Goal: Information Seeking & Learning: Check status

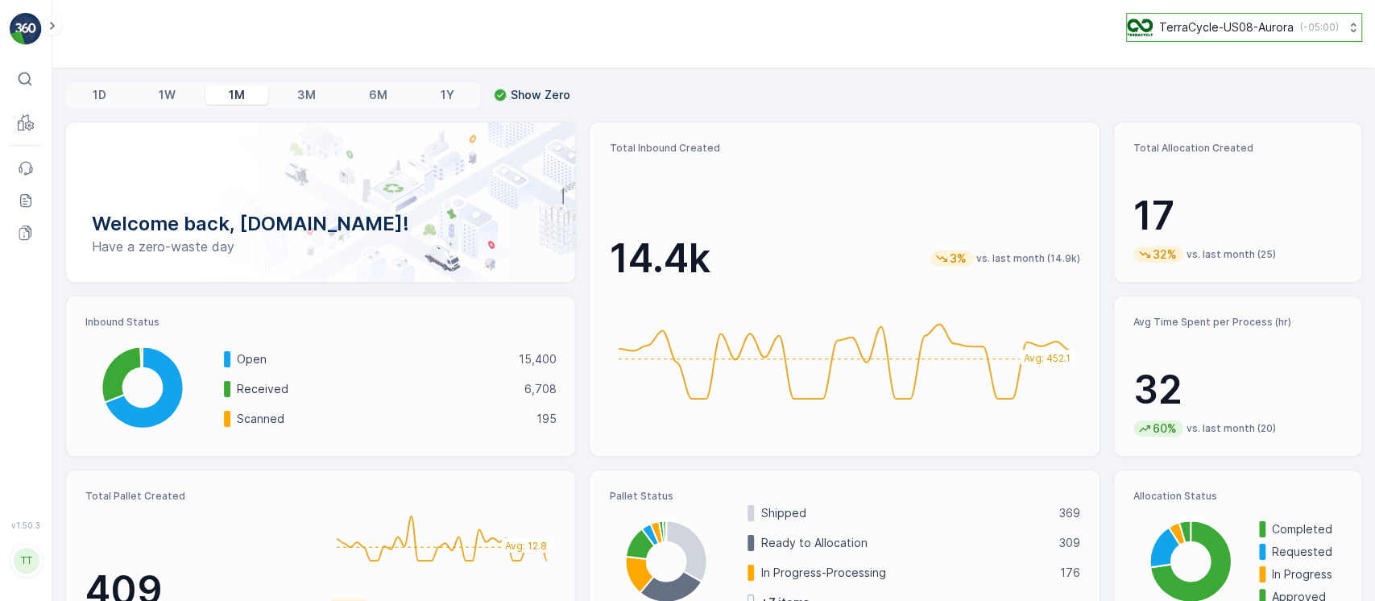
click at [1214, 39] on button "TerraCycle-US08-Aurora ( -05:00 )" at bounding box center [1244, 27] width 236 height 29
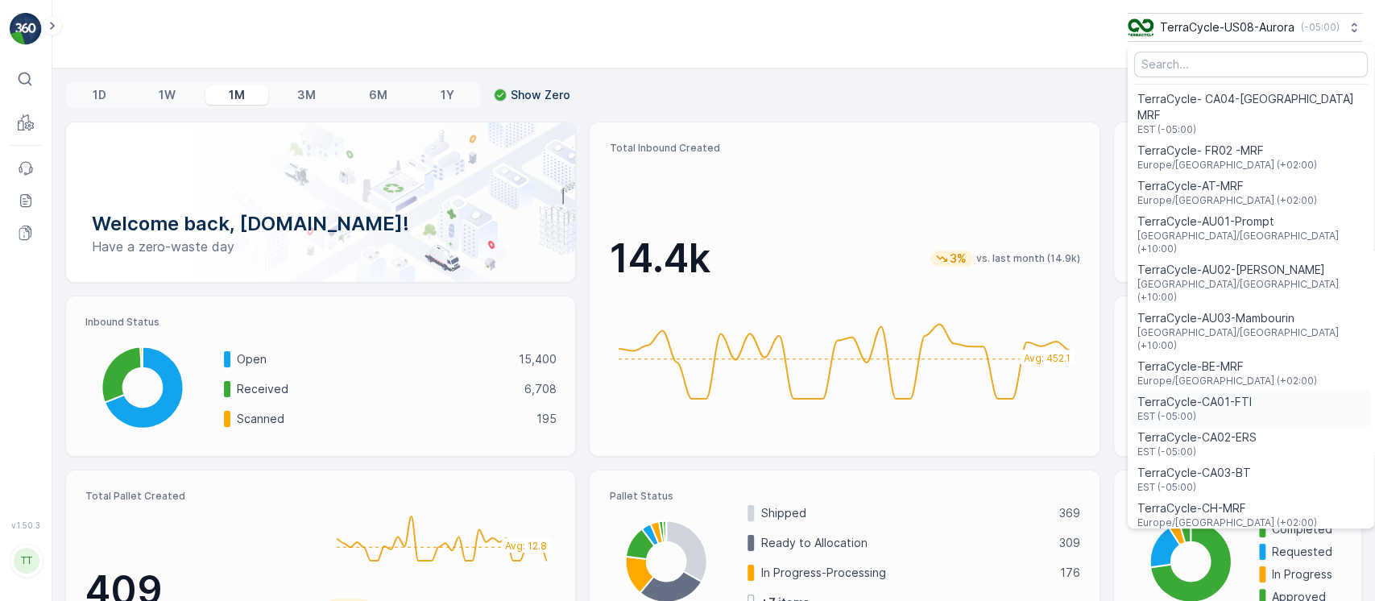
click at [1220, 410] on span "EST (-05:00)" at bounding box center [1194, 416] width 114 height 13
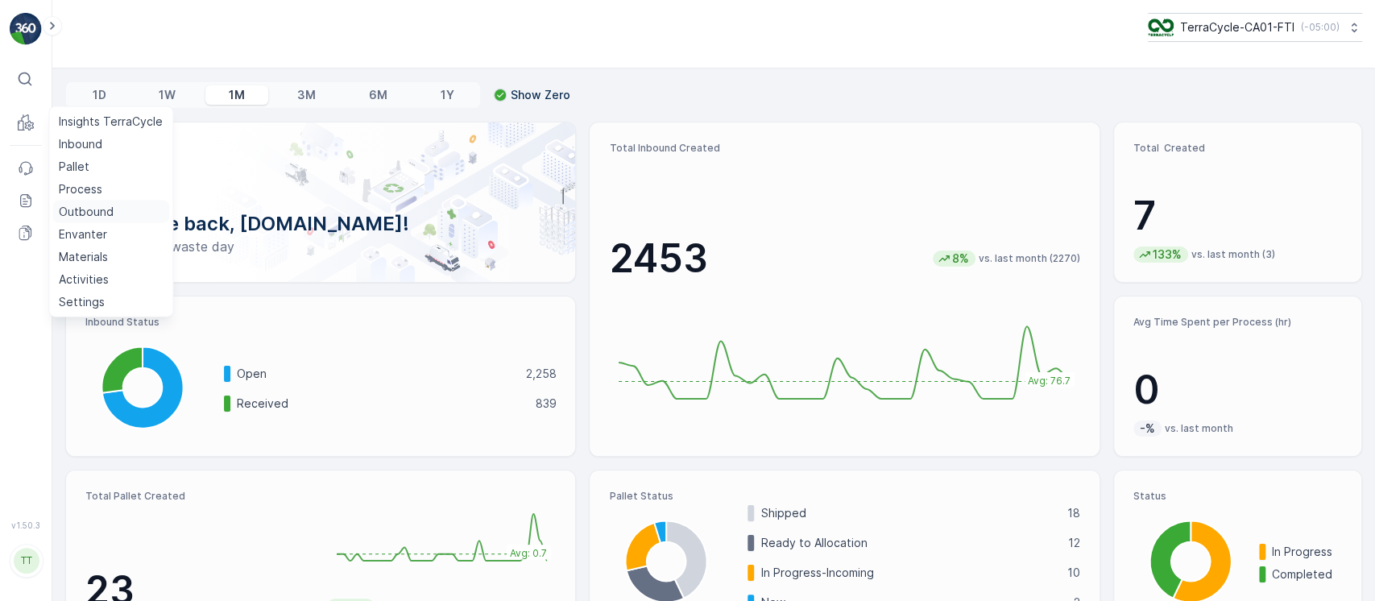
click at [99, 212] on p "Outbound" at bounding box center [86, 212] width 55 height 16
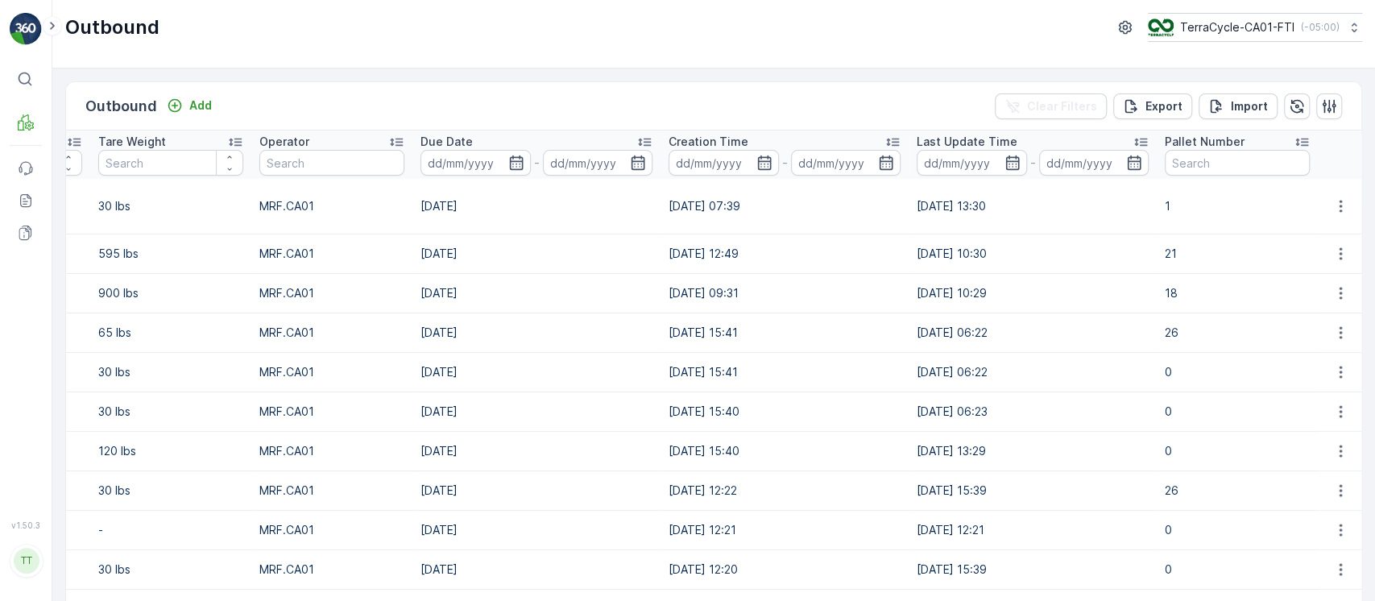
scroll to position [0, 1118]
click at [1024, 143] on div "Last Update Time" at bounding box center [1032, 142] width 232 height 16
click at [1294, 104] on icon "button" at bounding box center [1297, 106] width 16 height 16
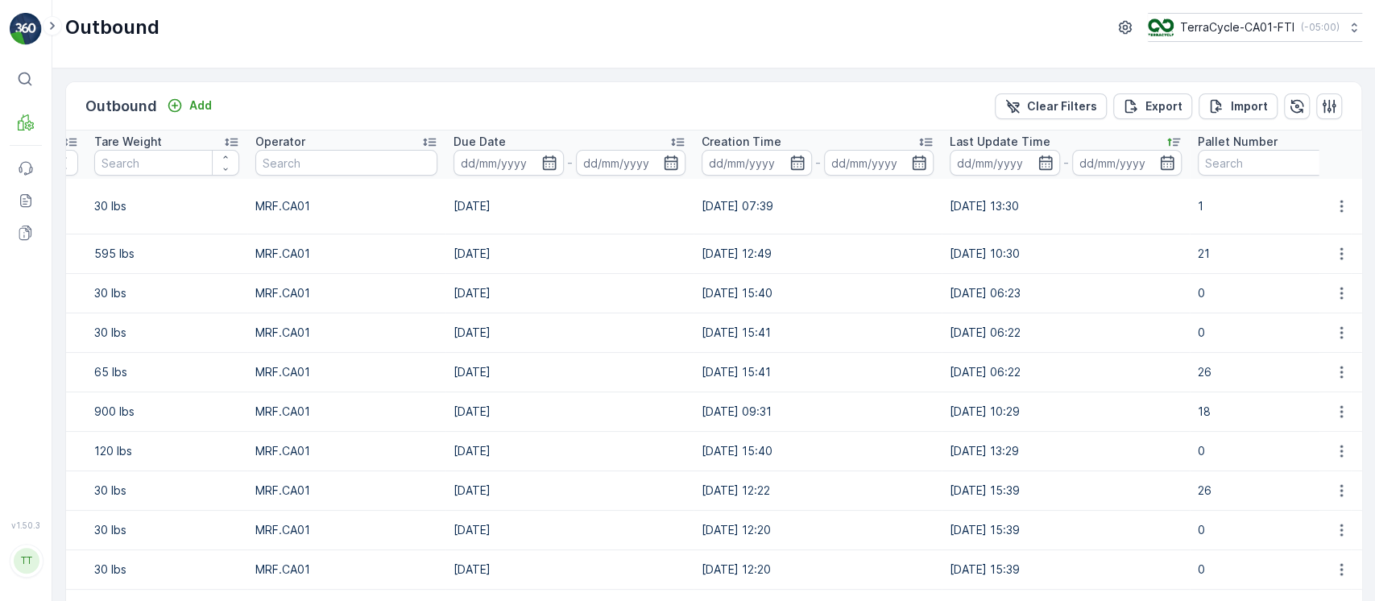
click at [1059, 136] on div "Last Update Time" at bounding box center [1065, 142] width 232 height 16
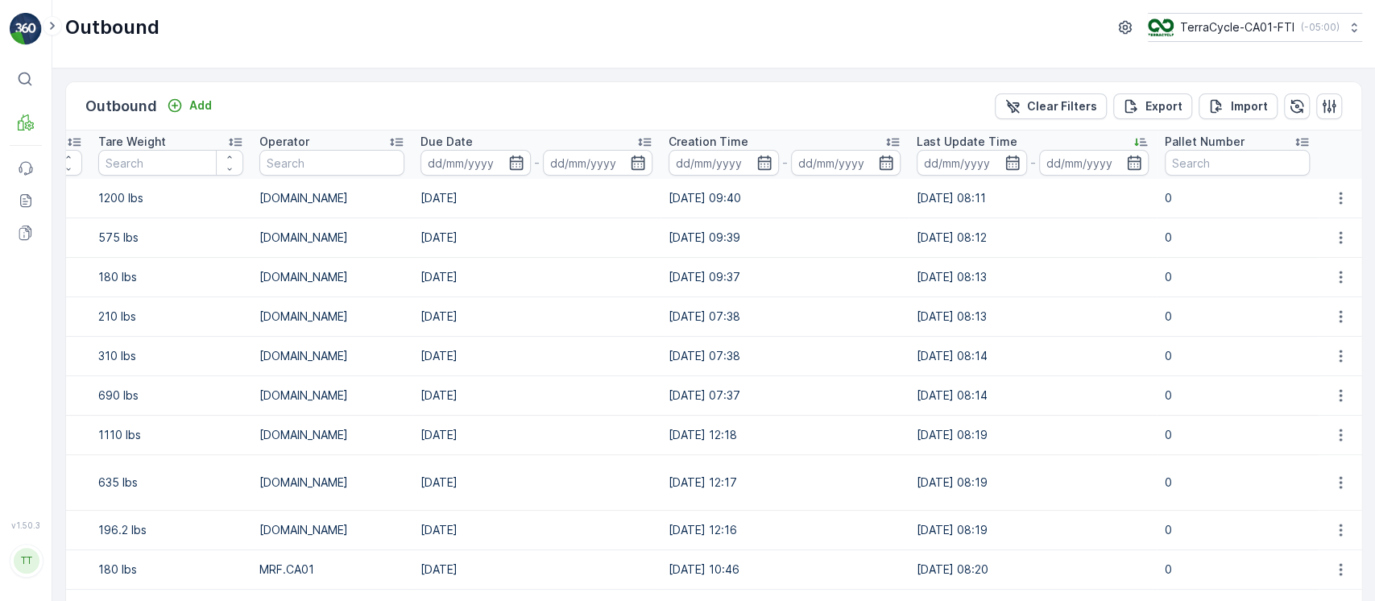
scroll to position [0, 1074]
click at [1059, 136] on div "Last Update Time" at bounding box center [1032, 142] width 232 height 16
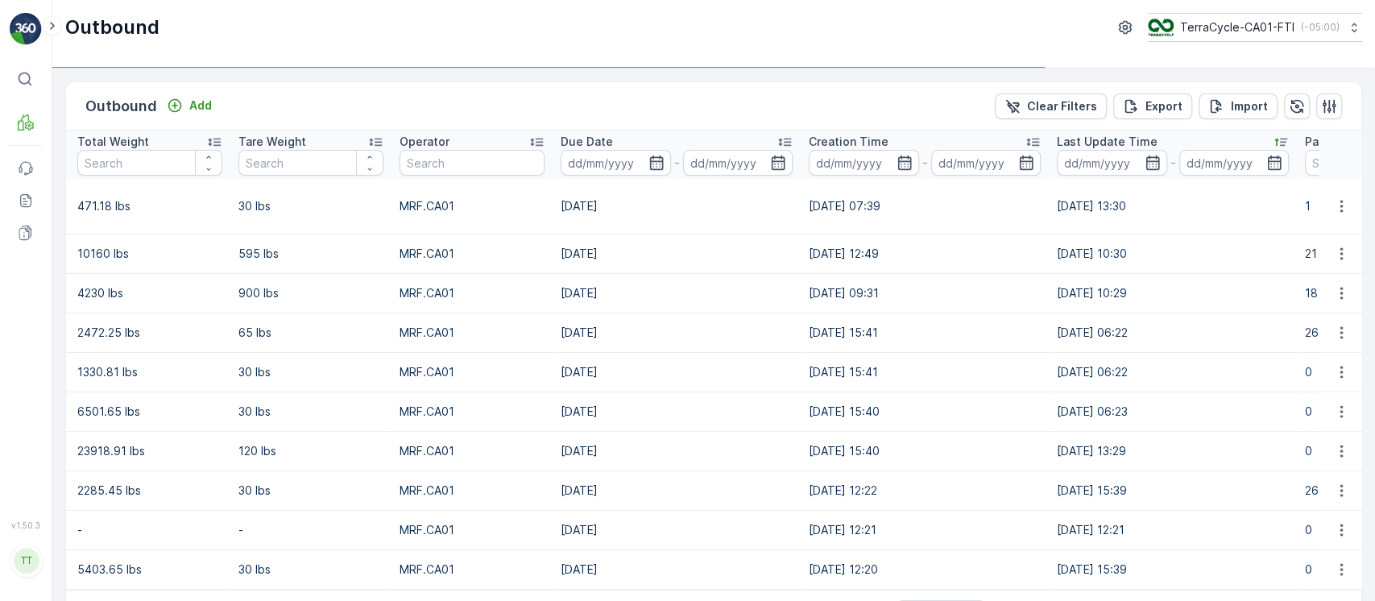
scroll to position [0, 970]
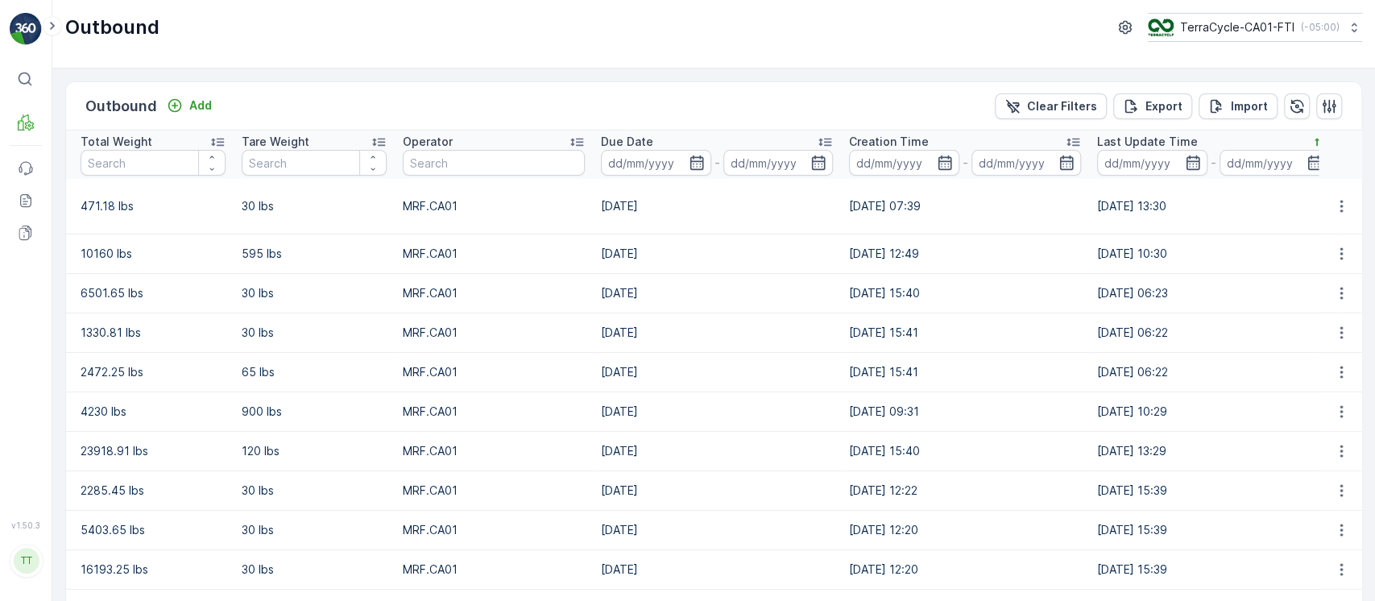
click at [1115, 175] on input at bounding box center [1152, 163] width 110 height 26
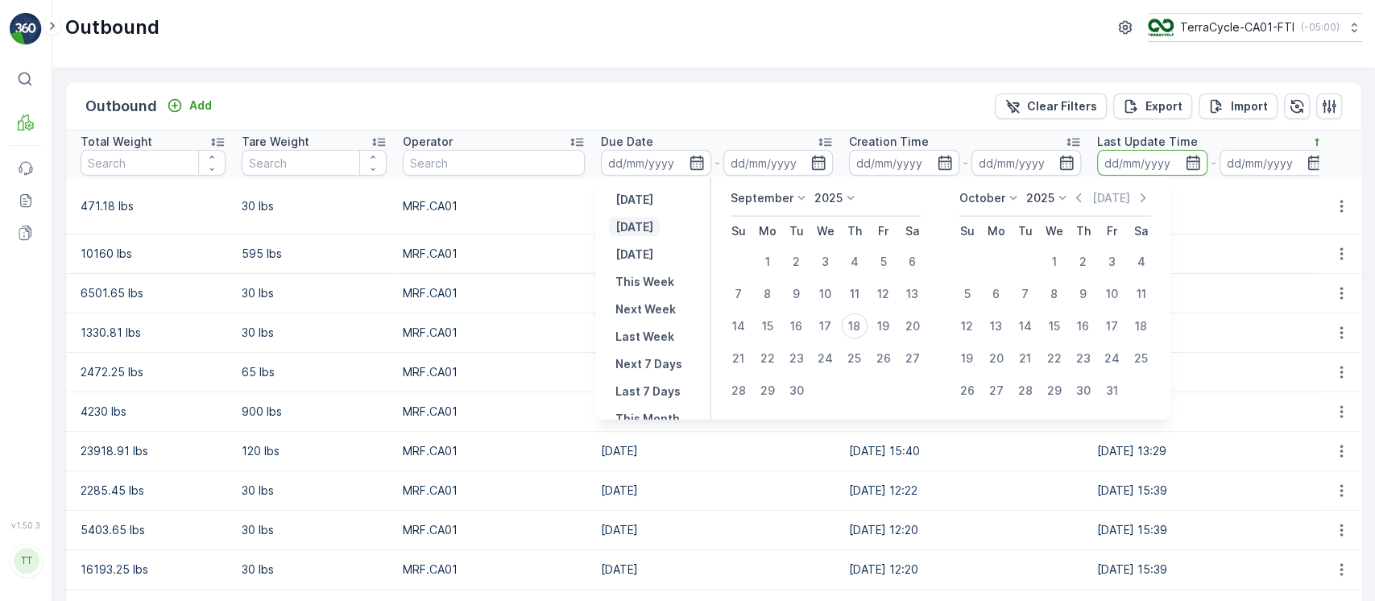
click at [639, 230] on p "Today" at bounding box center [634, 227] width 38 height 16
type input "18.09.2025"
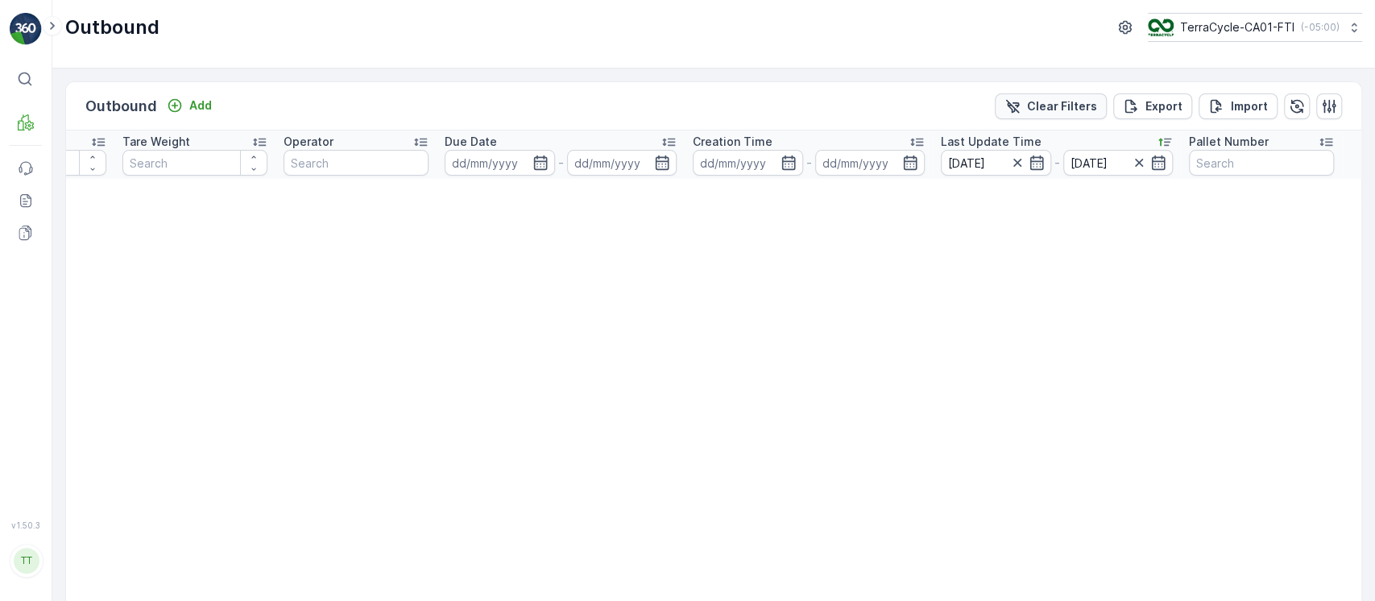
click at [1078, 104] on p "Clear Filters" at bounding box center [1062, 106] width 70 height 16
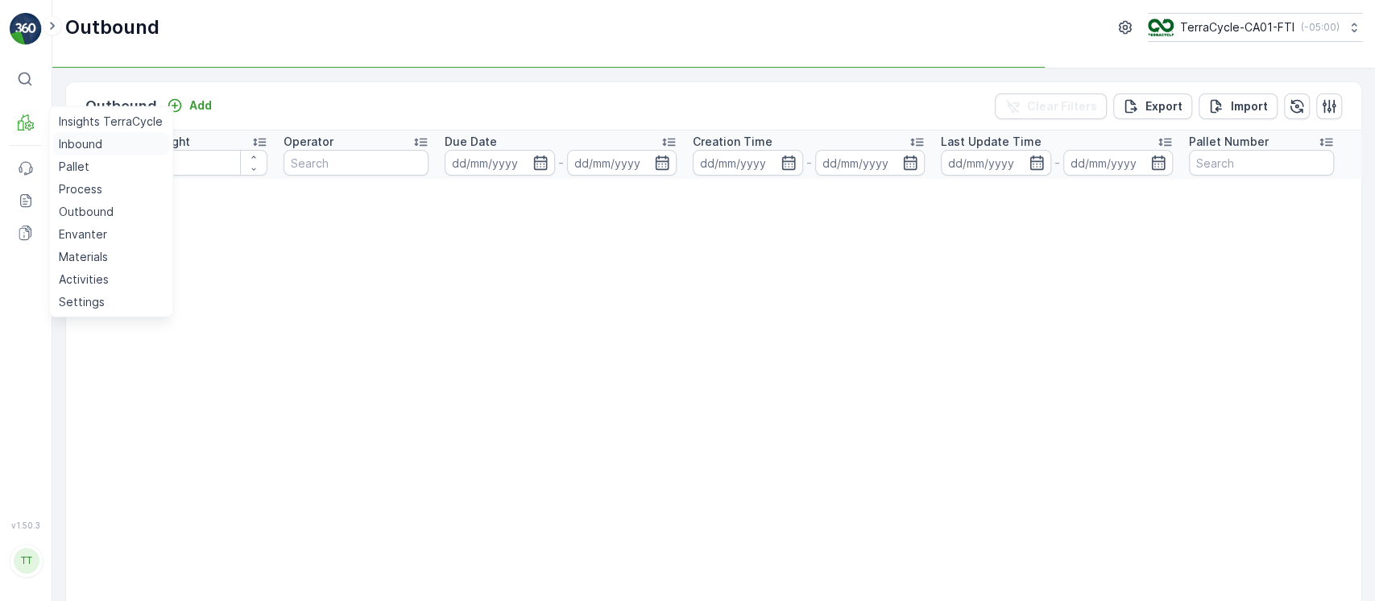
click at [91, 138] on p "Inbound" at bounding box center [80, 144] width 43 height 16
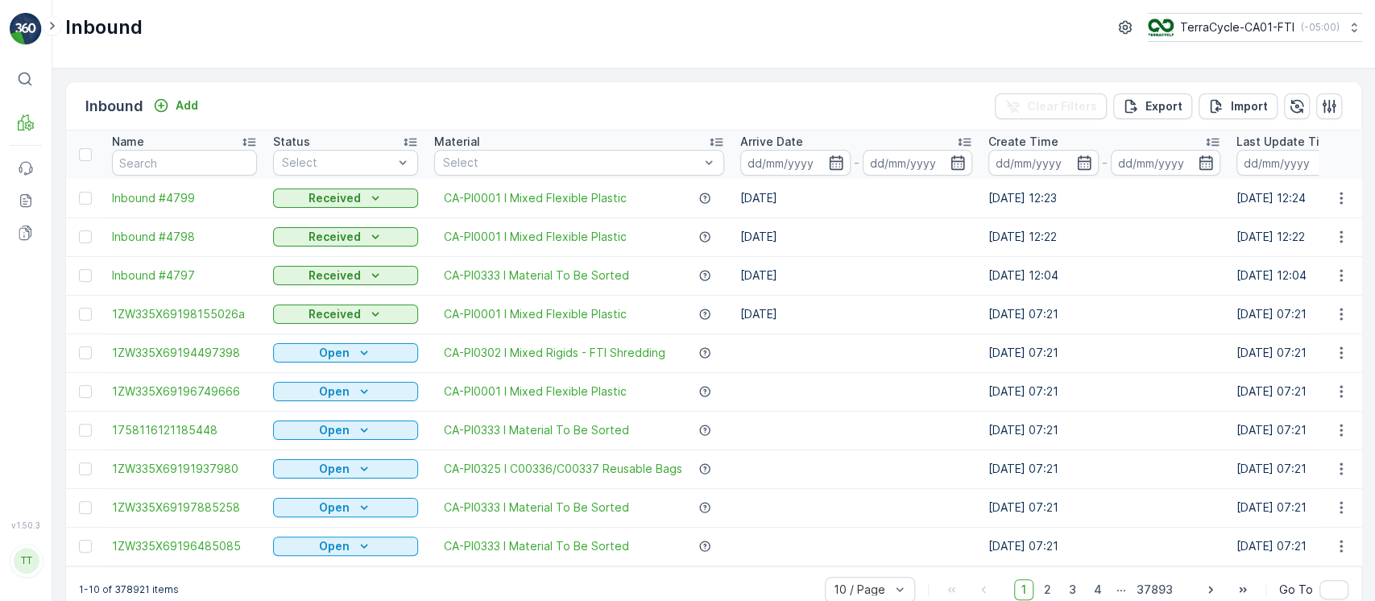
scroll to position [0, 345]
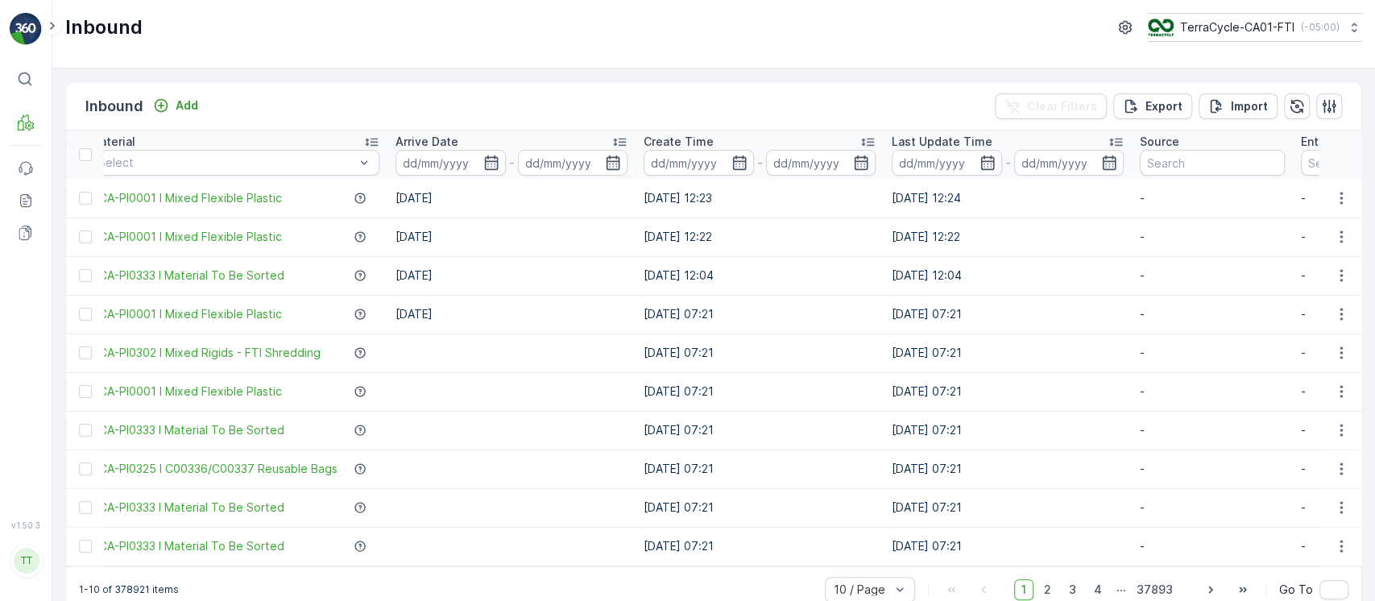
click at [1027, 143] on div "Last Update Time" at bounding box center [1008, 142] width 232 height 16
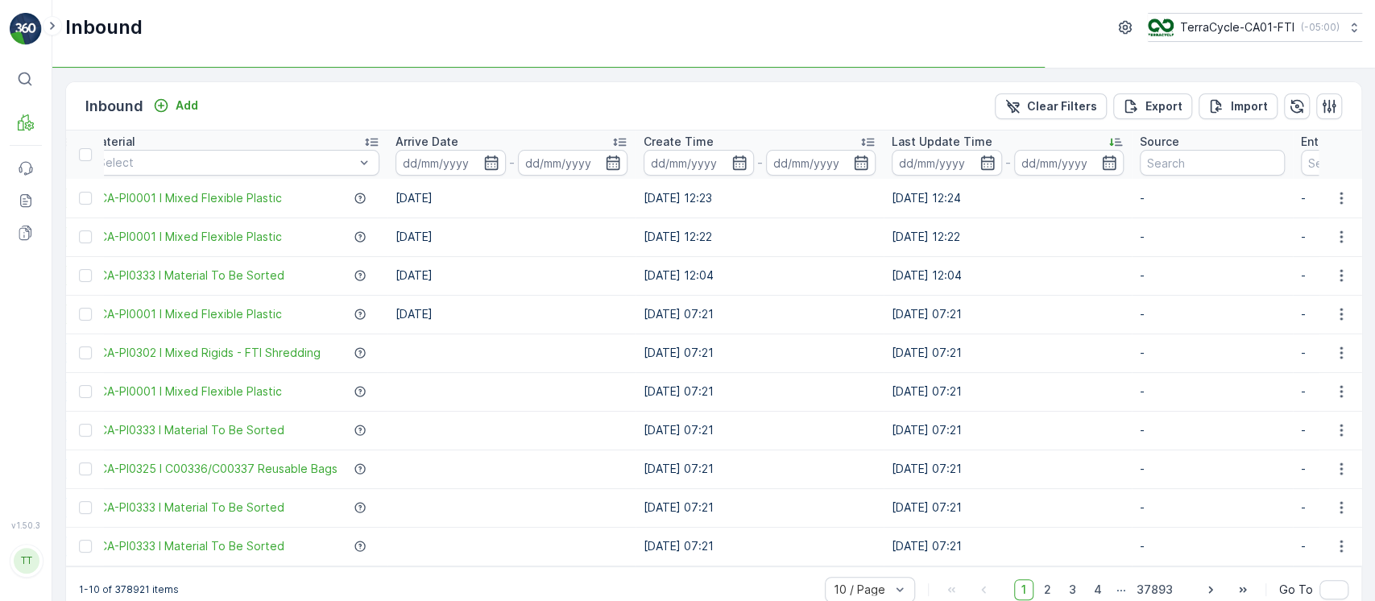
click at [1027, 143] on div "Last Update Time" at bounding box center [1008, 142] width 232 height 16
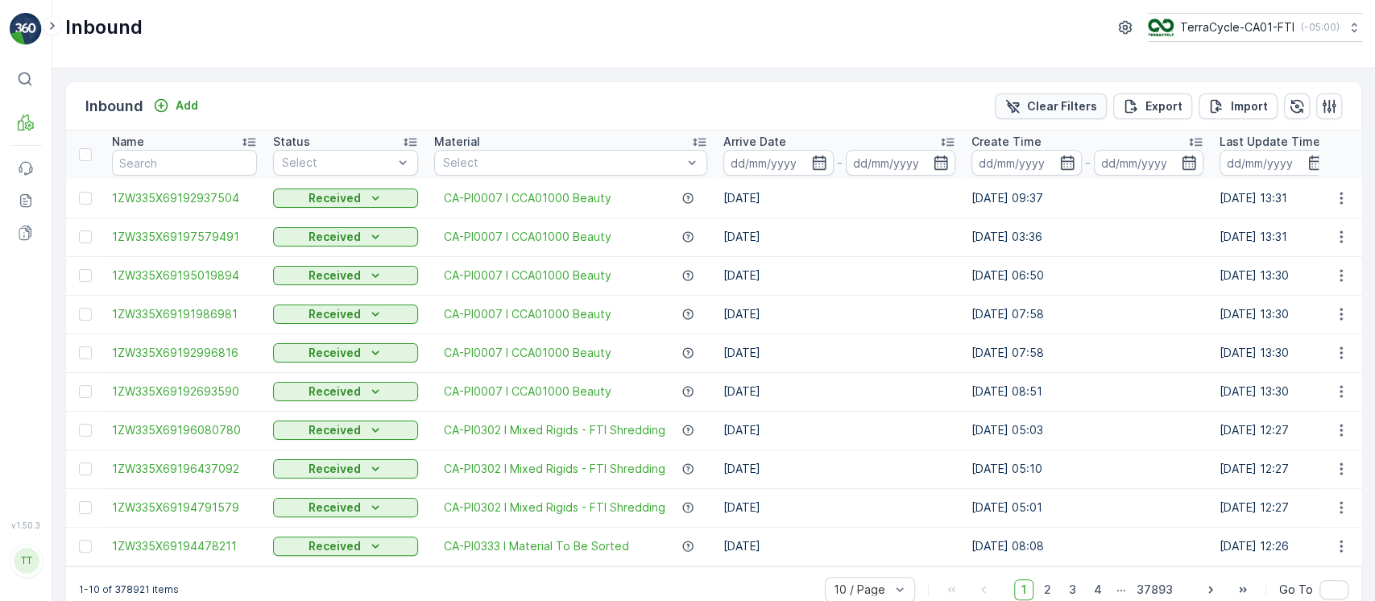
click at [1028, 103] on div "Clear Filters" at bounding box center [1050, 106] width 93 height 16
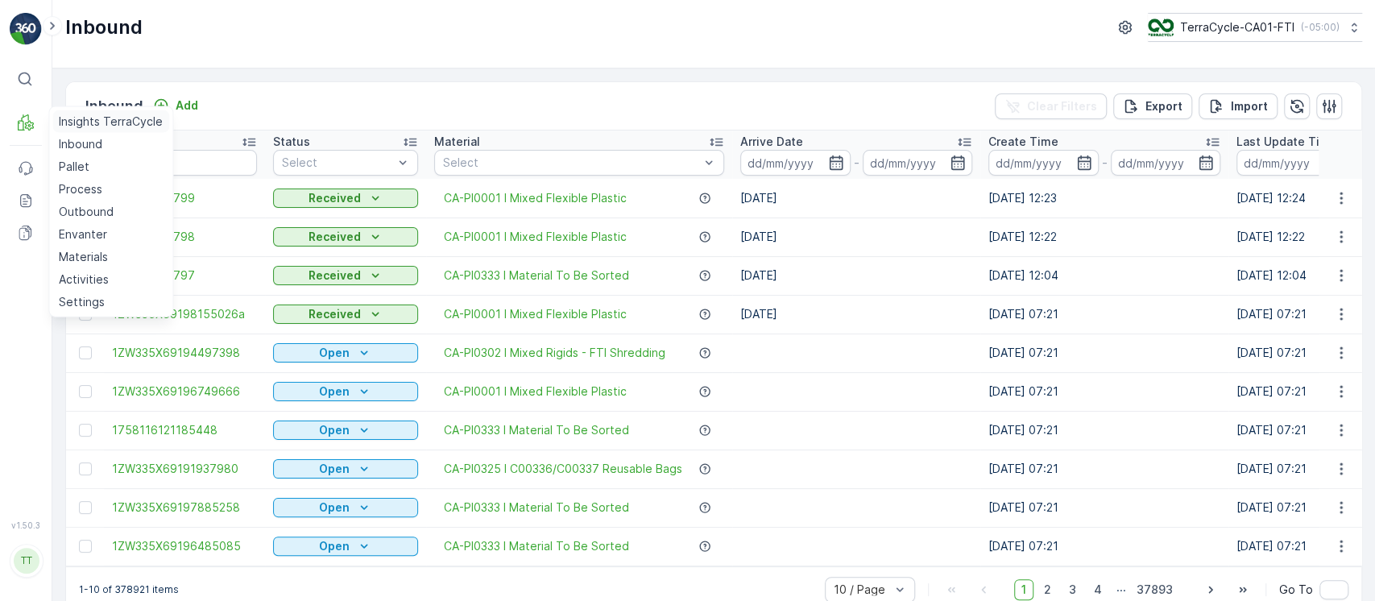
click at [80, 114] on p "Insights TerraCycle" at bounding box center [111, 122] width 104 height 16
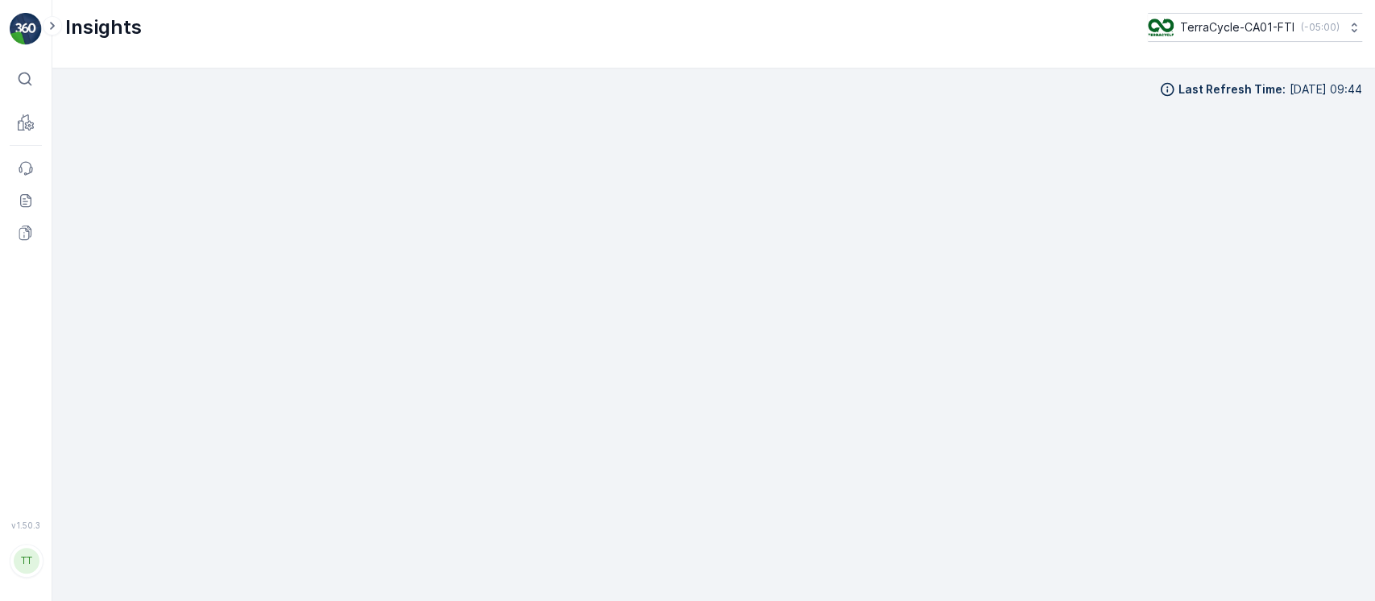
scroll to position [16, 0]
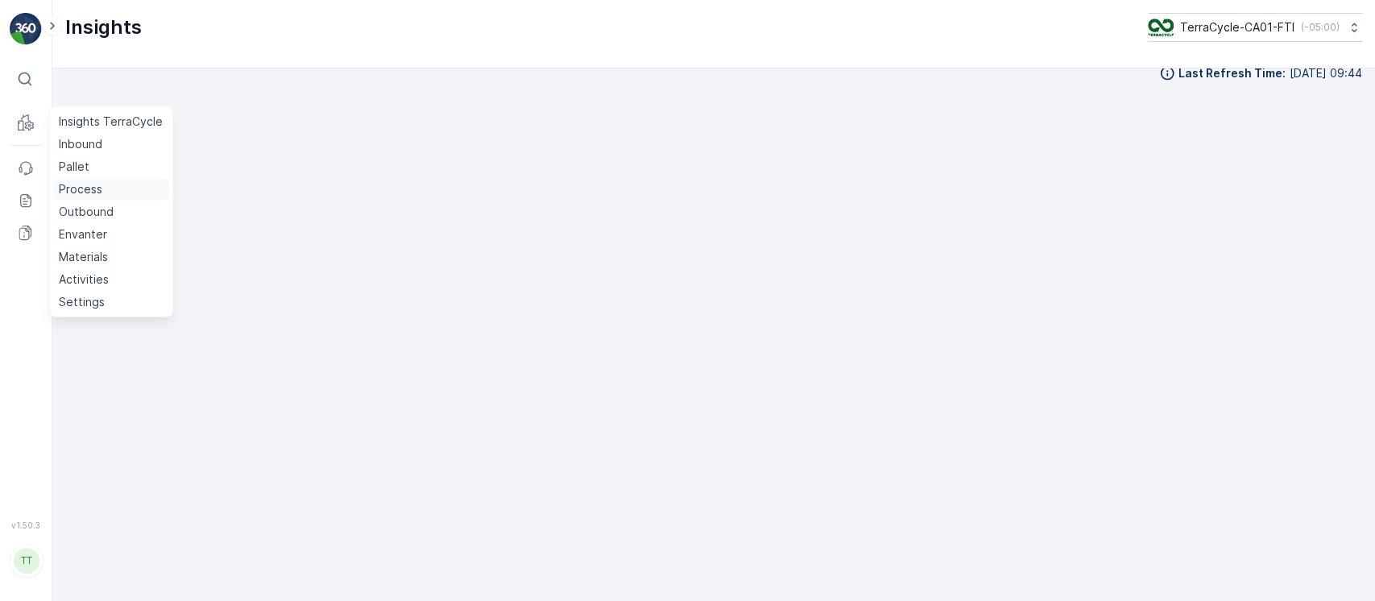
click at [102, 191] on link "Process" at bounding box center [110, 189] width 117 height 23
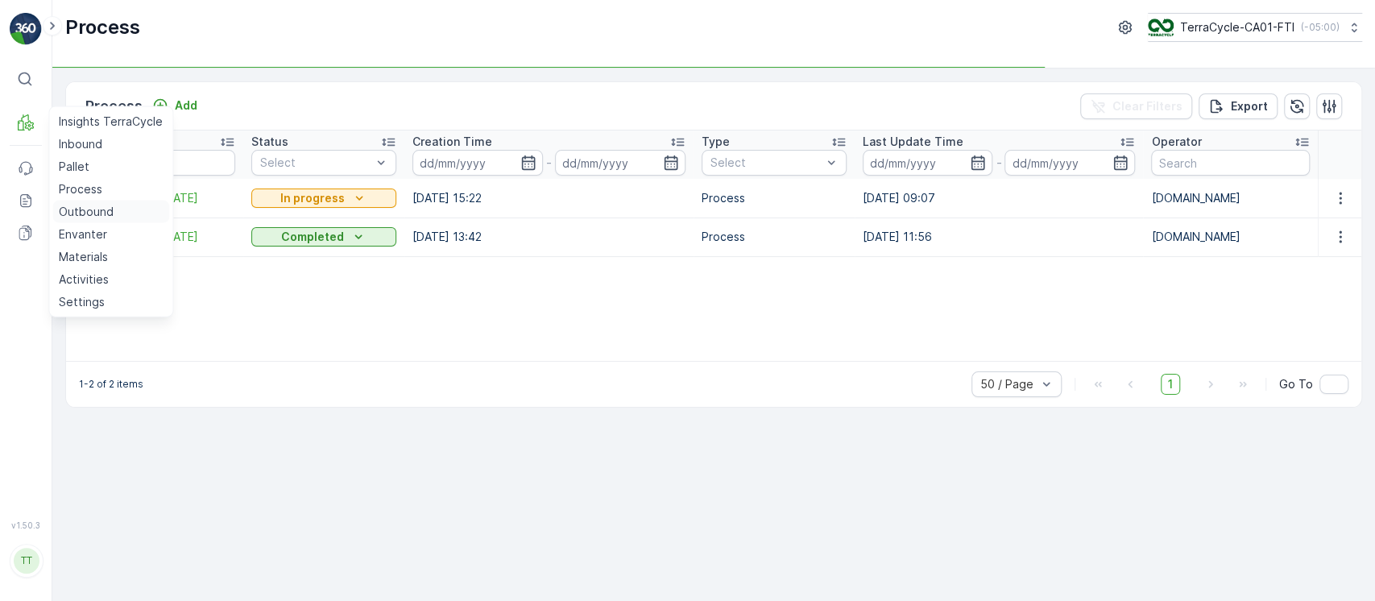
click at [100, 209] on p "Outbound" at bounding box center [86, 212] width 55 height 16
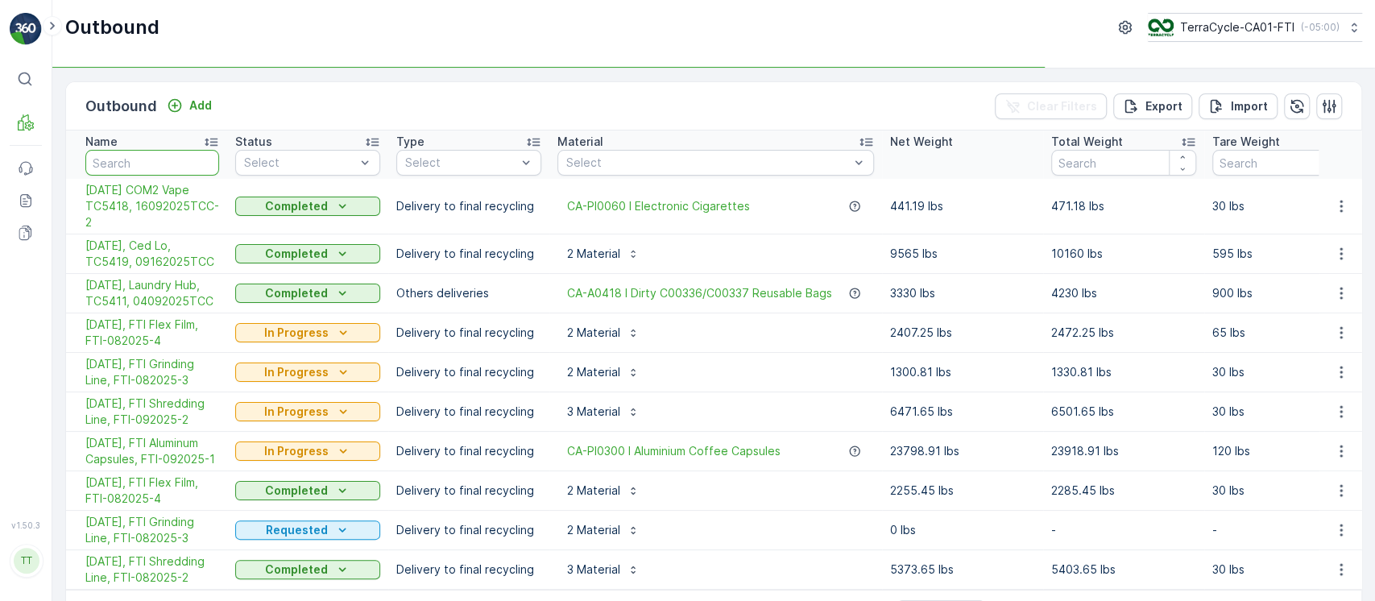
click at [170, 171] on input "text" at bounding box center [152, 163] width 134 height 26
type input "07"
click at [170, 171] on input "07" at bounding box center [152, 163] width 134 height 26
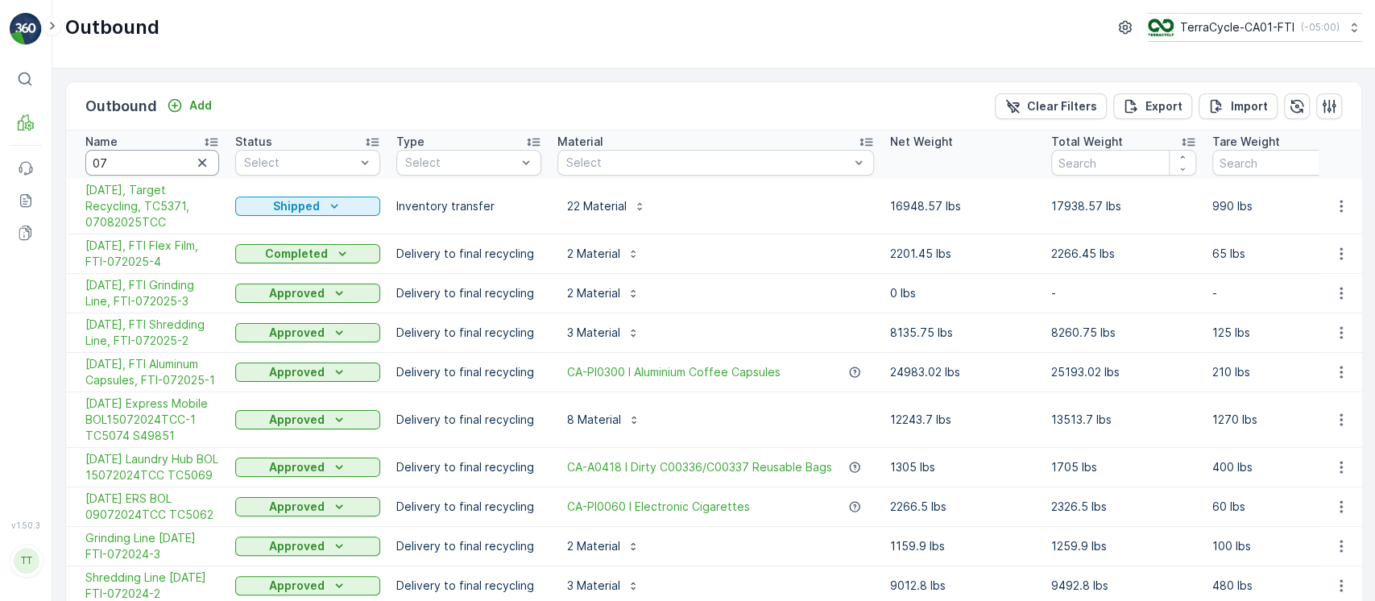
click at [169, 163] on input "07" at bounding box center [152, 163] width 134 height 26
type input "07/08"
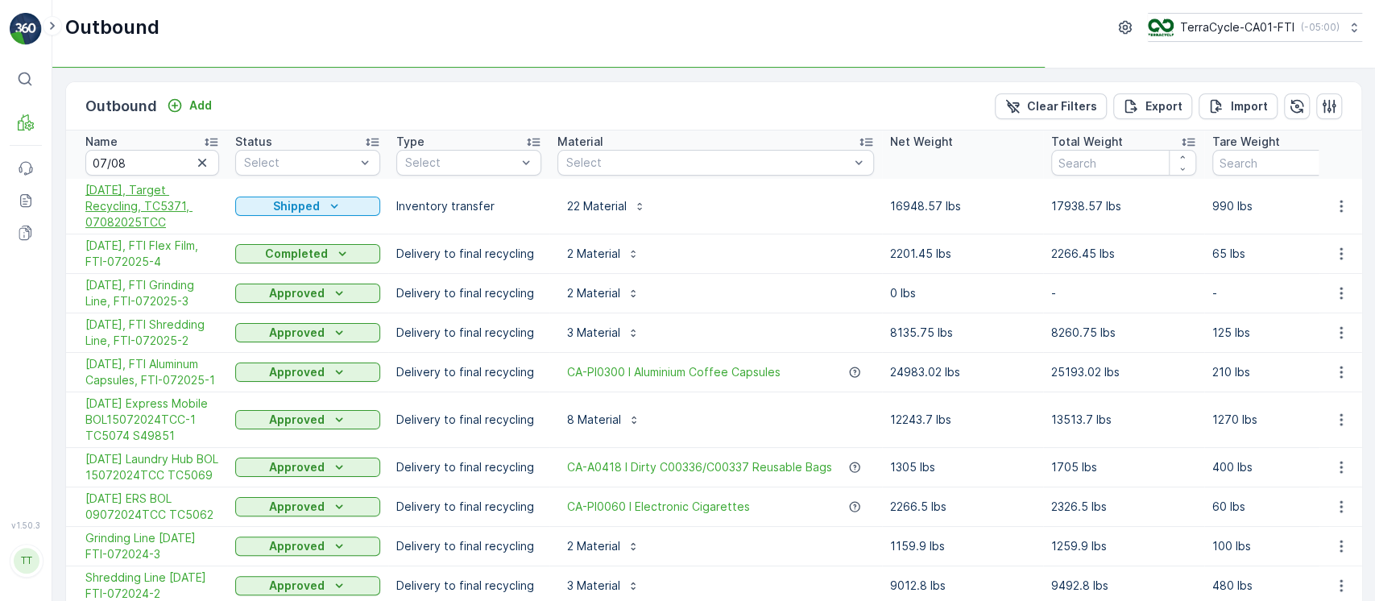
click at [141, 206] on span "07/08/2025, Target Recycling, TC5371, 07082025TCC" at bounding box center [152, 206] width 134 height 48
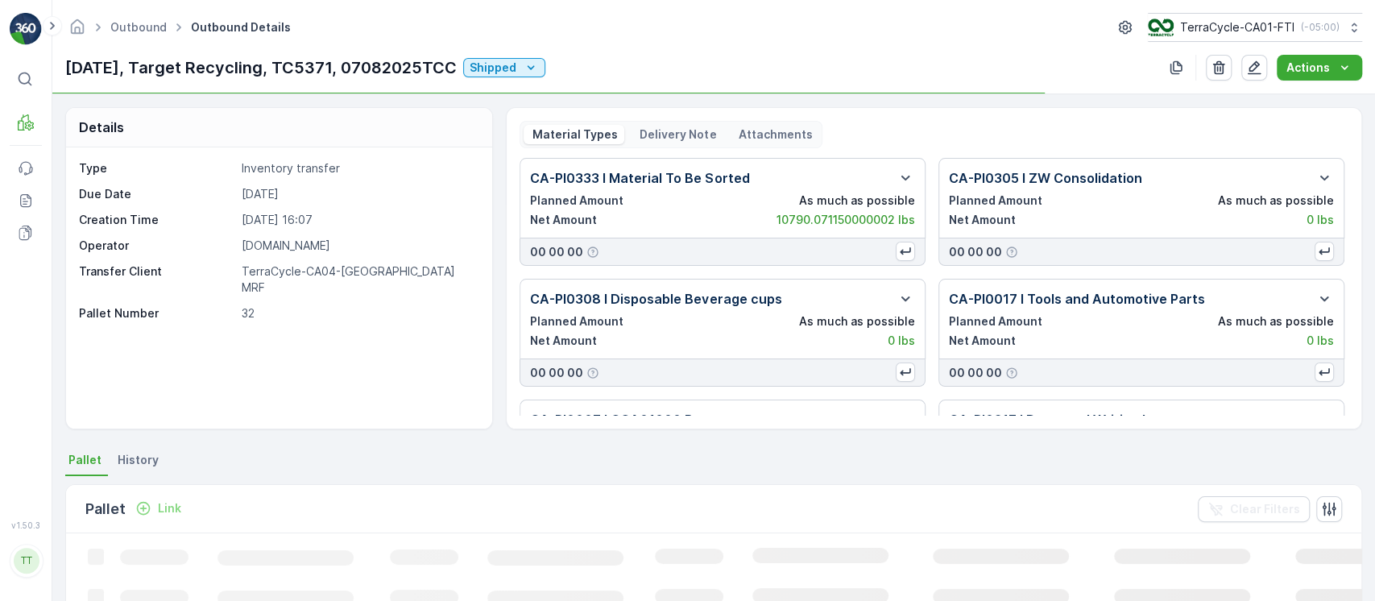
click at [151, 461] on span "History" at bounding box center [138, 460] width 41 height 16
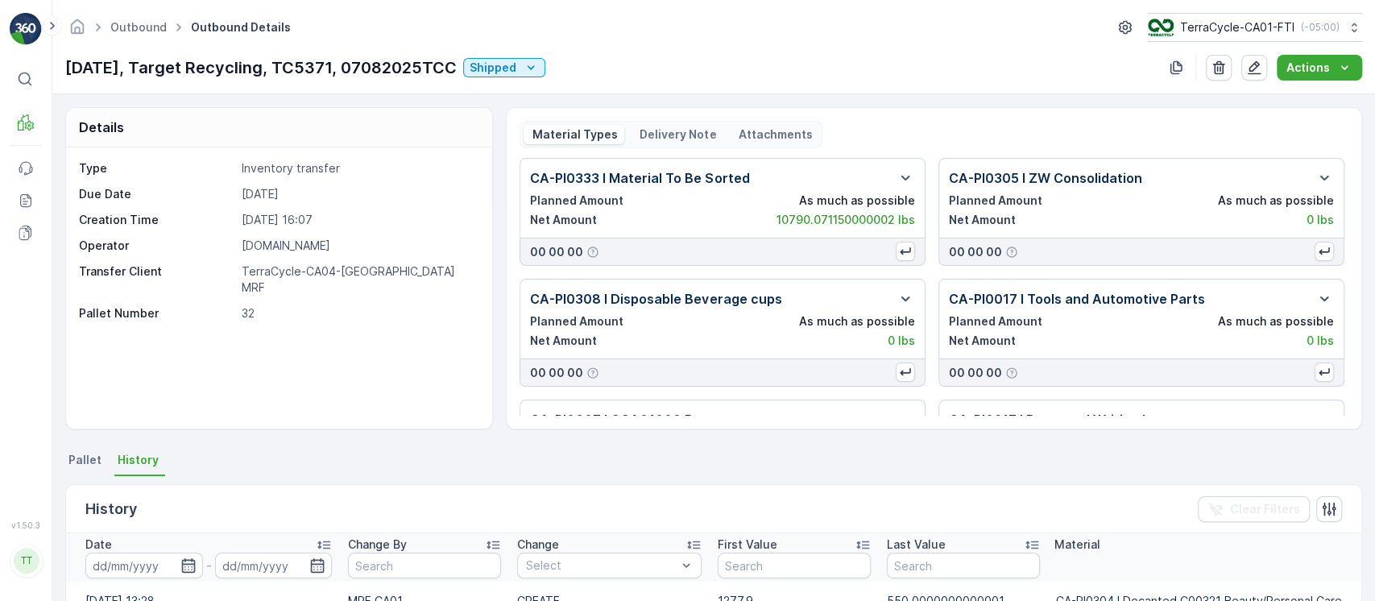
scroll to position [233, 0]
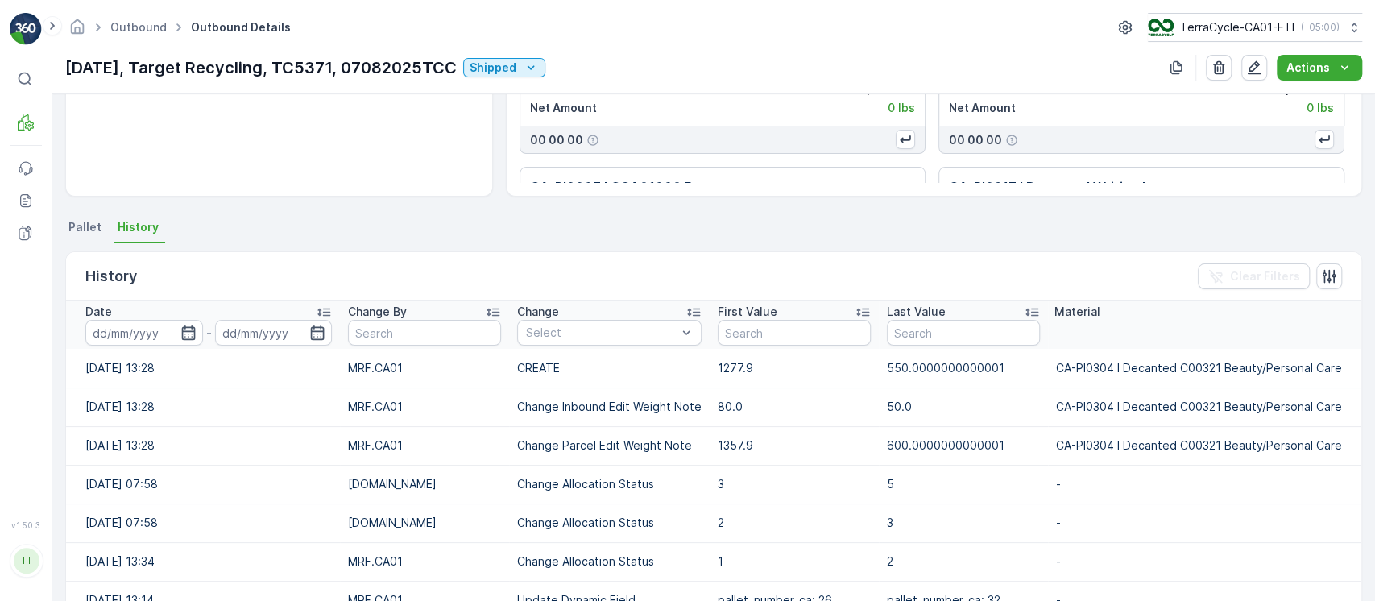
click at [290, 305] on div "Date" at bounding box center [208, 312] width 246 height 16
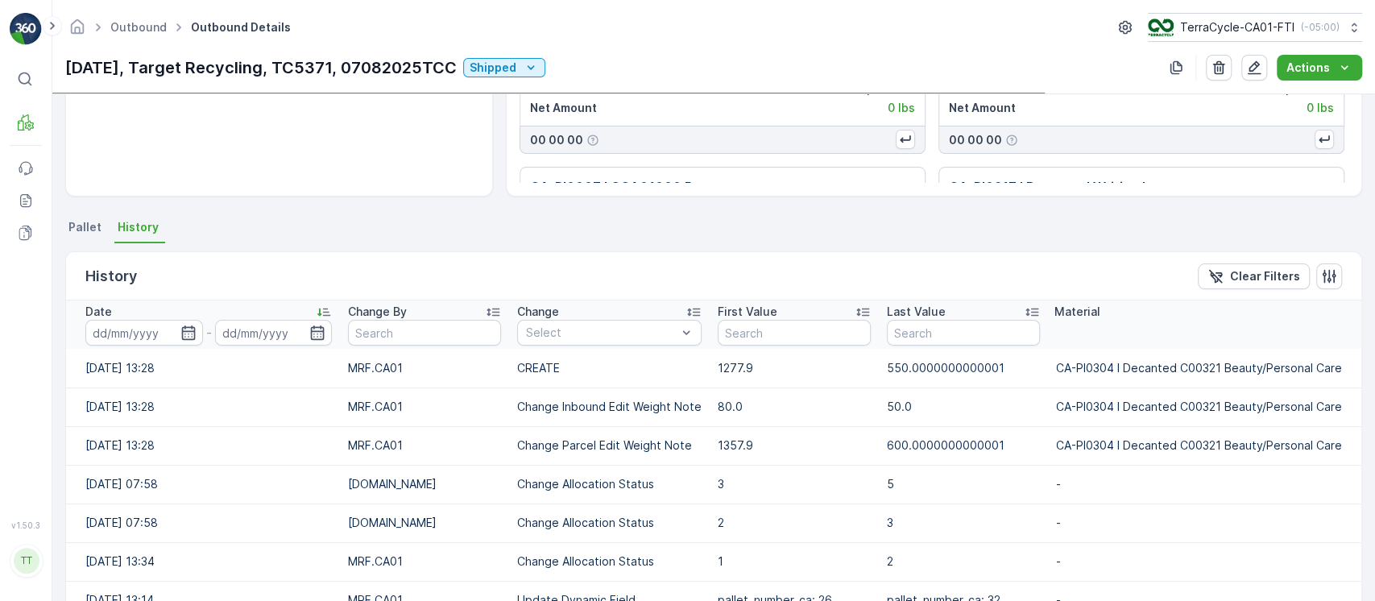
click at [290, 305] on div "Date" at bounding box center [208, 312] width 246 height 16
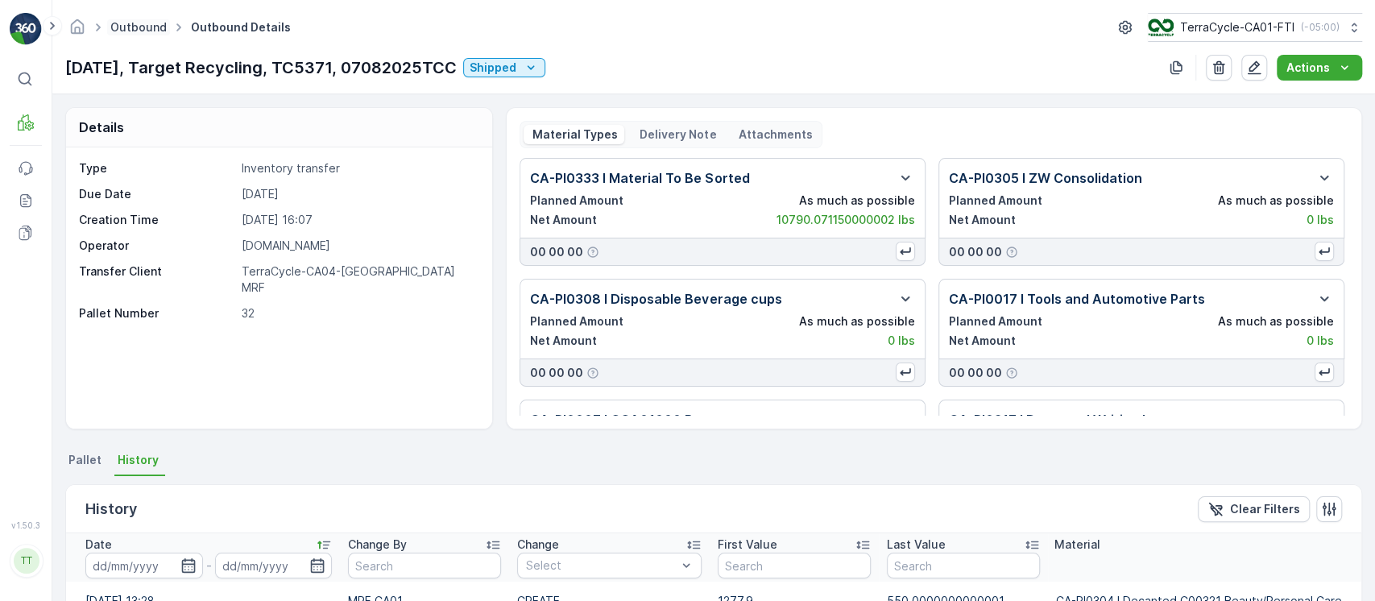
click at [141, 21] on link "Outbound" at bounding box center [138, 27] width 56 height 14
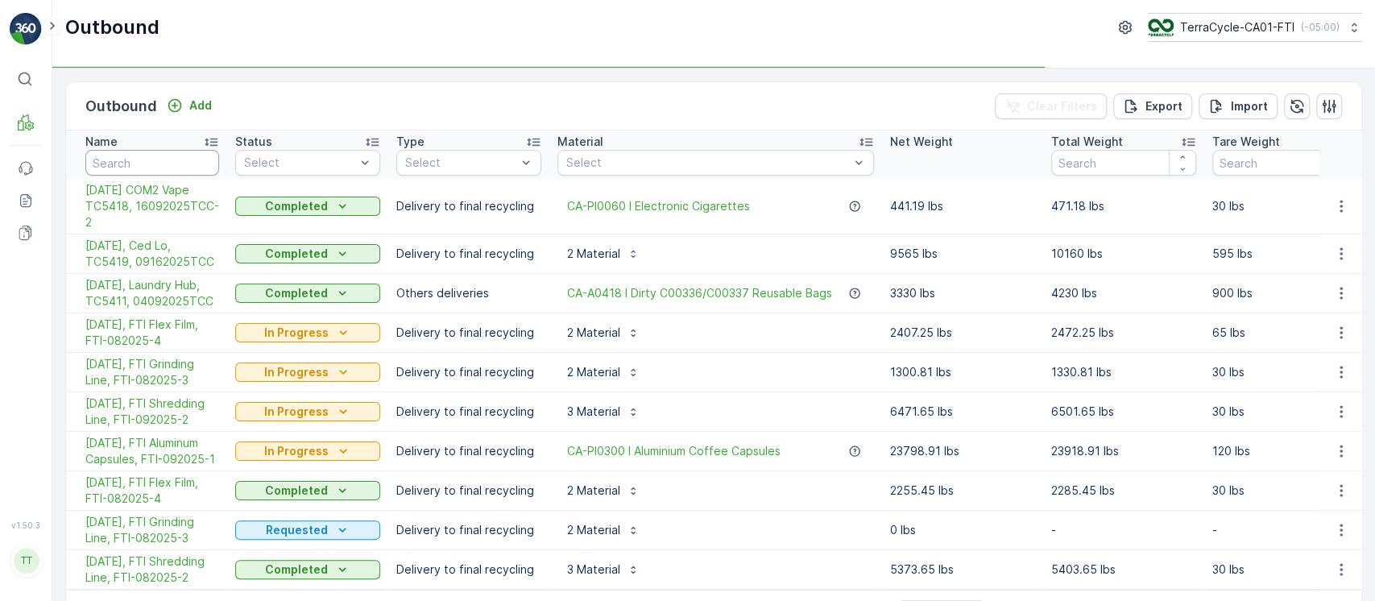
click at [117, 165] on input "text" at bounding box center [152, 163] width 134 height 26
paste input "07/01/25, FTI Grinding Line, FTI-072025-3"
type input "07/01/25, FTI Grinding Line, FTI-072025-3"
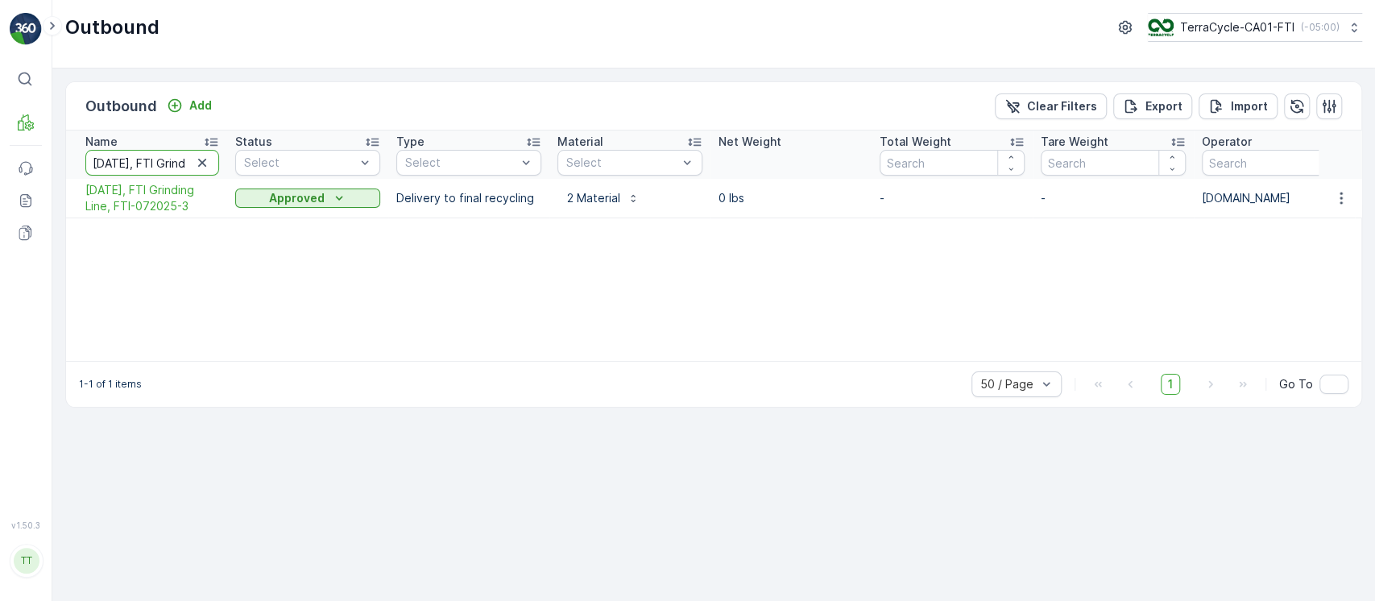
scroll to position [0, 131]
drag, startPoint x: 117, startPoint y: 164, endPoint x: 835, endPoint y: 128, distance: 719.3
click at [835, 128] on div "Outbound Add Clear Filters Export Import Name 07/01/25, FTI Grinding Line, FTI-…" at bounding box center [713, 244] width 1297 height 326
type input "07/08"
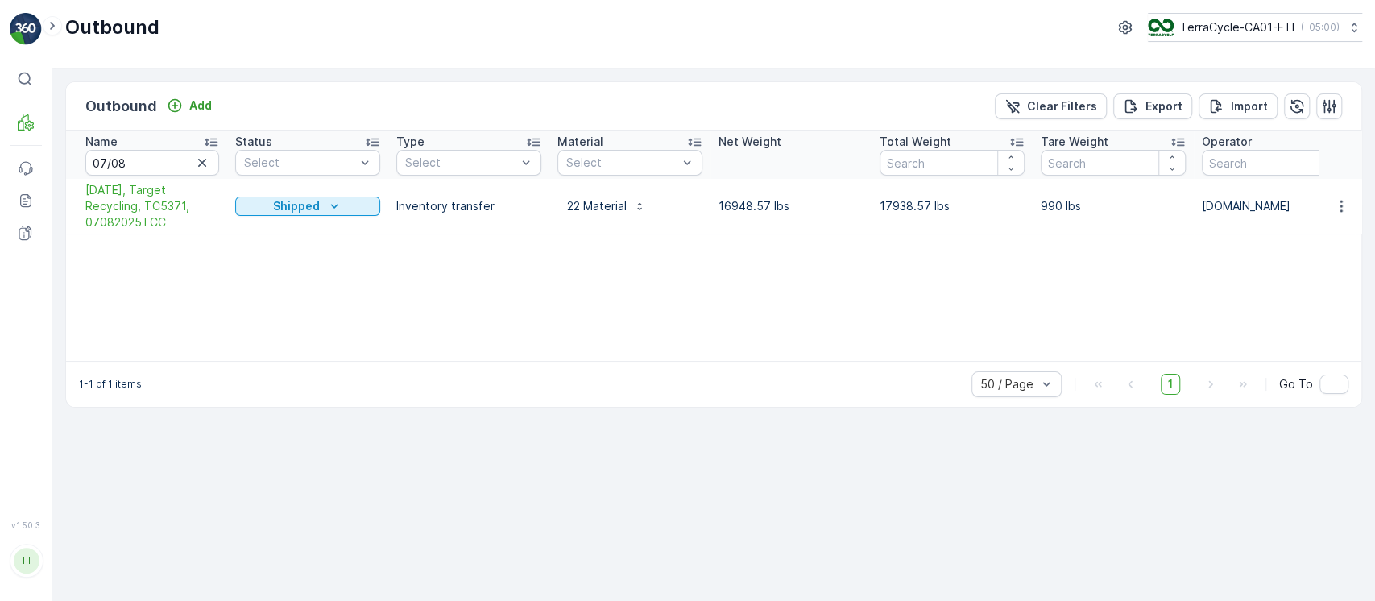
drag, startPoint x: 612, startPoint y: 15, endPoint x: 633, endPoint y: 269, distance: 254.5
click at [634, 269] on div "Name 07/08 Status Select Type Select Material Select Net Weight Total Weight Ta…" at bounding box center [713, 245] width 1295 height 230
drag, startPoint x: 81, startPoint y: 189, endPoint x: 168, endPoint y: 223, distance: 92.6
click at [168, 223] on td "[DATE], Target Recycling, TC5371, 07082025TCC" at bounding box center [146, 207] width 161 height 56
copy span "[DATE], Target Recycling, TC5371, 07082025TCC"
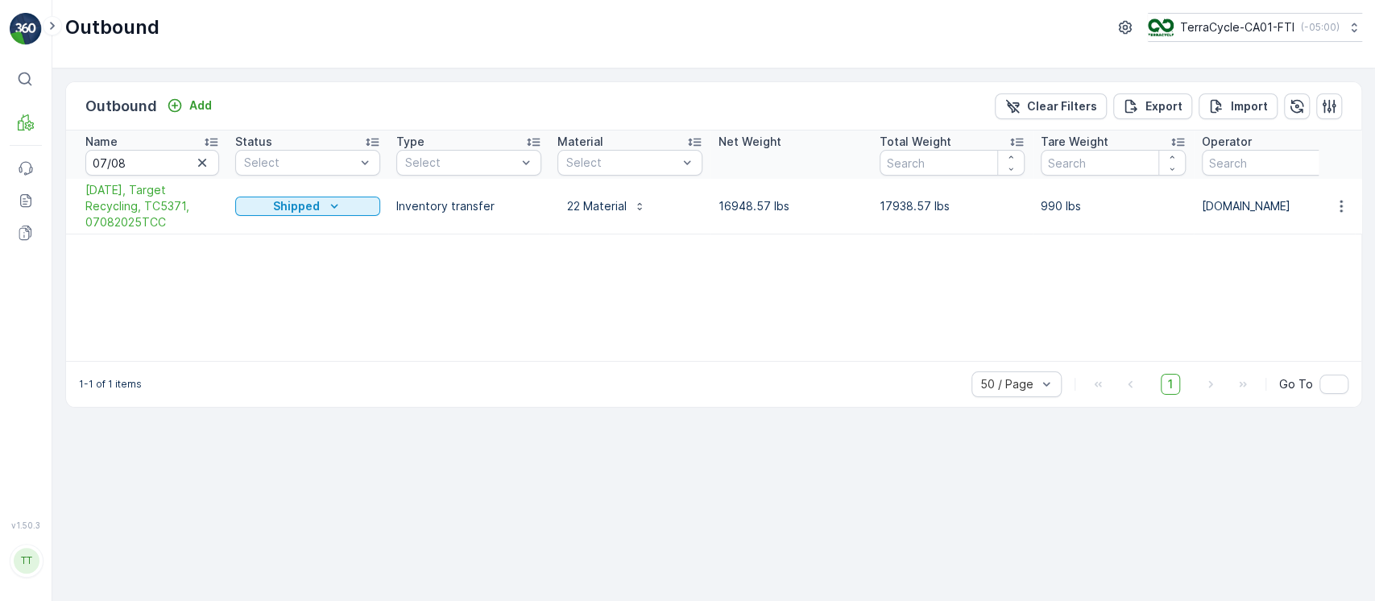
click at [744, 210] on p "16948.57 lbs" at bounding box center [790, 206] width 145 height 16
click at [881, 207] on p "17938.57 lbs" at bounding box center [951, 206] width 145 height 16
drag, startPoint x: 882, startPoint y: 207, endPoint x: 903, endPoint y: 214, distance: 22.2
click at [883, 207] on p "17938.57 lbs" at bounding box center [951, 206] width 145 height 16
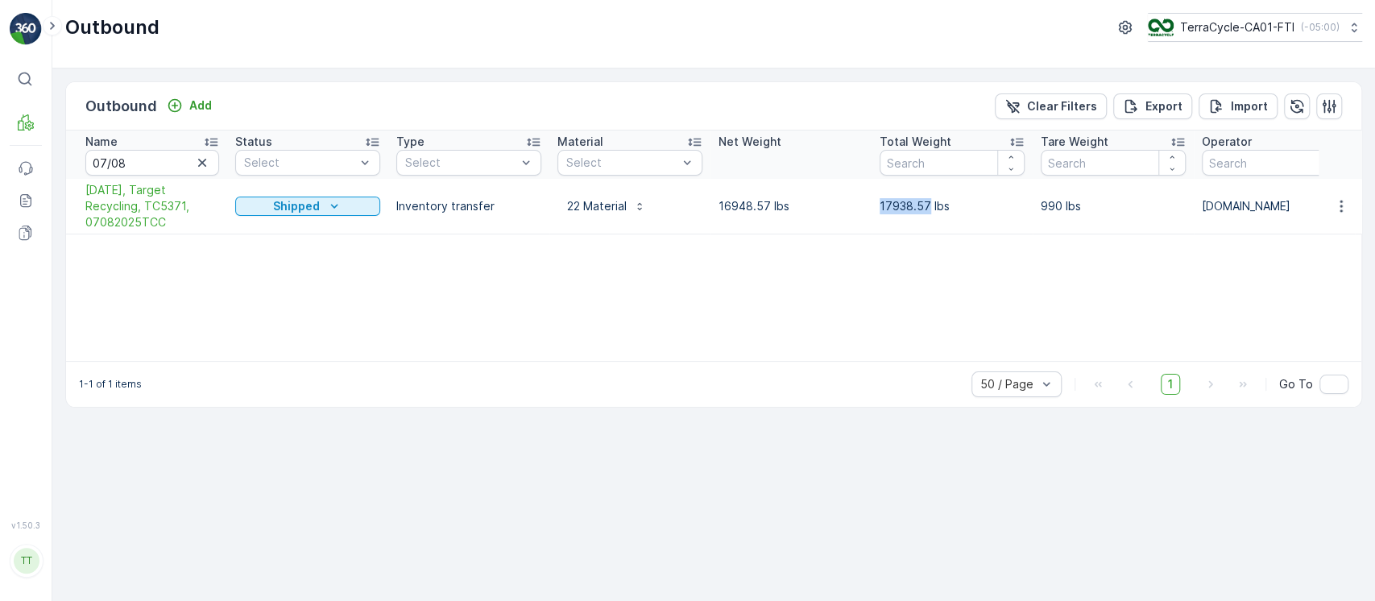
copy p "17938.57"
click at [1076, 117] on button "Clear Filters" at bounding box center [1051, 106] width 112 height 26
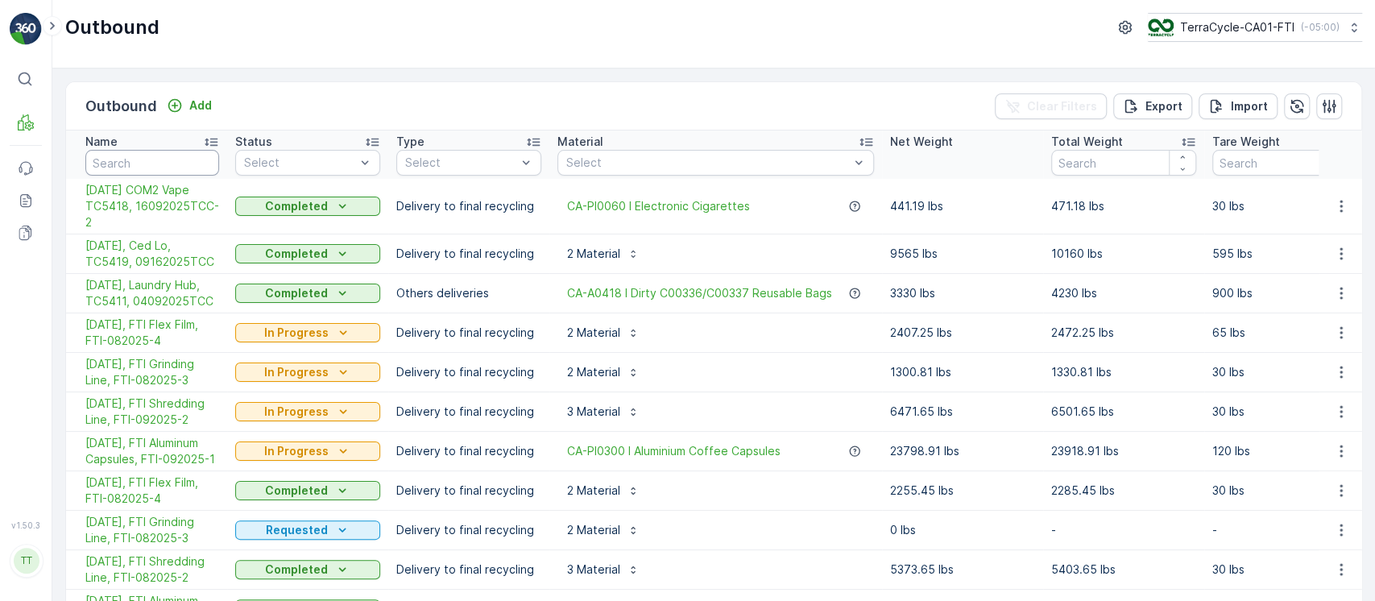
click at [115, 156] on input "text" at bounding box center [152, 163] width 134 height 26
paste input "tc5371"
type input "tc5371"
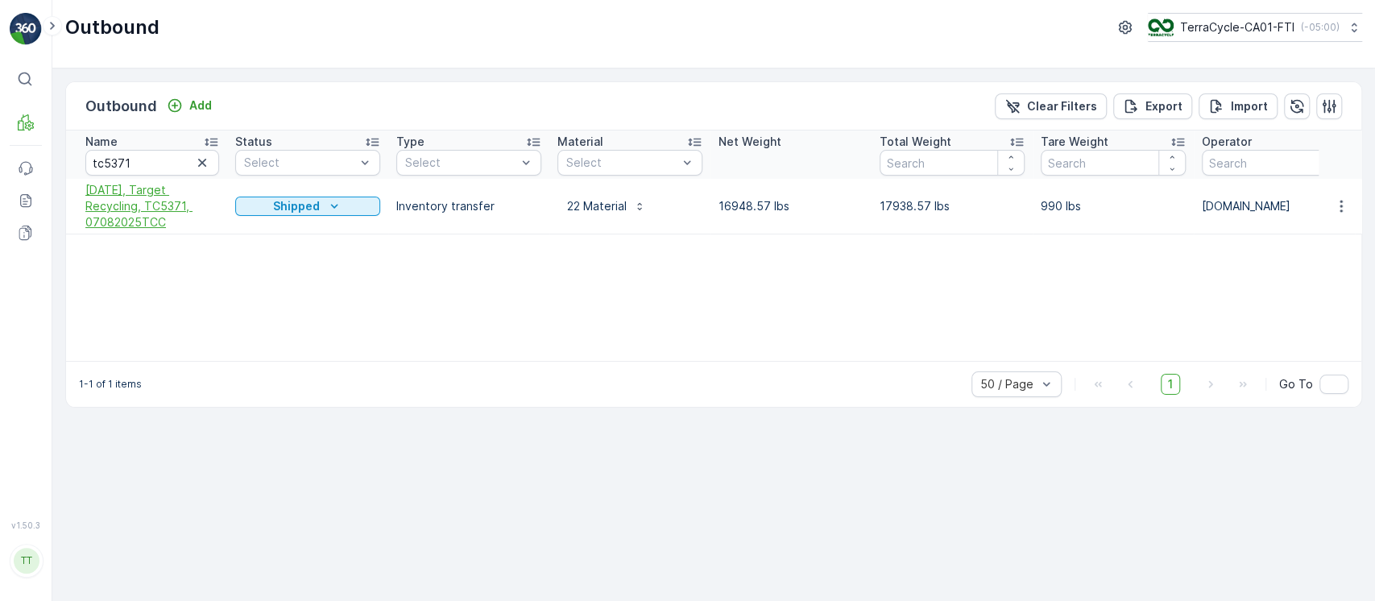
click at [149, 212] on span "[DATE], Target Recycling, TC5371, 07082025TCC" at bounding box center [152, 206] width 134 height 48
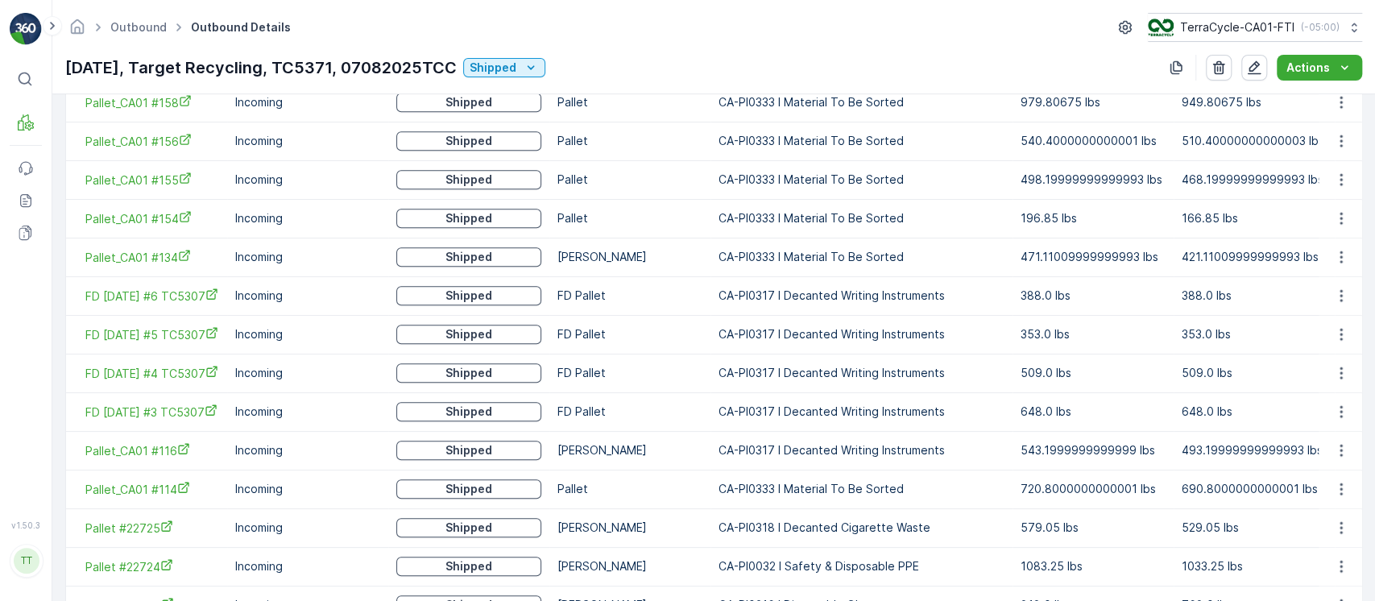
scroll to position [1263, 0]
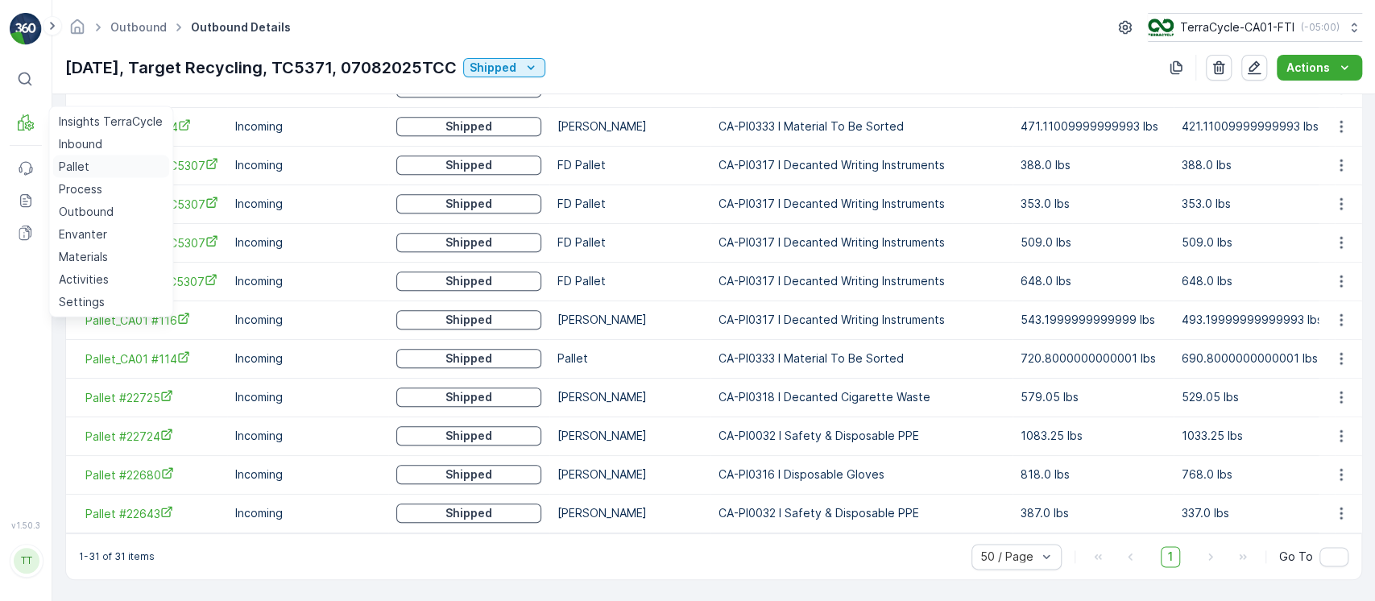
click at [85, 160] on p "Pallet" at bounding box center [74, 167] width 31 height 16
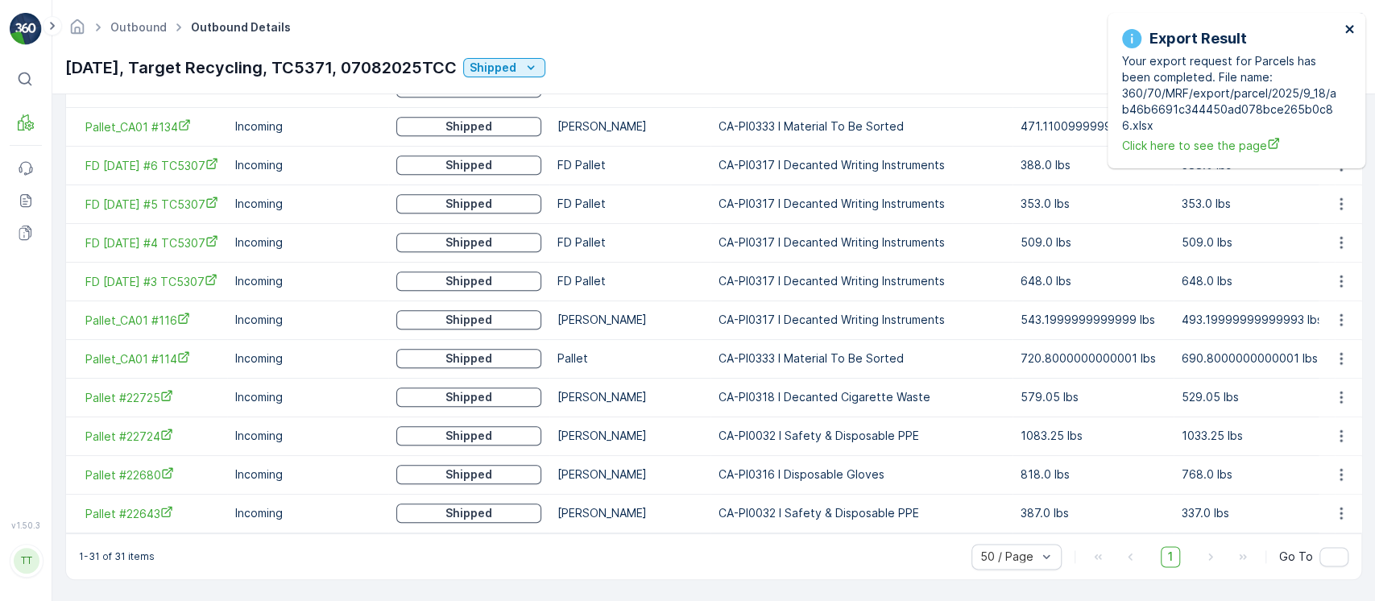
click at [1353, 30] on icon "close" at bounding box center [1349, 29] width 11 height 13
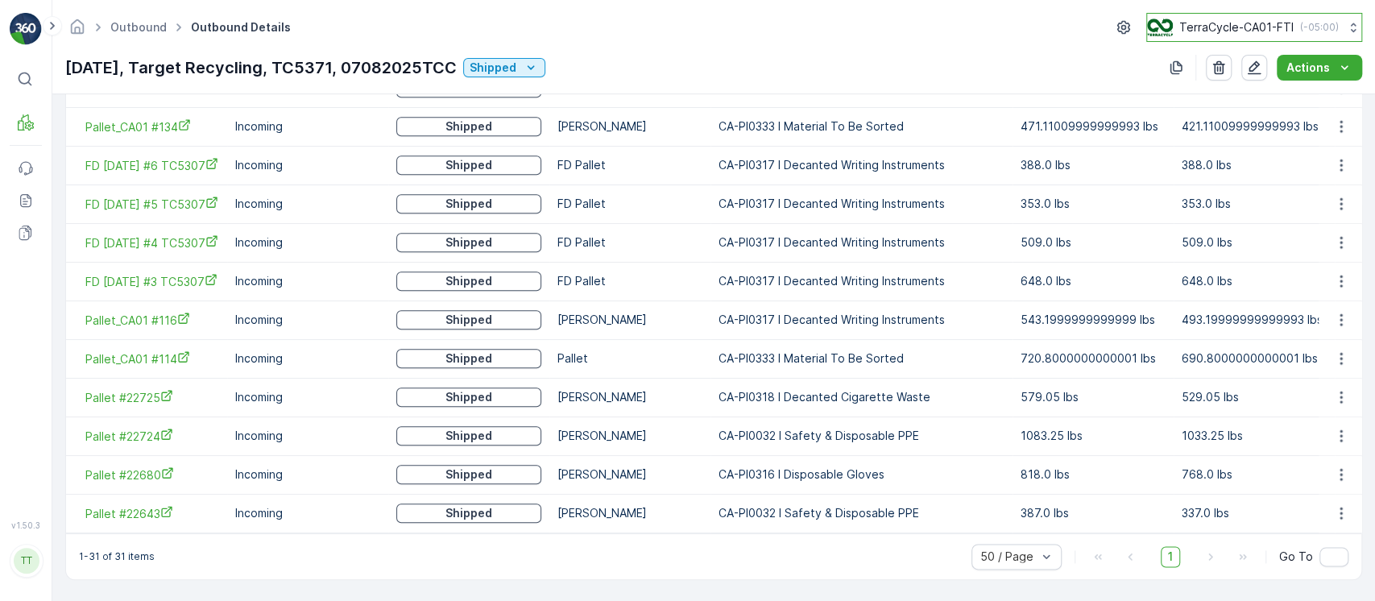
click at [1269, 33] on p "TerraCycle-CA01-FTI" at bounding box center [1236, 27] width 114 height 16
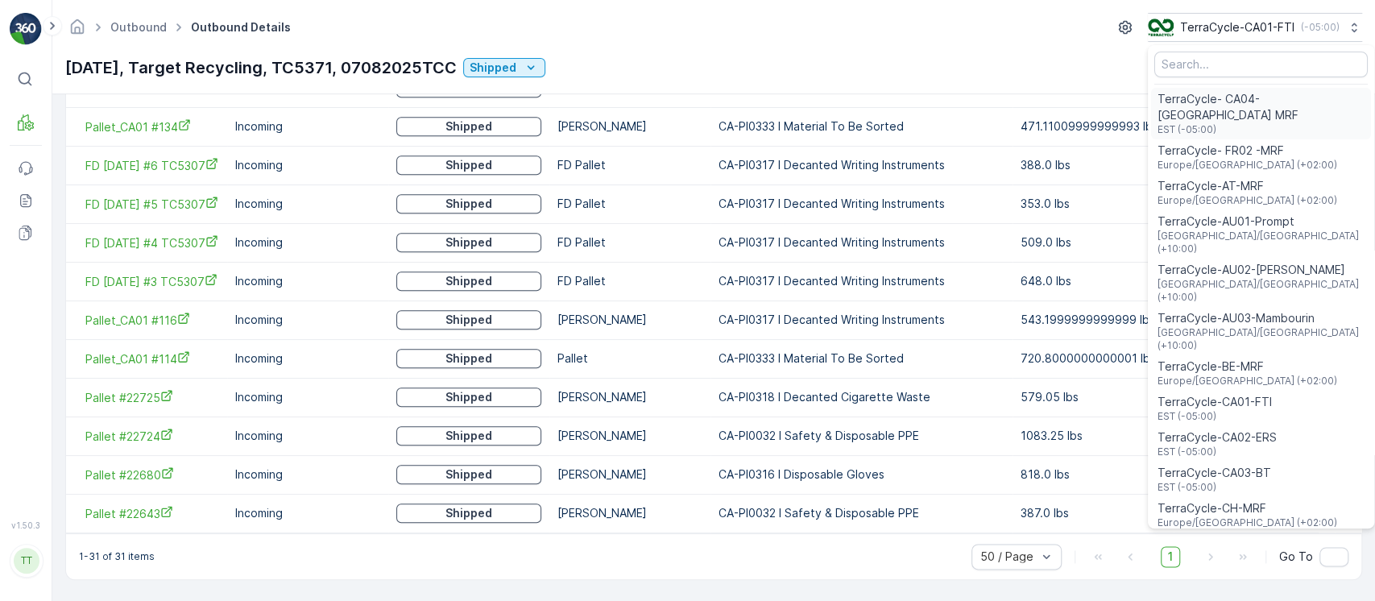
click at [1221, 93] on span "TerraCycle- CA04-[GEOGRAPHIC_DATA] MRF" at bounding box center [1260, 107] width 207 height 32
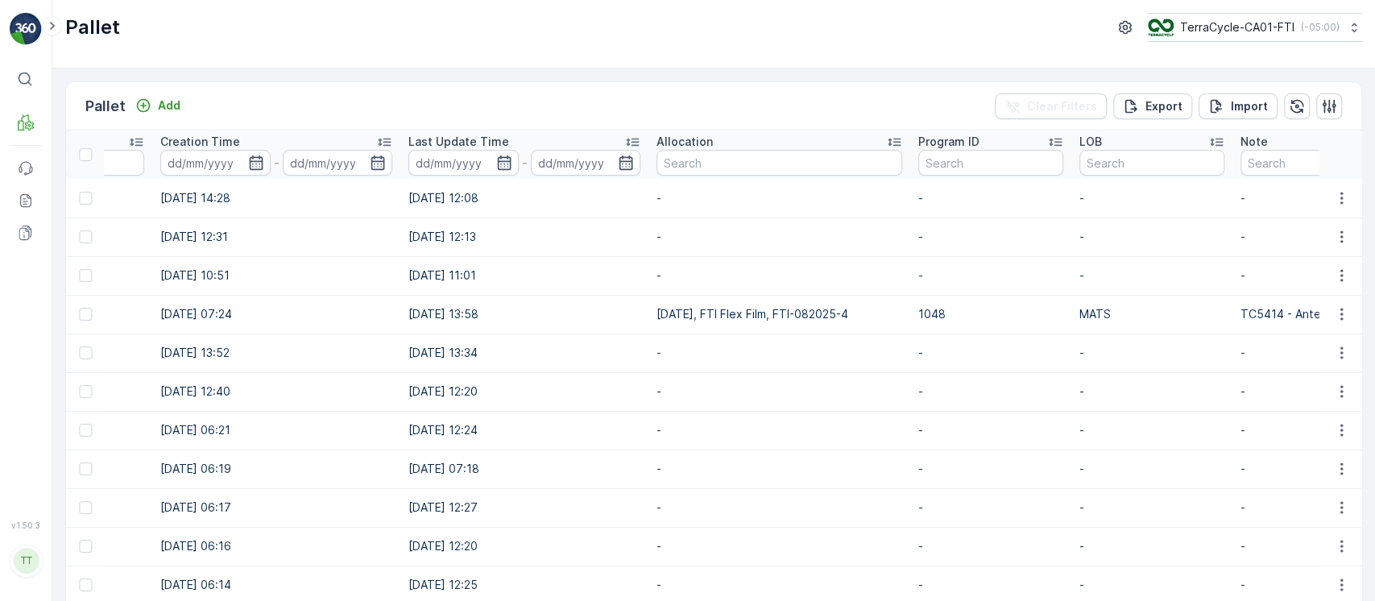
scroll to position [0, 1815]
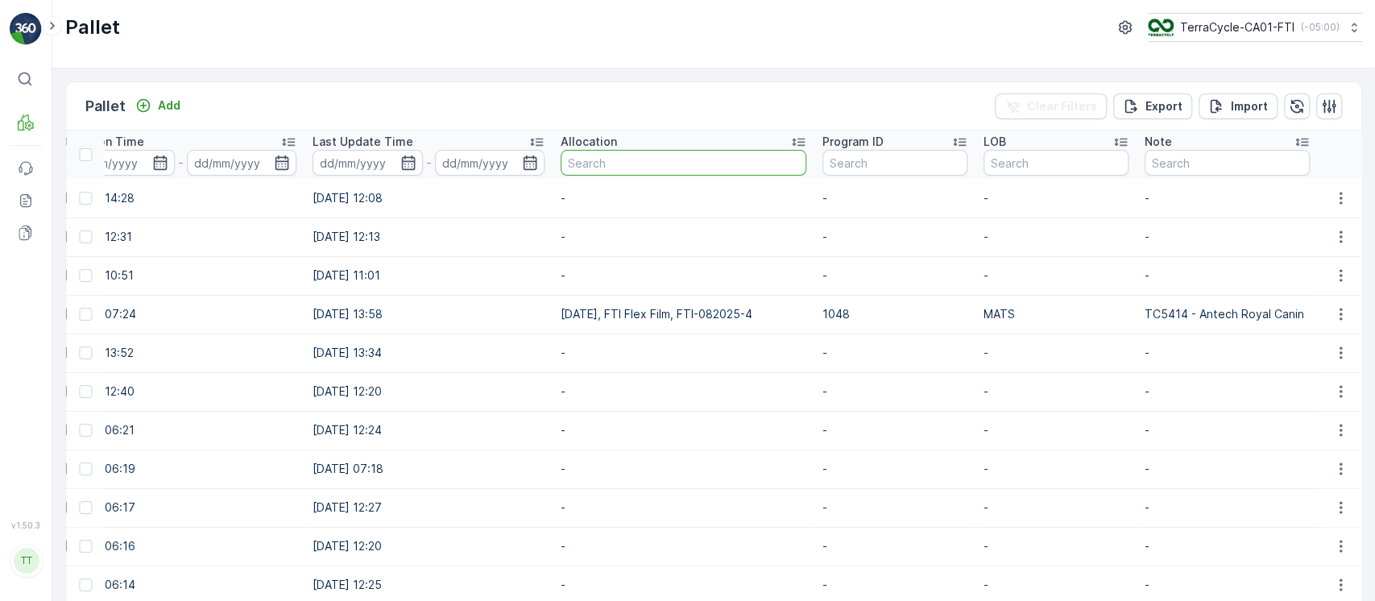
click at [692, 154] on input "text" at bounding box center [684, 163] width 246 height 26
paste input "tc5371"
type input "tc5371"
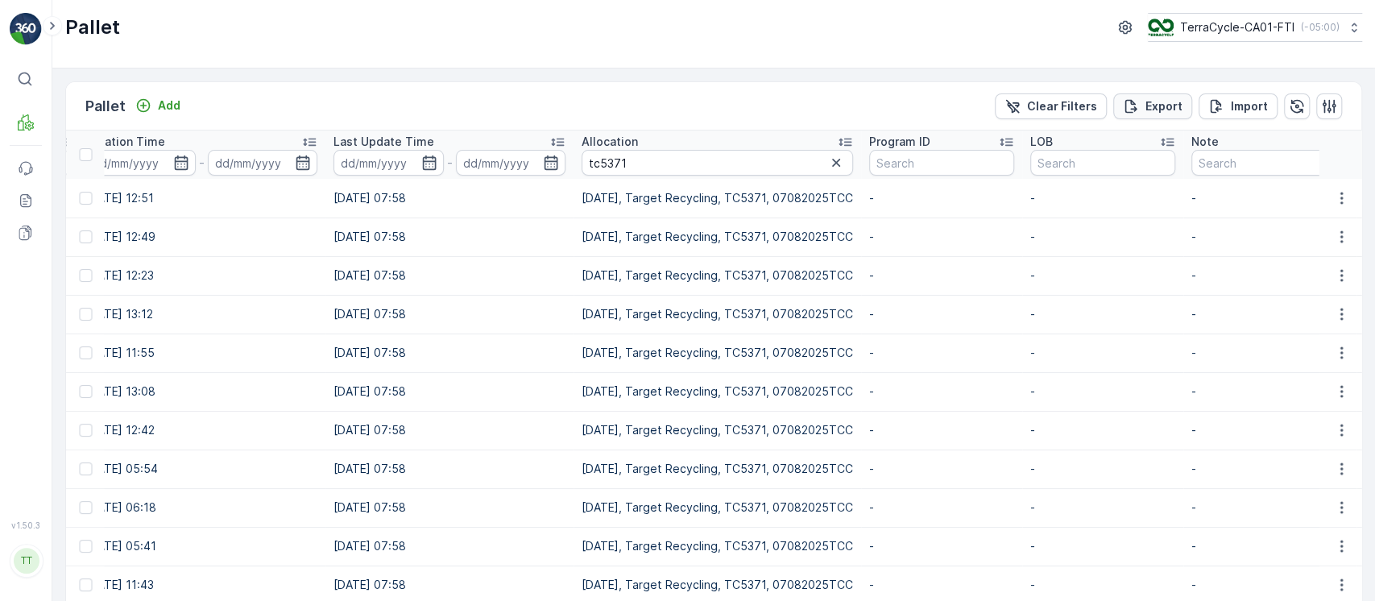
click at [1156, 98] on p "Export" at bounding box center [1163, 106] width 37 height 16
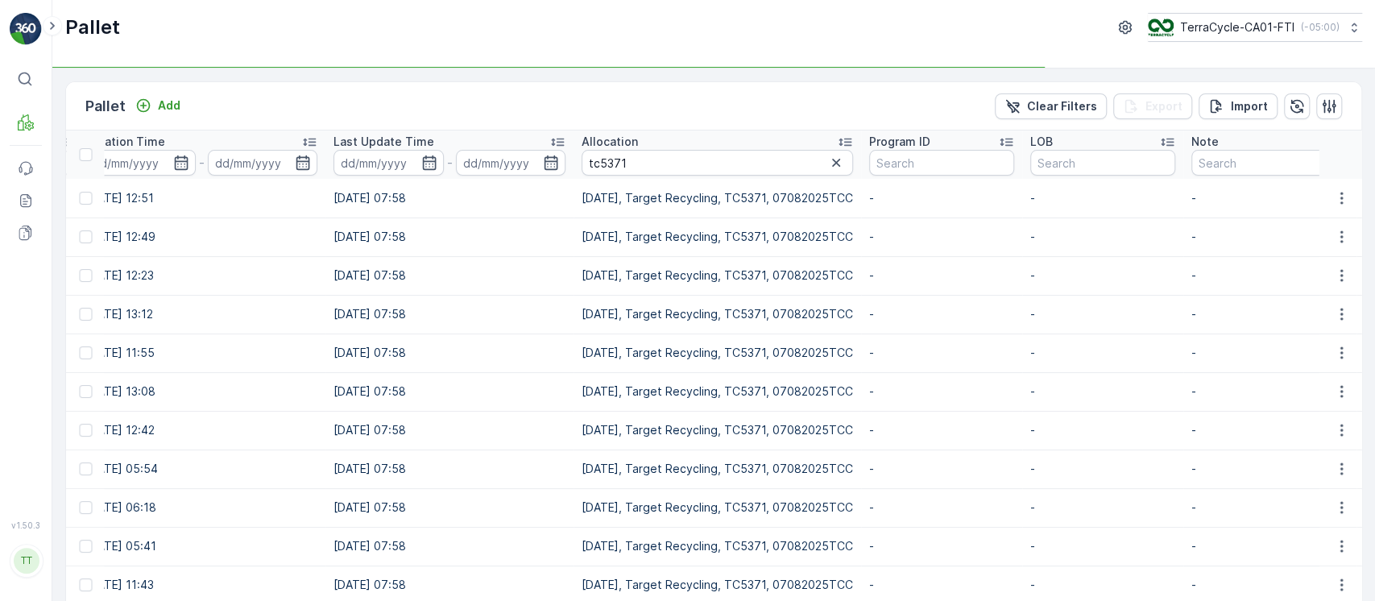
scroll to position [846, 0]
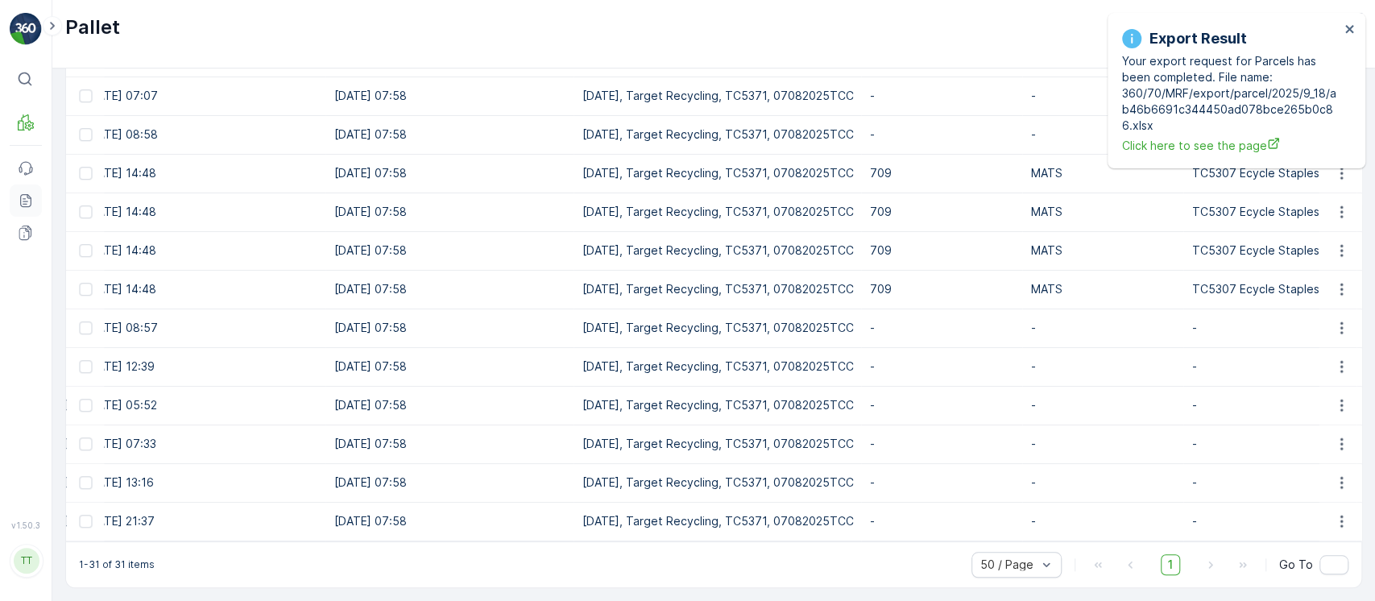
click at [27, 199] on icon at bounding box center [26, 200] width 16 height 16
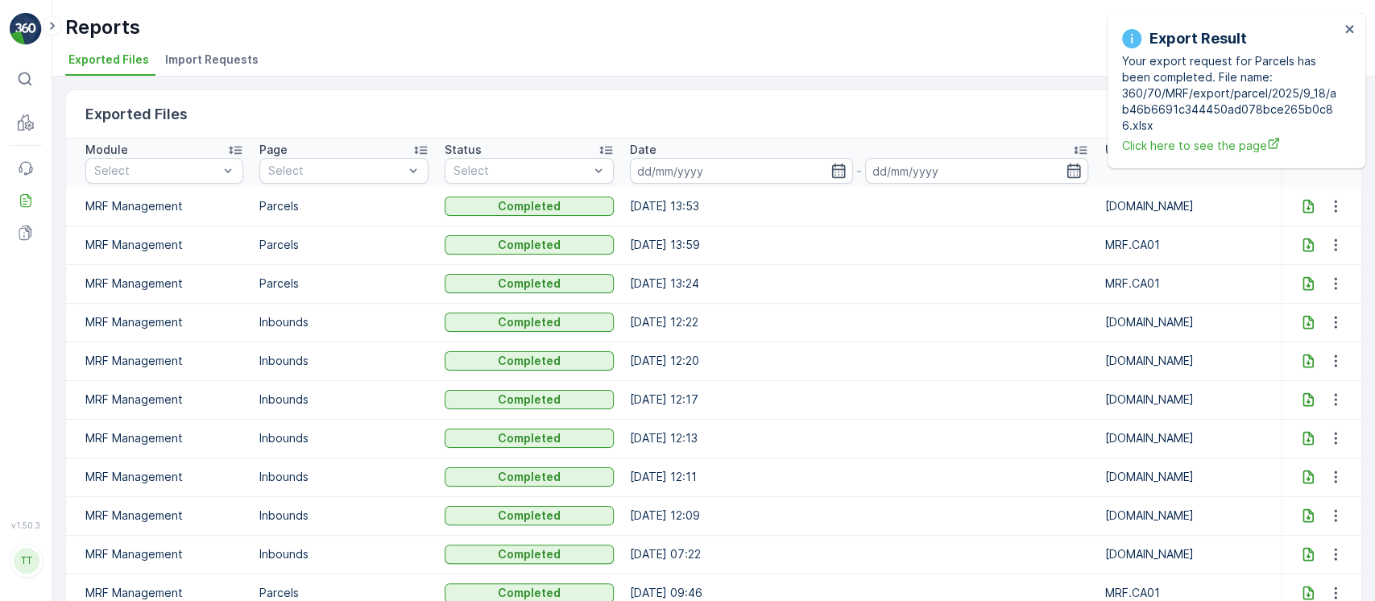
click at [1302, 205] on icon at bounding box center [1307, 206] width 10 height 14
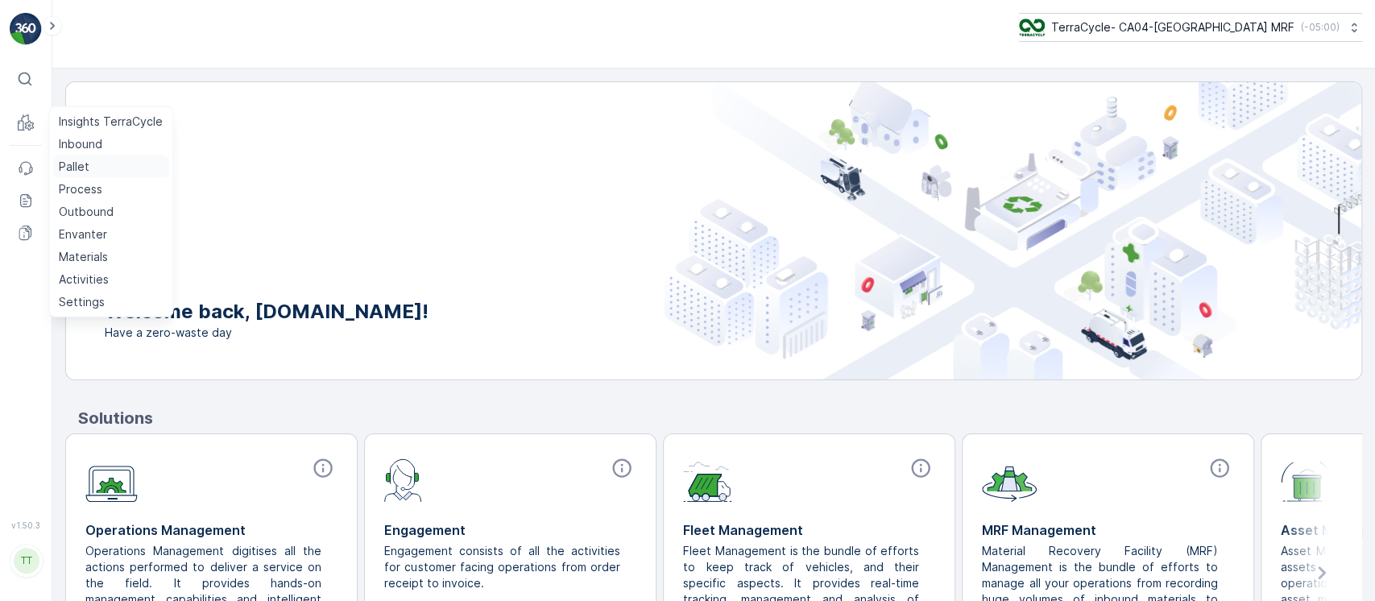
click at [77, 165] on p "Pallet" at bounding box center [74, 167] width 31 height 16
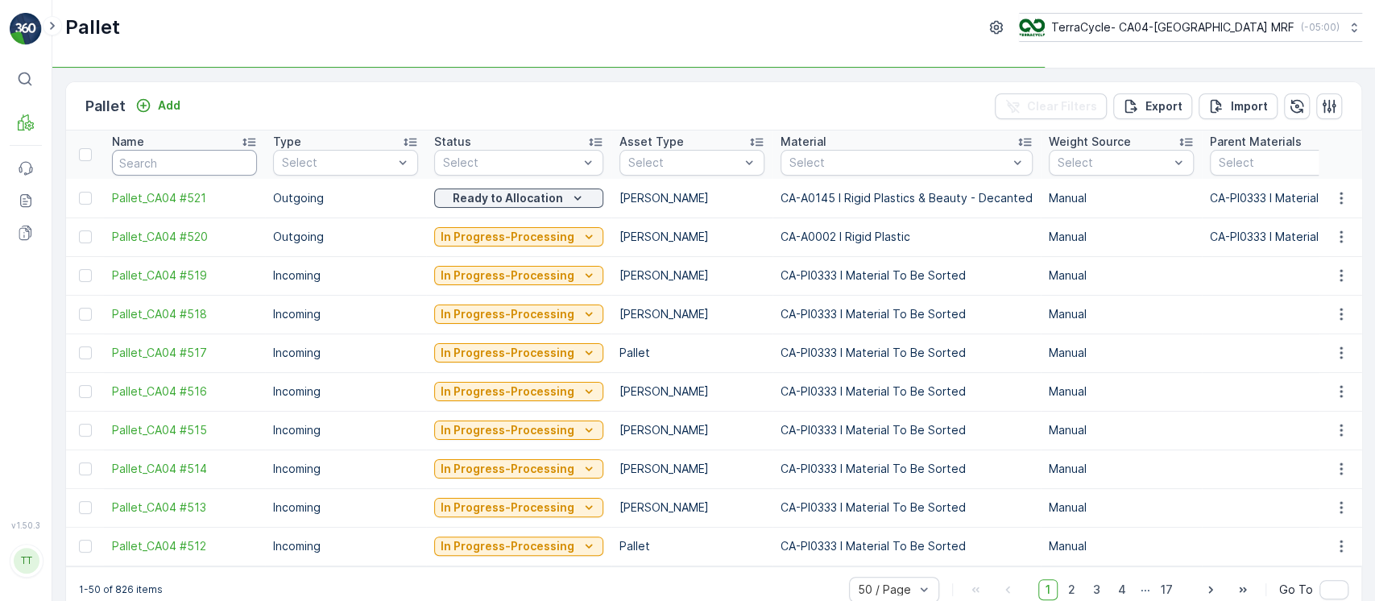
click at [186, 162] on input "text" at bounding box center [184, 163] width 145 height 26
paste input "Pallet_CA01 #208"
type input "Pallet_CA01 #208"
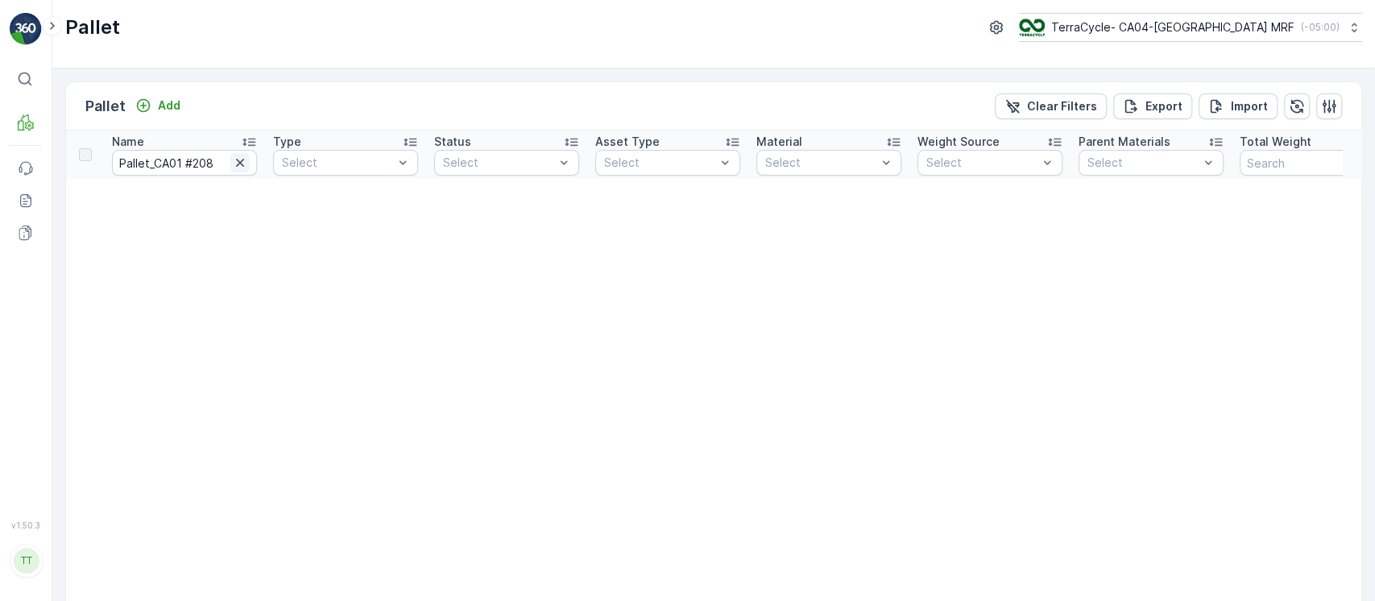
click at [238, 168] on icon "button" at bounding box center [240, 163] width 16 height 16
paste input "Pallet_CA01 #166"
type input "Pallet_CA01 #166"
click at [1013, 102] on icon "Clear Filters" at bounding box center [1012, 106] width 16 height 16
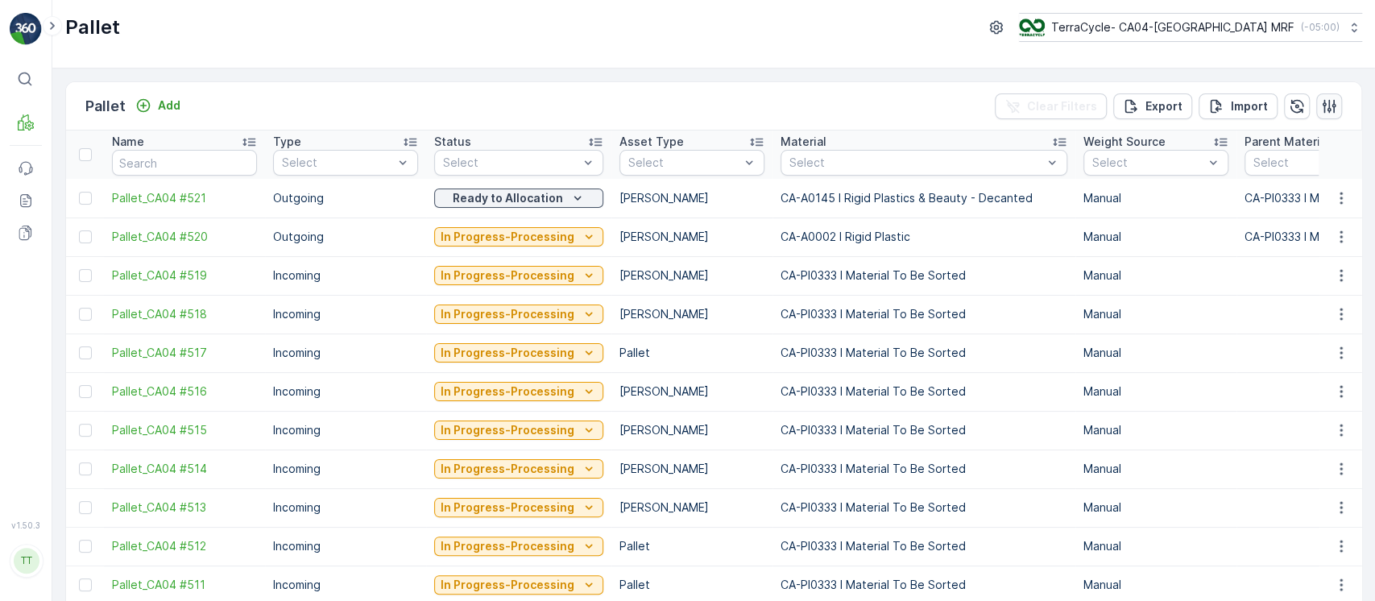
click at [1334, 101] on button "button" at bounding box center [1329, 106] width 26 height 26
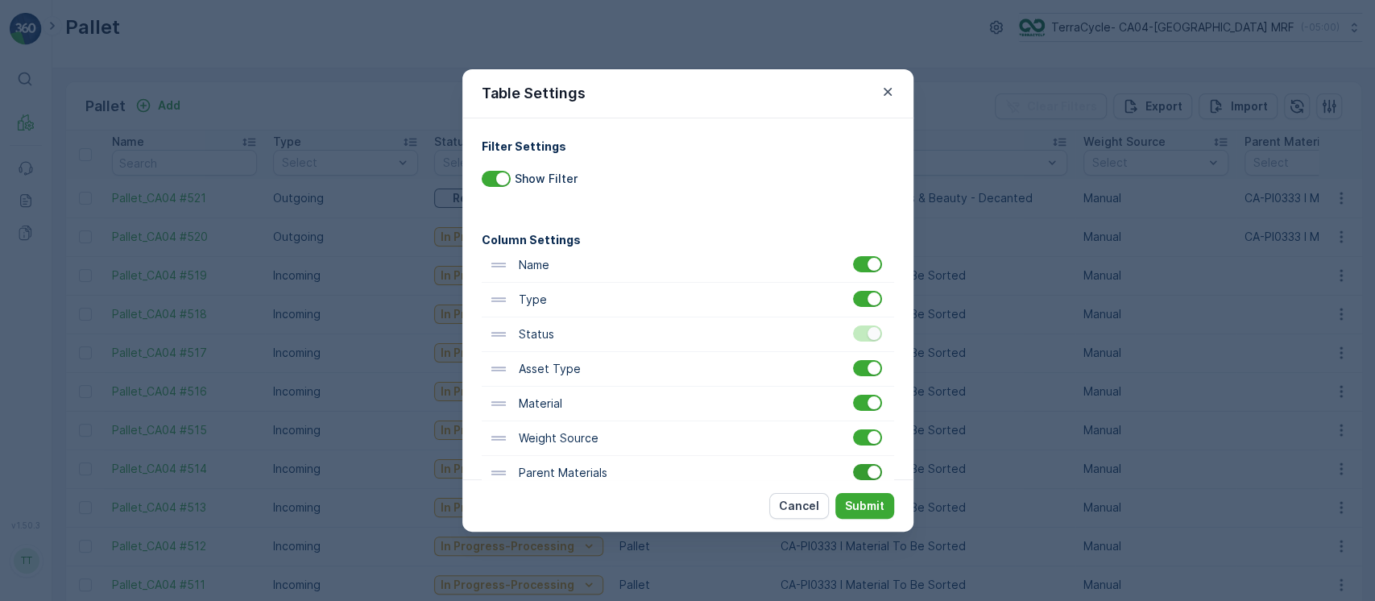
click at [856, 475] on div at bounding box center [867, 472] width 29 height 16
click at [853, 464] on input "checkbox" at bounding box center [853, 464] width 0 height 0
click at [867, 504] on p "Submit" at bounding box center [864, 506] width 39 height 16
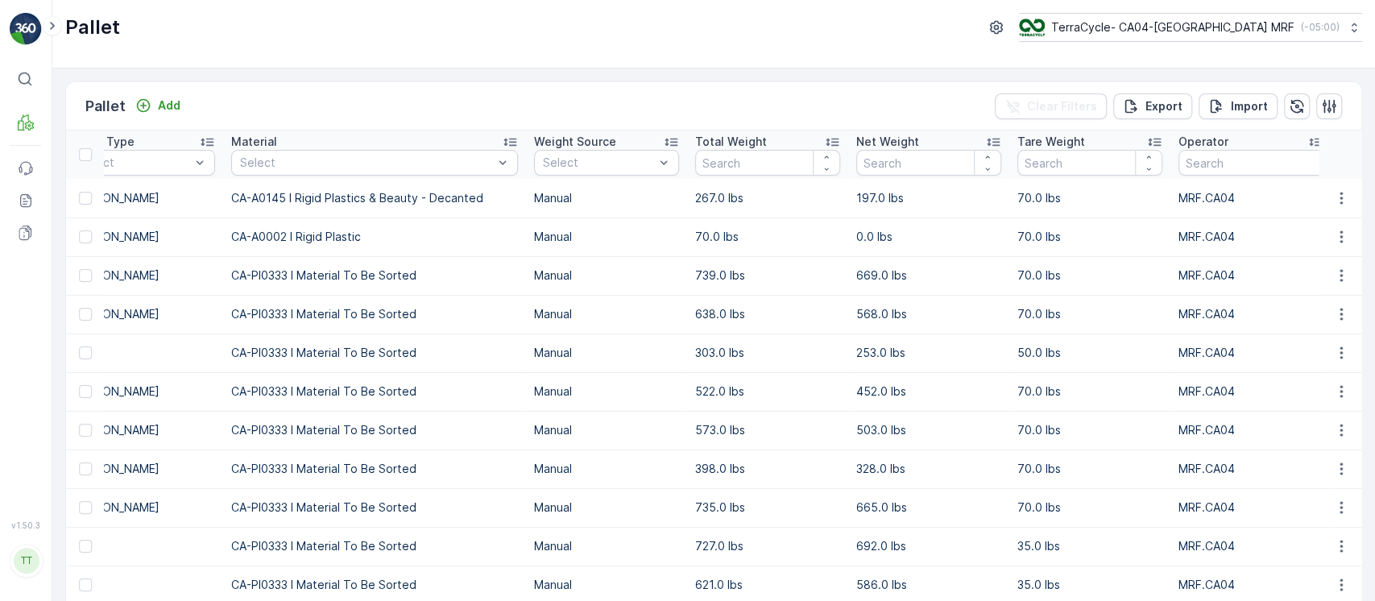
scroll to position [0, 552]
click at [724, 166] on input "number" at bounding box center [765, 163] width 145 height 26
paste input "206.5"
type input "206.5"
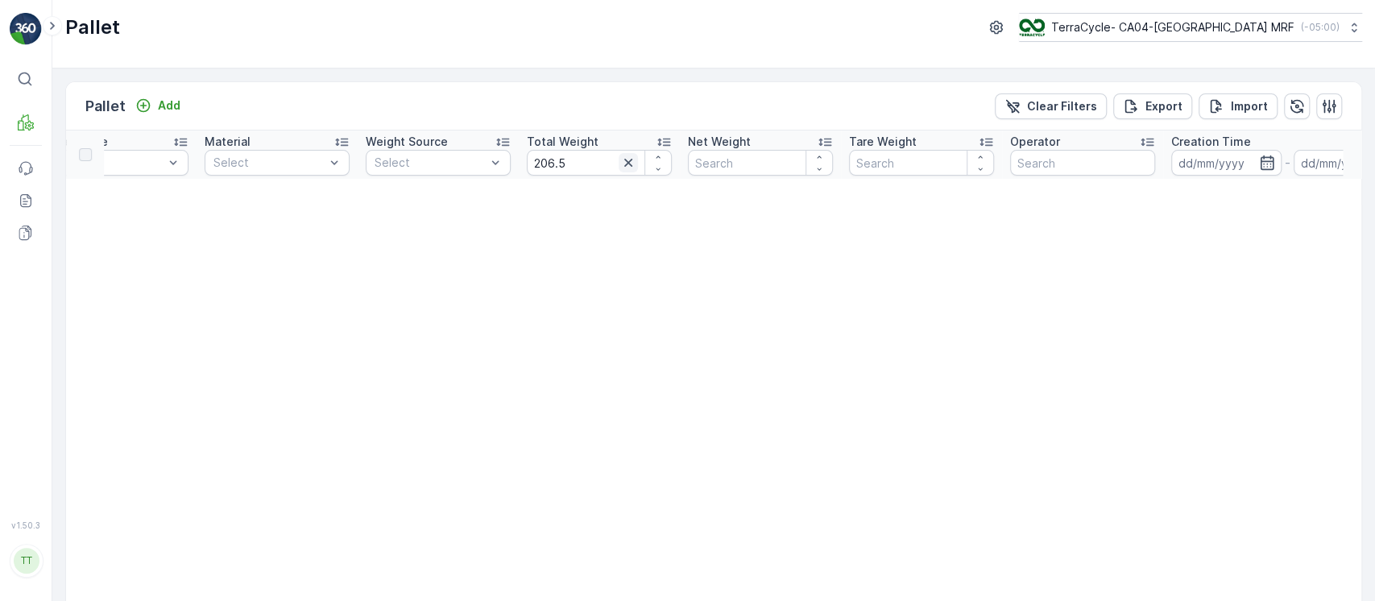
click at [631, 158] on icon "button" at bounding box center [628, 163] width 16 height 16
paste input "979.80675"
type input "979.80675"
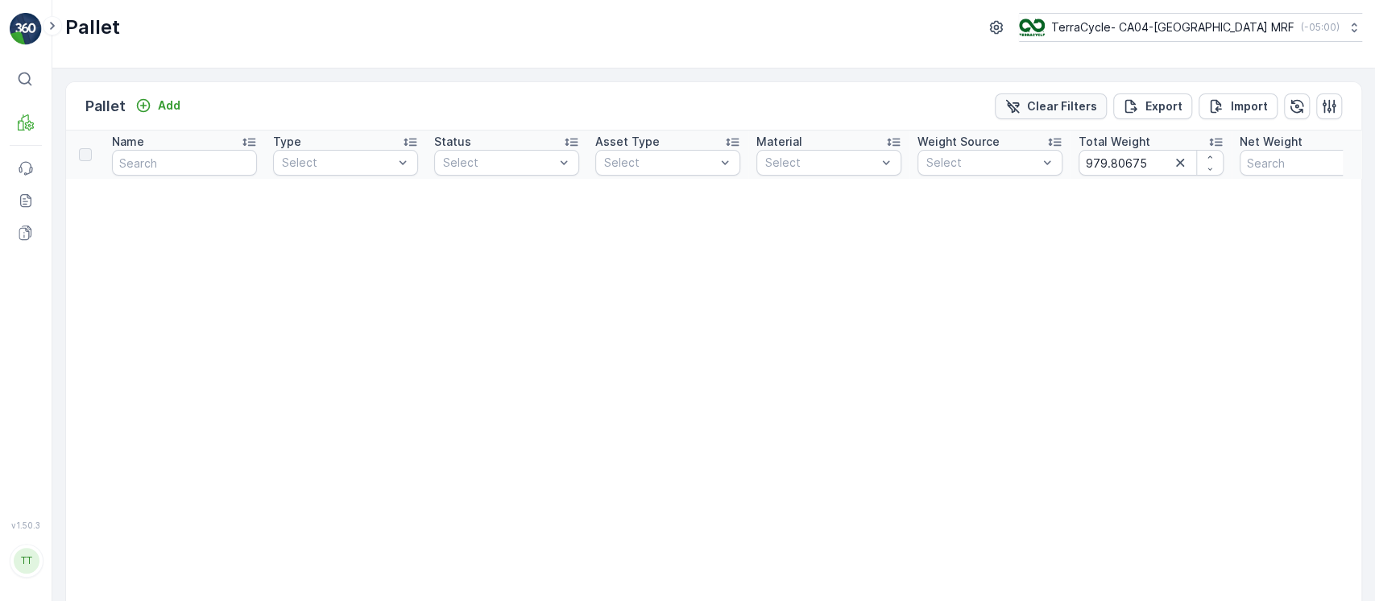
click at [1024, 93] on button "Clear Filters" at bounding box center [1051, 106] width 112 height 26
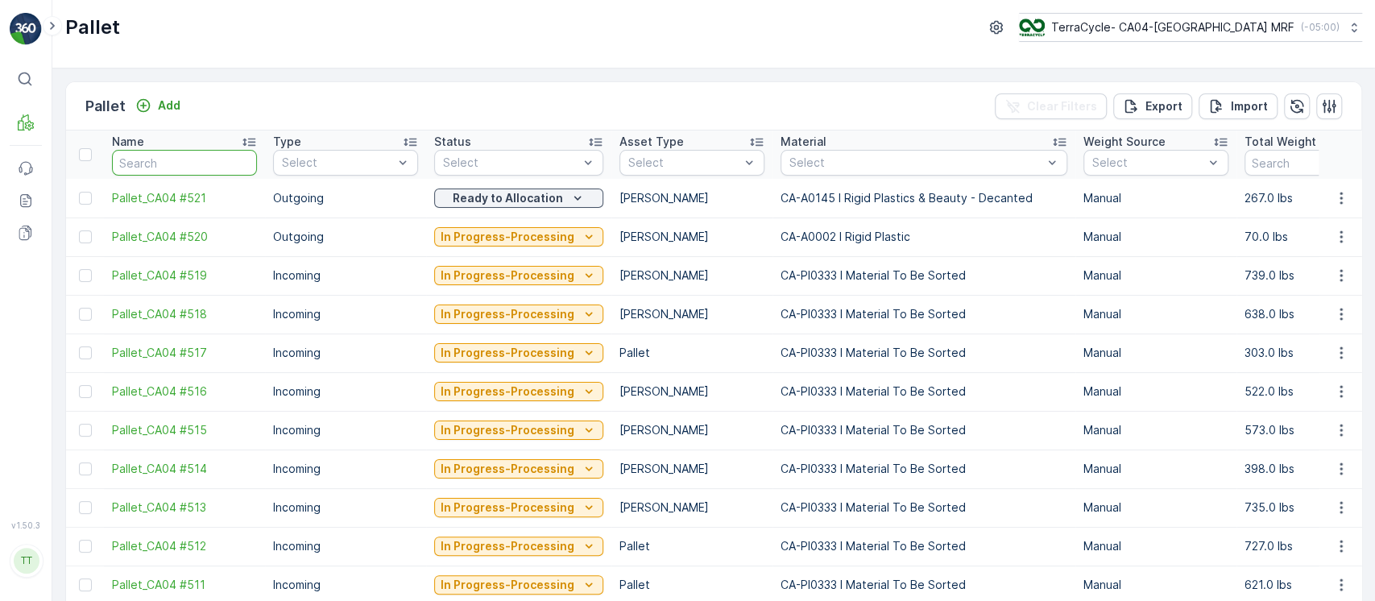
click at [213, 159] on input "text" at bounding box center [184, 163] width 145 height 26
paste input "FD April 1, 2025 #3 TC5307"
type input "FD April 1, 2025 #3 TC5307"
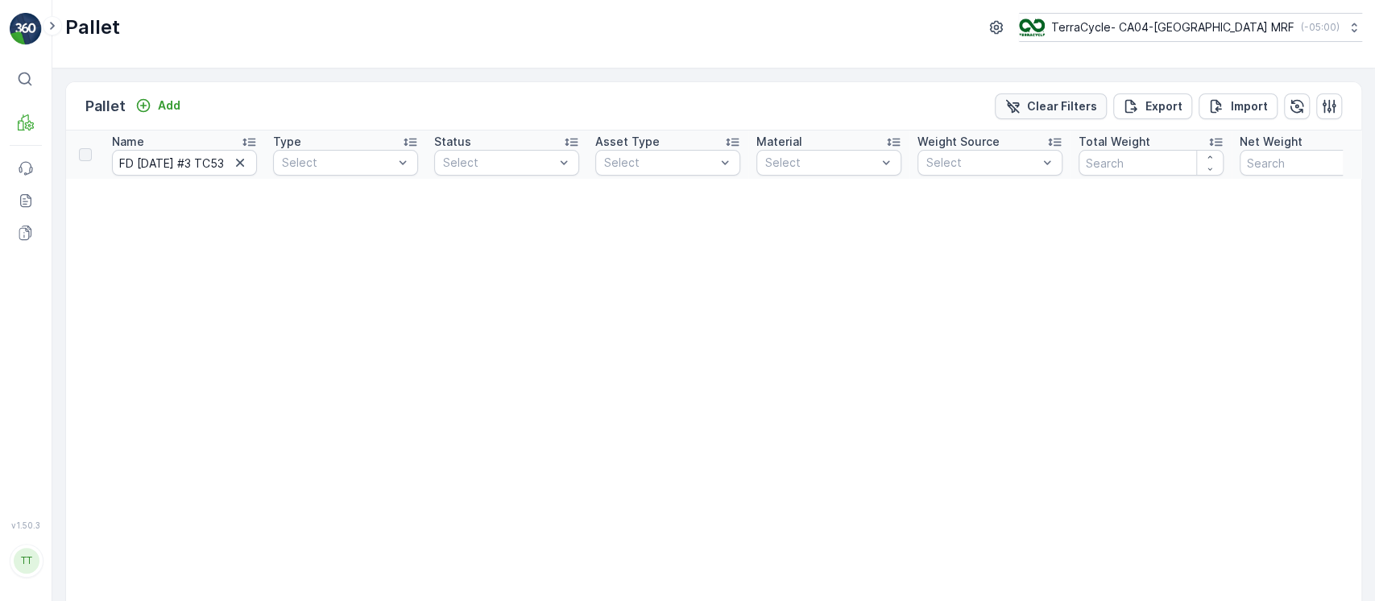
click at [1007, 110] on icon "Clear Filters" at bounding box center [1012, 106] width 16 height 16
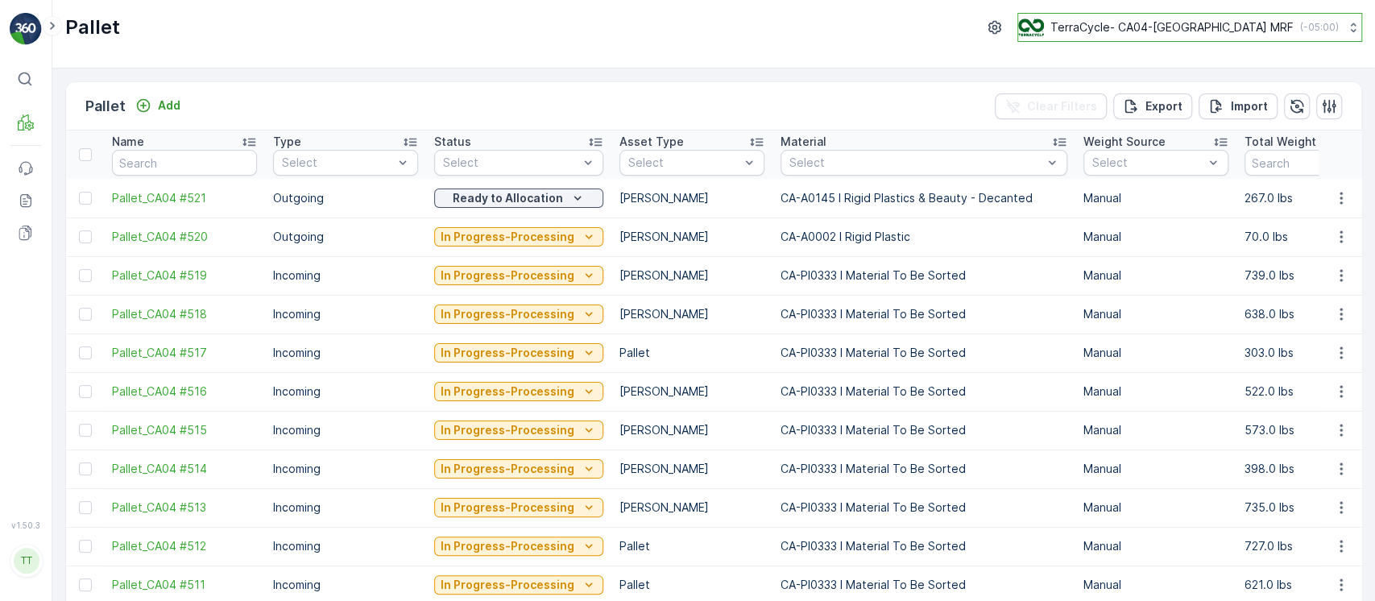
click at [1218, 31] on p "TerraCycle- CA04-[GEOGRAPHIC_DATA] MRF" at bounding box center [1171, 27] width 243 height 16
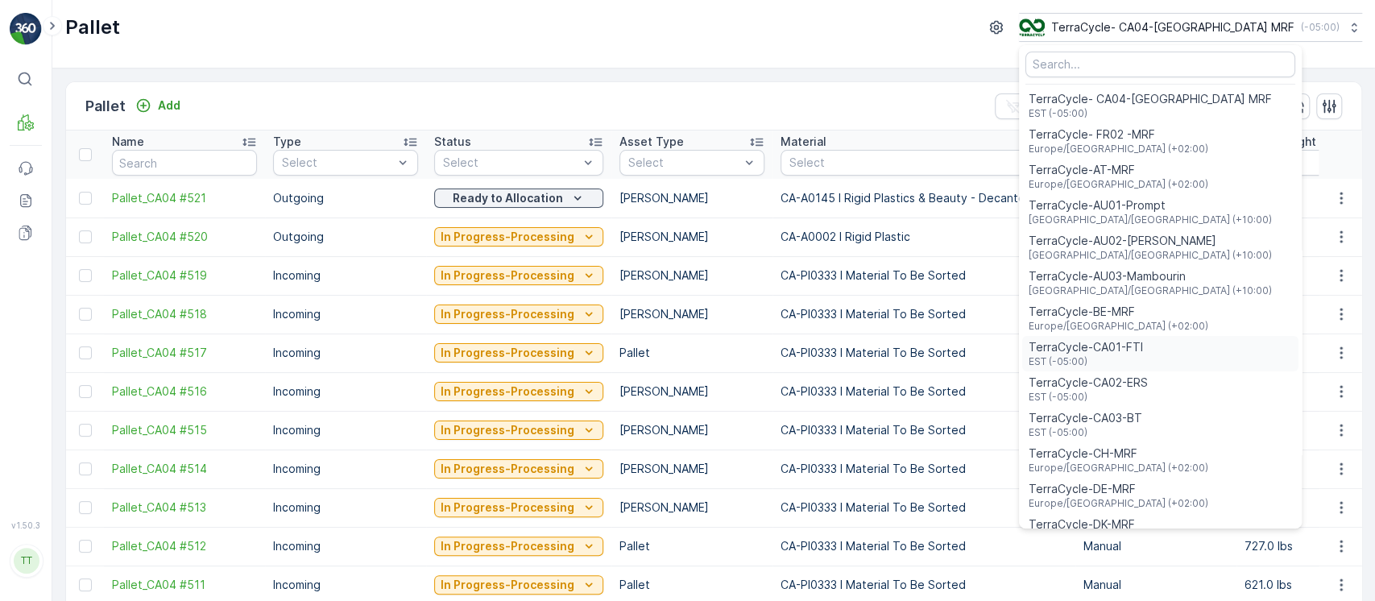
click at [1220, 353] on div "TerraCycle-CA01-FTI EST (-05:00)" at bounding box center [1160, 353] width 276 height 35
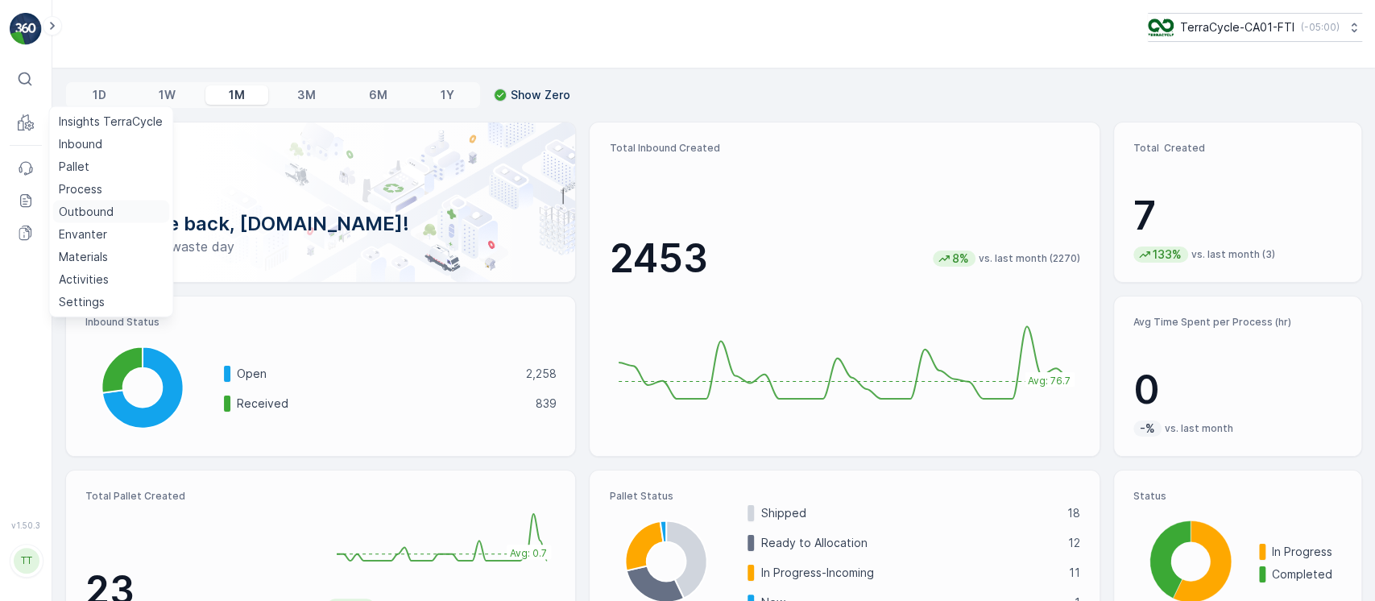
click at [91, 202] on link "Outbound" at bounding box center [110, 212] width 117 height 23
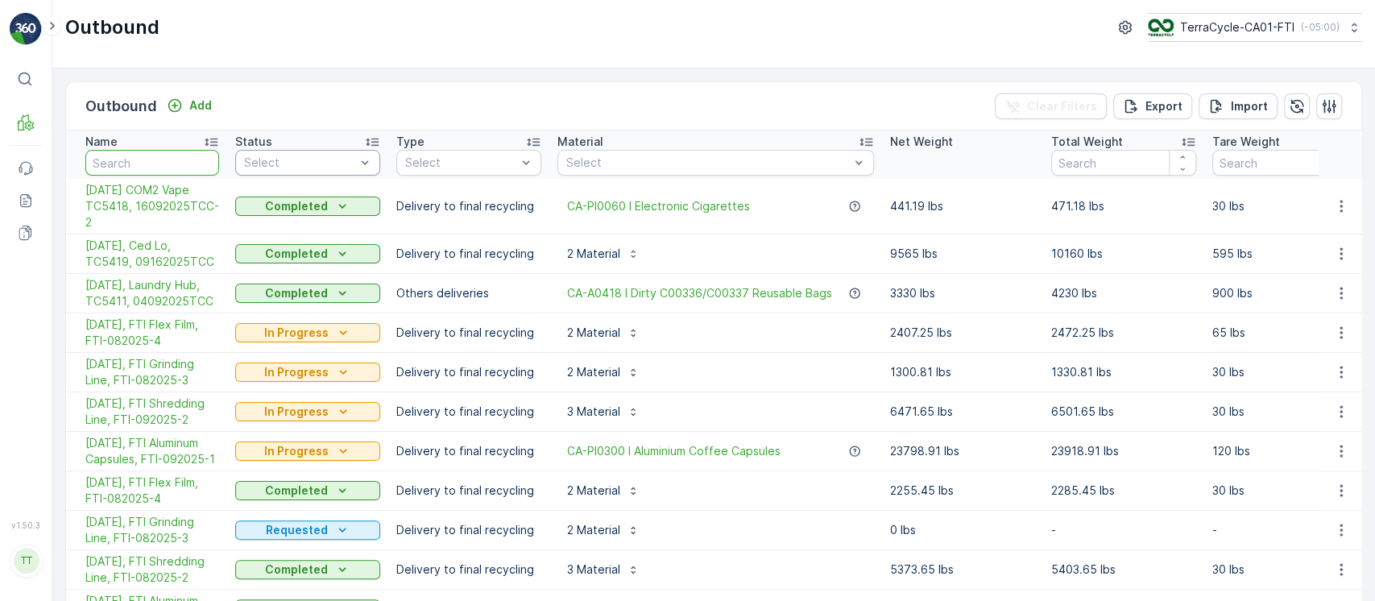
drag, startPoint x: 174, startPoint y: 158, endPoint x: 240, endPoint y: 158, distance: 66.0
click at [172, 158] on input "text" at bounding box center [152, 163] width 134 height 26
paste input "tc5371"
type input "tc5371"
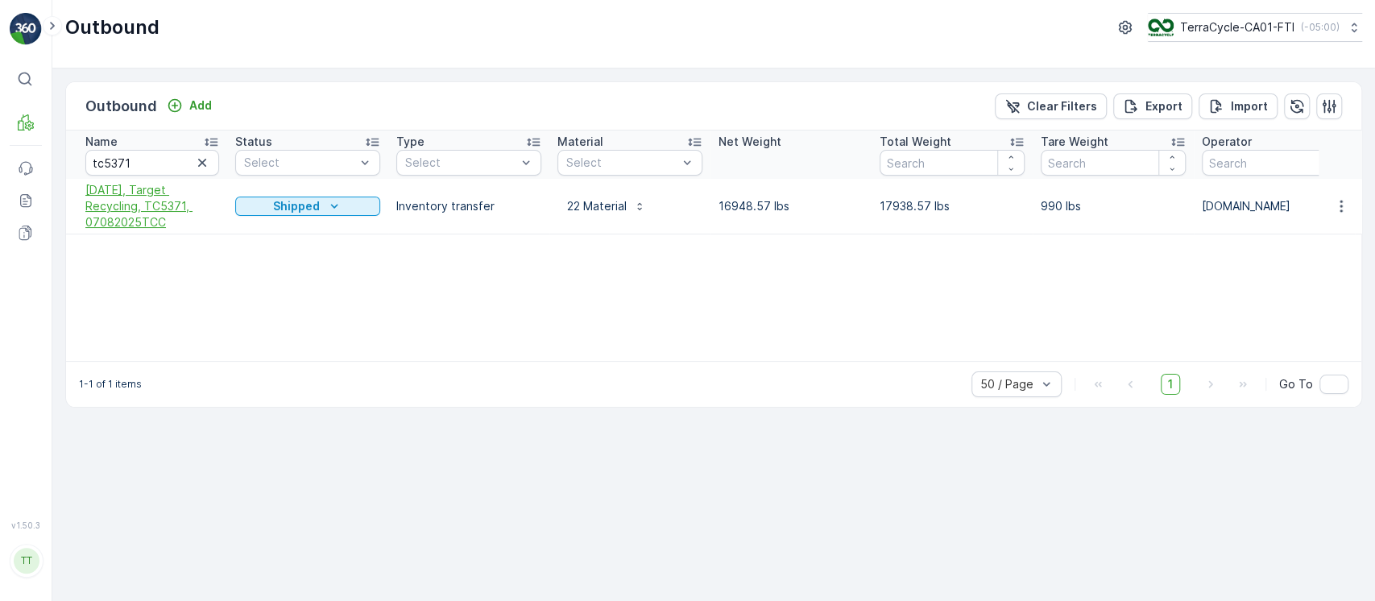
click at [101, 208] on span "[DATE], Target Recycling, TC5371, 07082025TCC" at bounding box center [152, 206] width 134 height 48
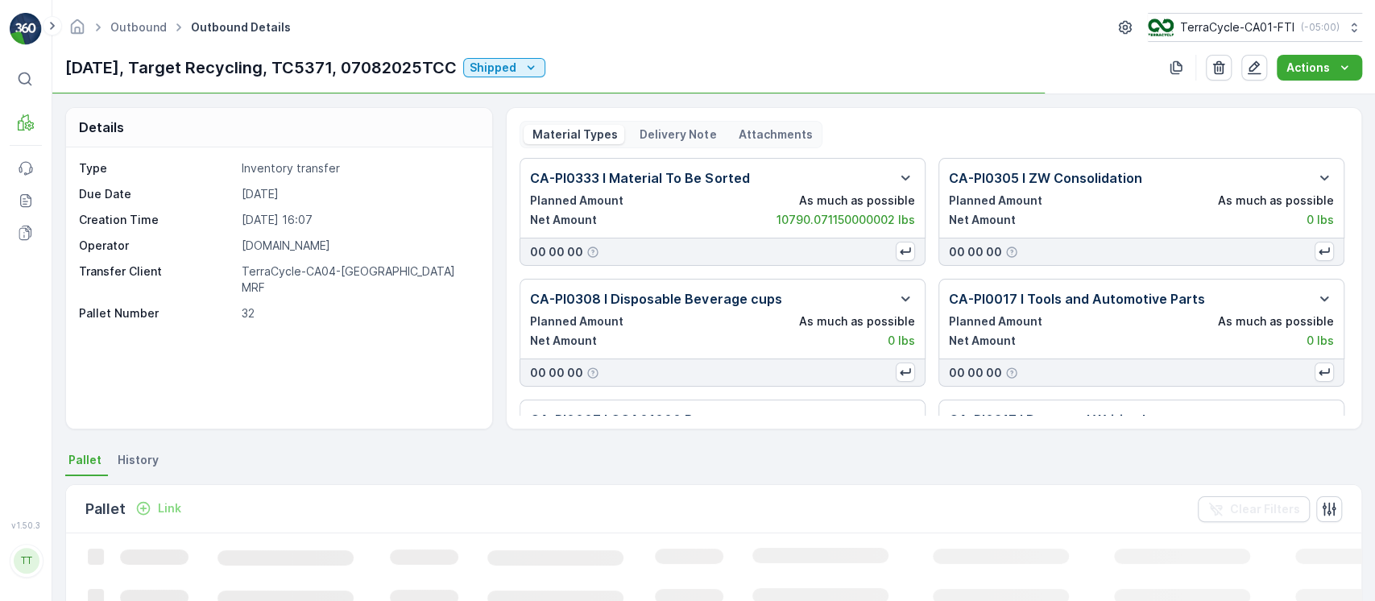
drag, startPoint x: 151, startPoint y: 452, endPoint x: 161, endPoint y: 453, distance: 9.8
click at [147, 453] on span "History" at bounding box center [138, 460] width 41 height 16
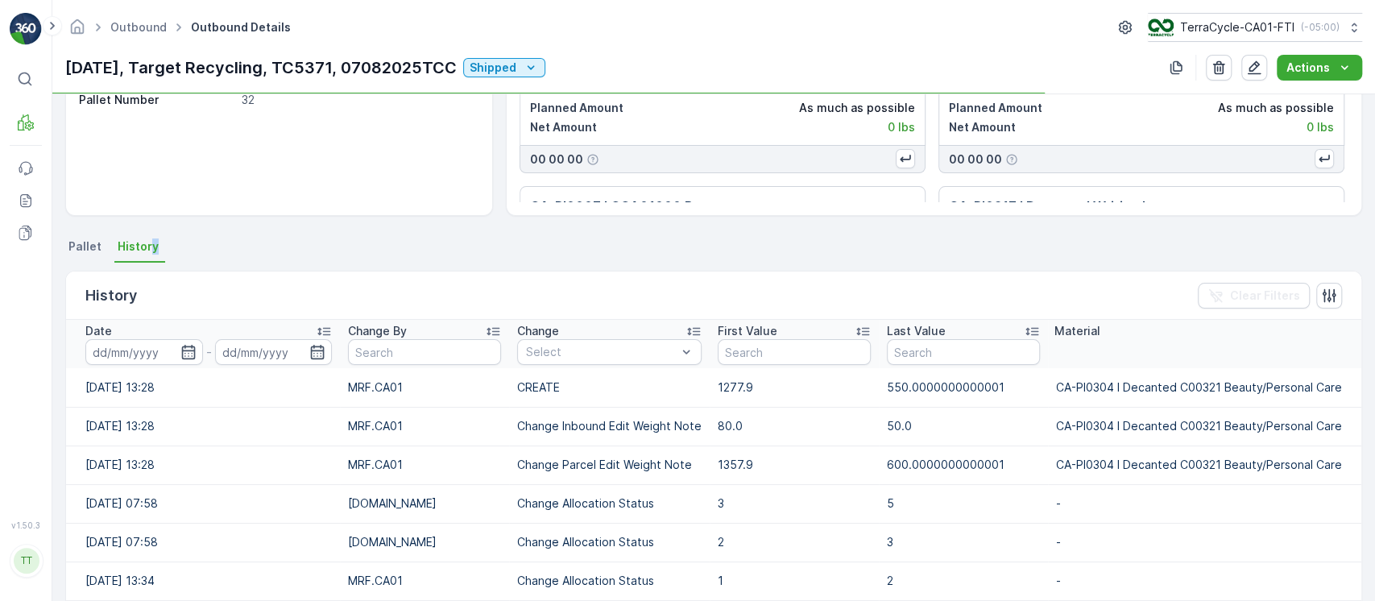
scroll to position [214, 0]
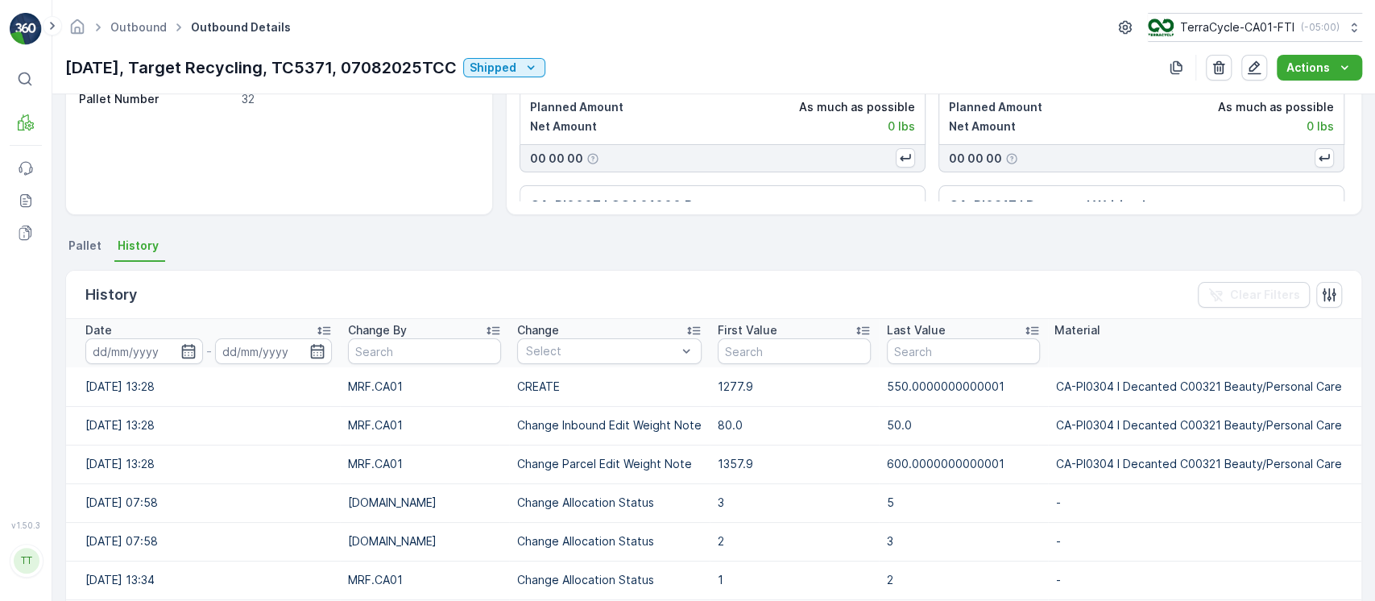
click at [266, 325] on div "Date" at bounding box center [208, 330] width 246 height 16
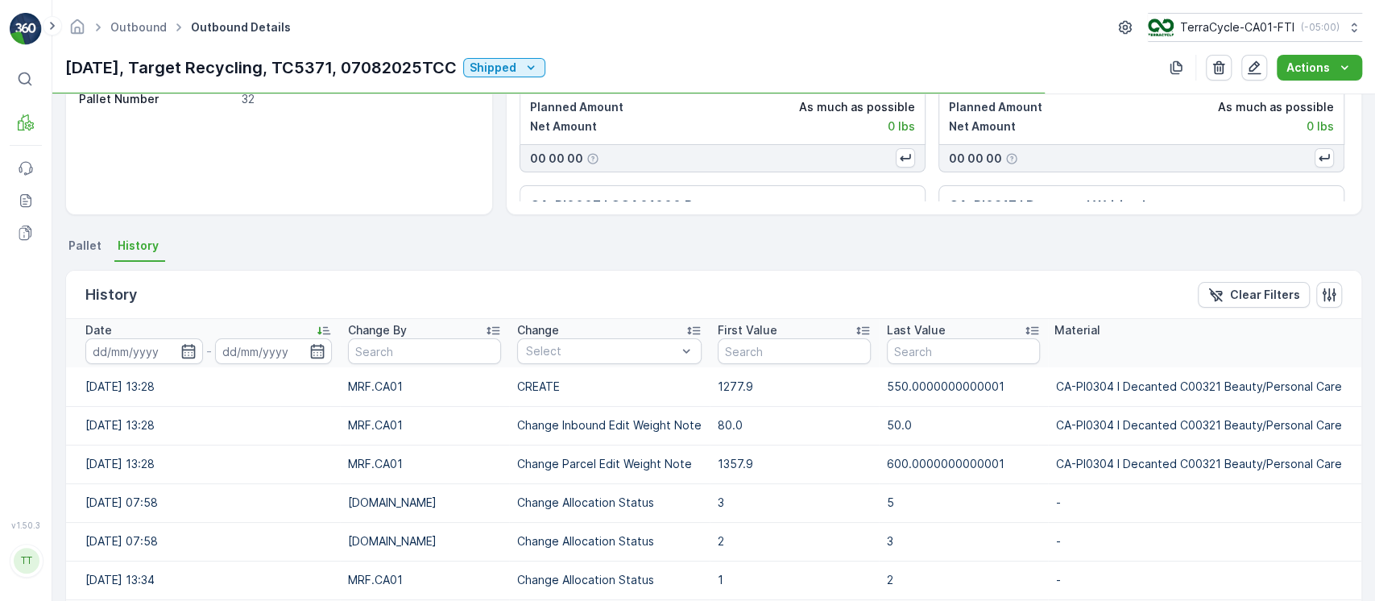
click at [266, 325] on div "Date" at bounding box center [208, 330] width 246 height 16
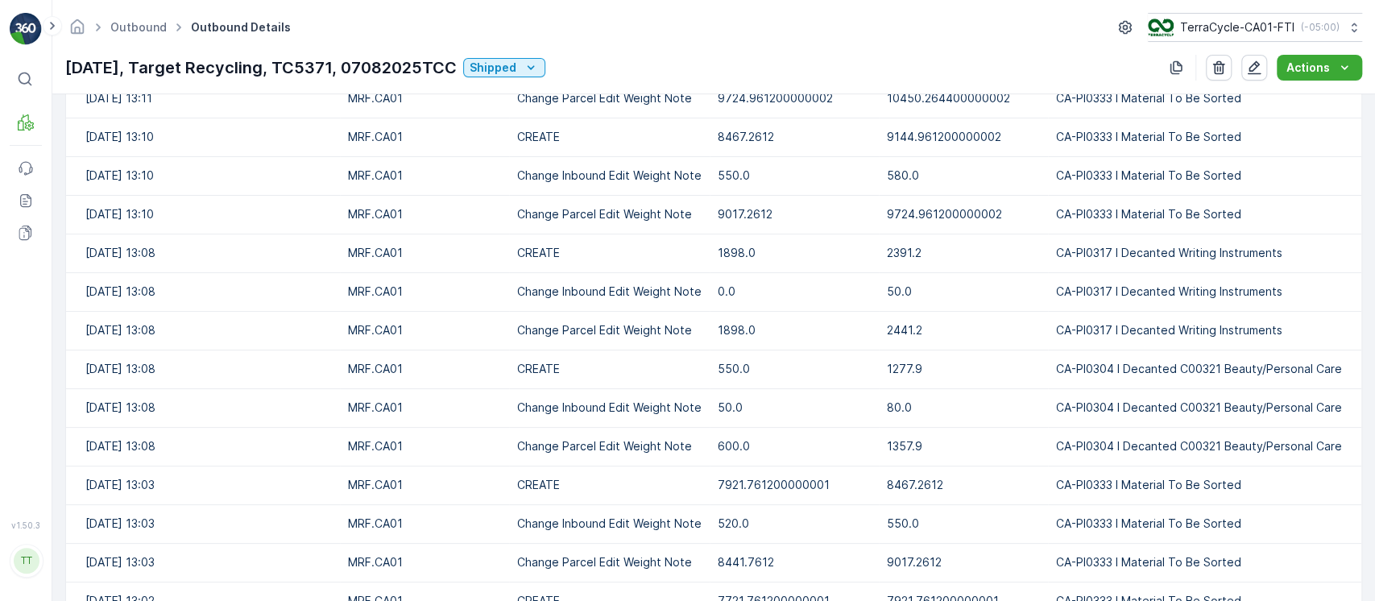
scroll to position [536, 0]
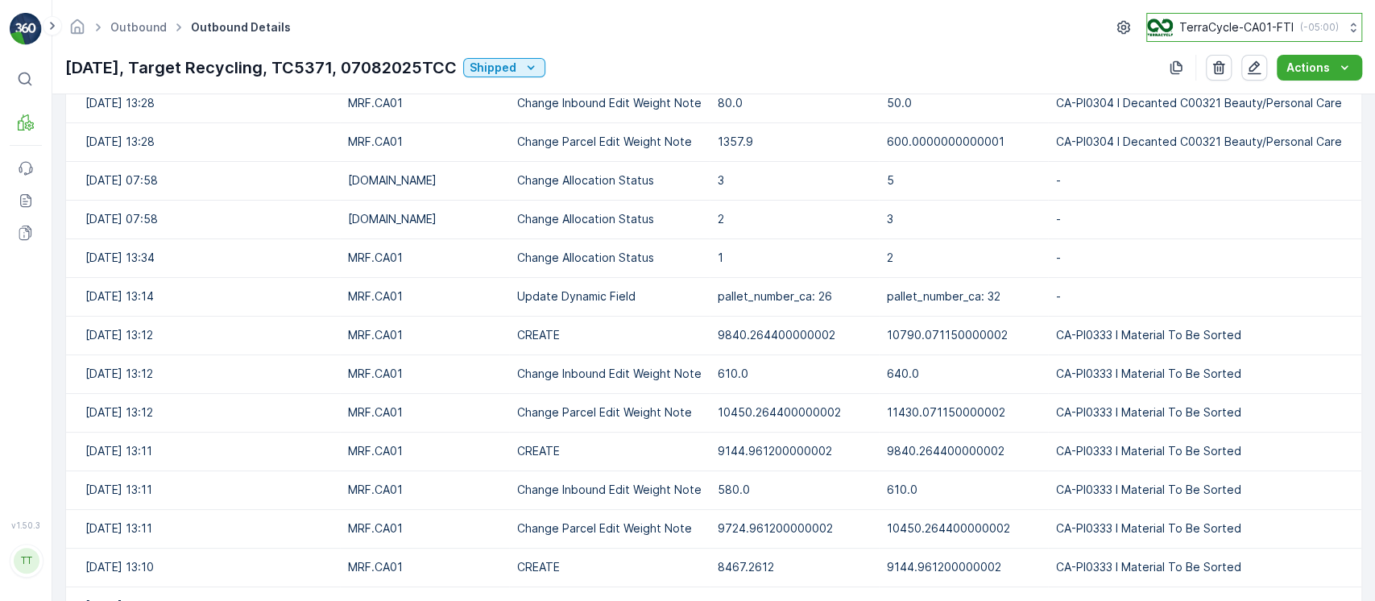
click at [1267, 14] on button "TerraCycle-CA01-FTI ( -05:00 )" at bounding box center [1254, 27] width 216 height 29
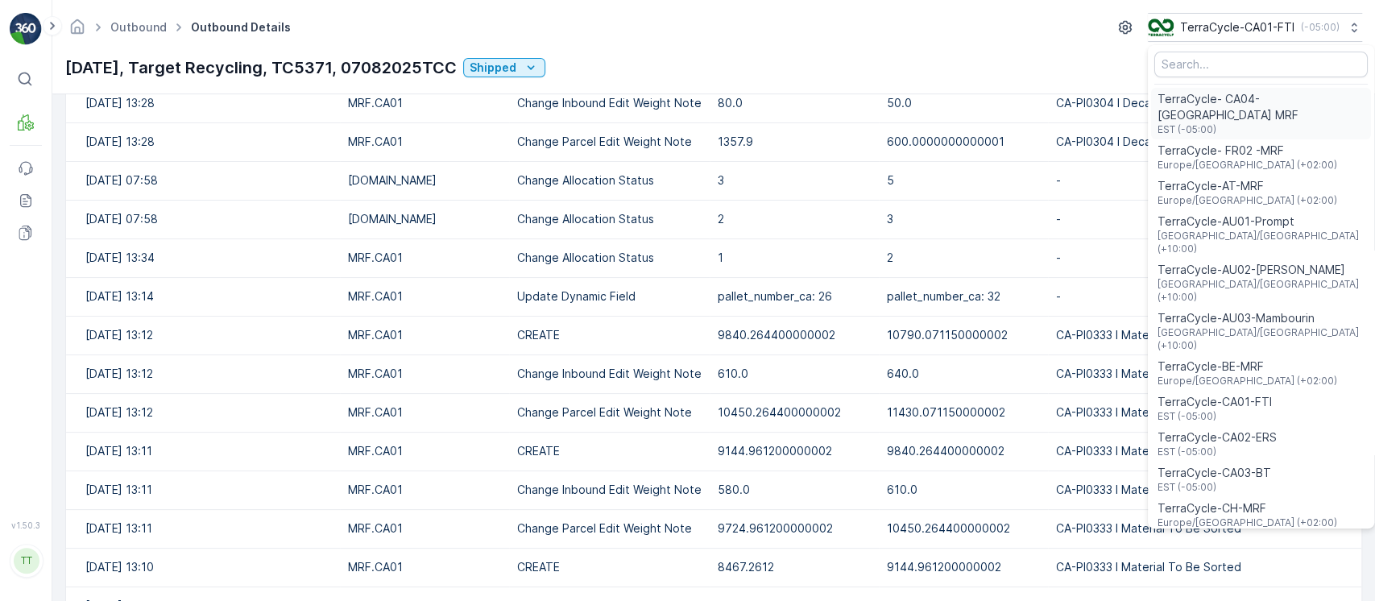
click at [1215, 123] on span "EST (-05:00)" at bounding box center [1260, 129] width 207 height 13
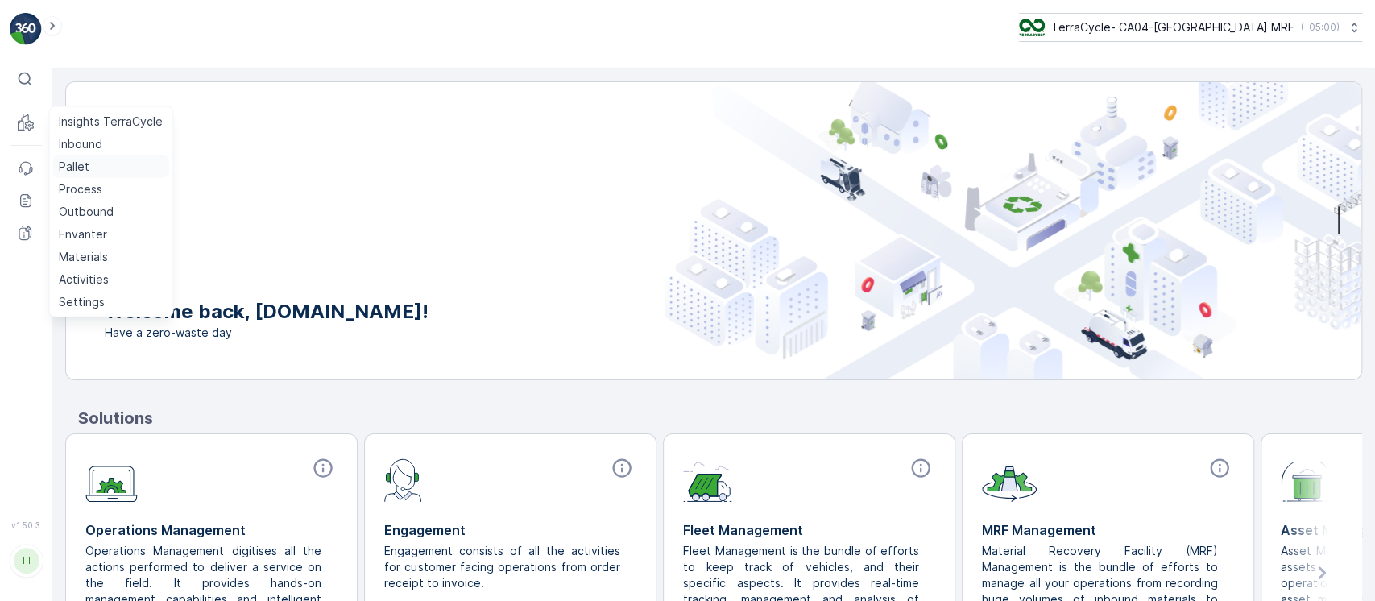
click at [96, 164] on link "Pallet" at bounding box center [110, 166] width 117 height 23
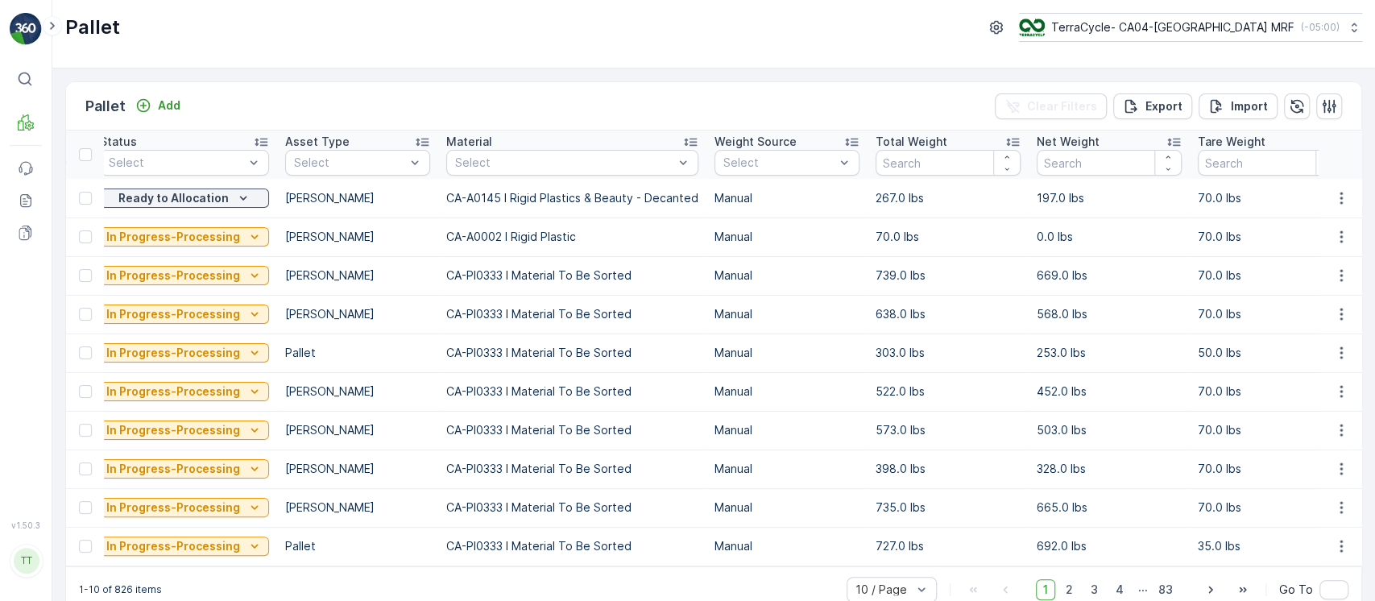
scroll to position [0, 744]
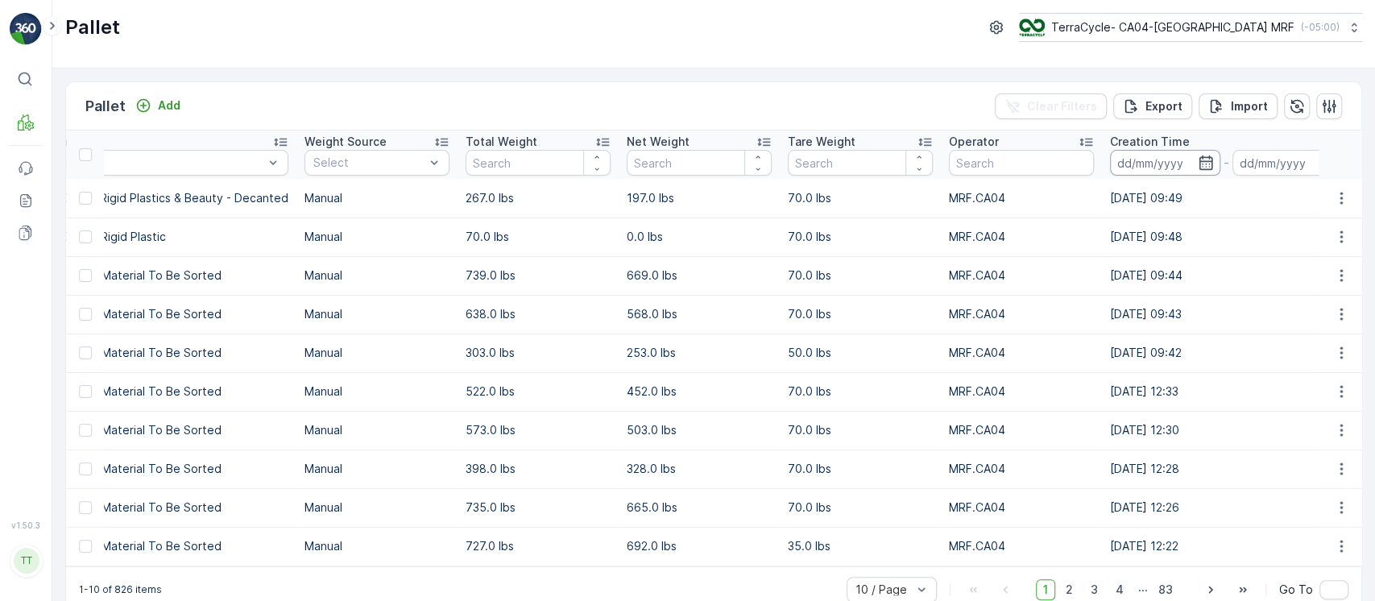
click at [1125, 172] on input at bounding box center [1165, 163] width 110 height 26
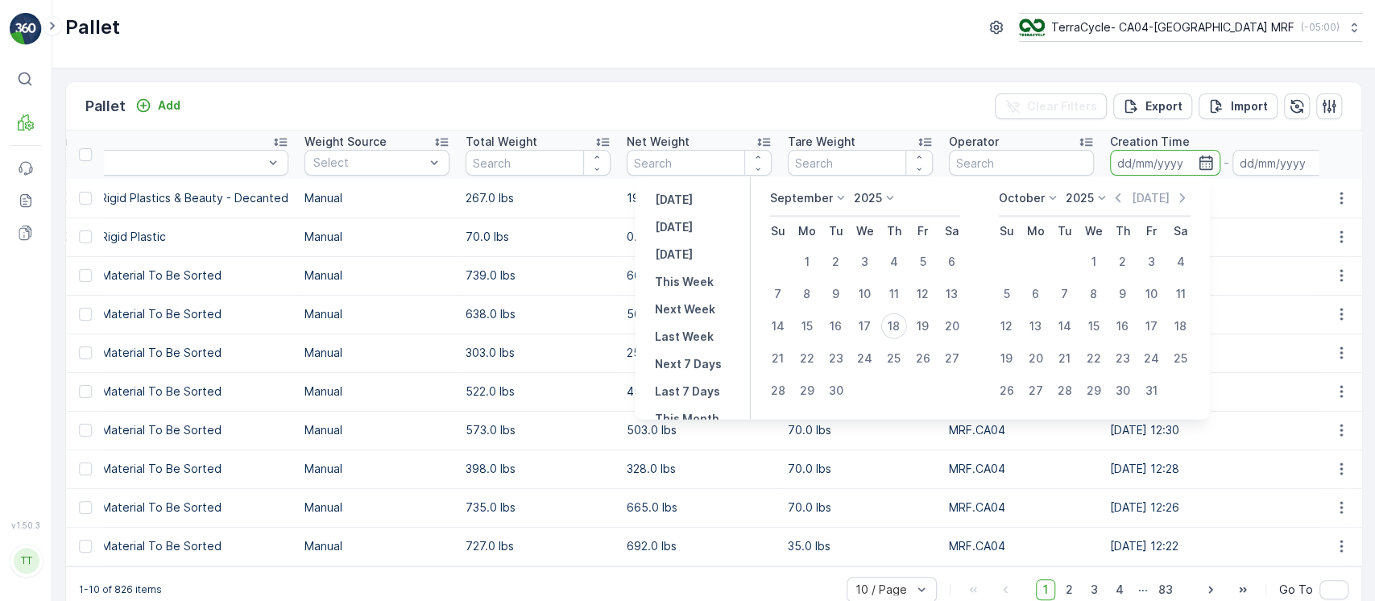
click at [802, 197] on p "September" at bounding box center [800, 198] width 63 height 16
click at [804, 345] on div "July" at bounding box center [789, 349] width 35 height 23
click at [841, 288] on div "8" at bounding box center [838, 294] width 26 height 26
type input "[DATE]"
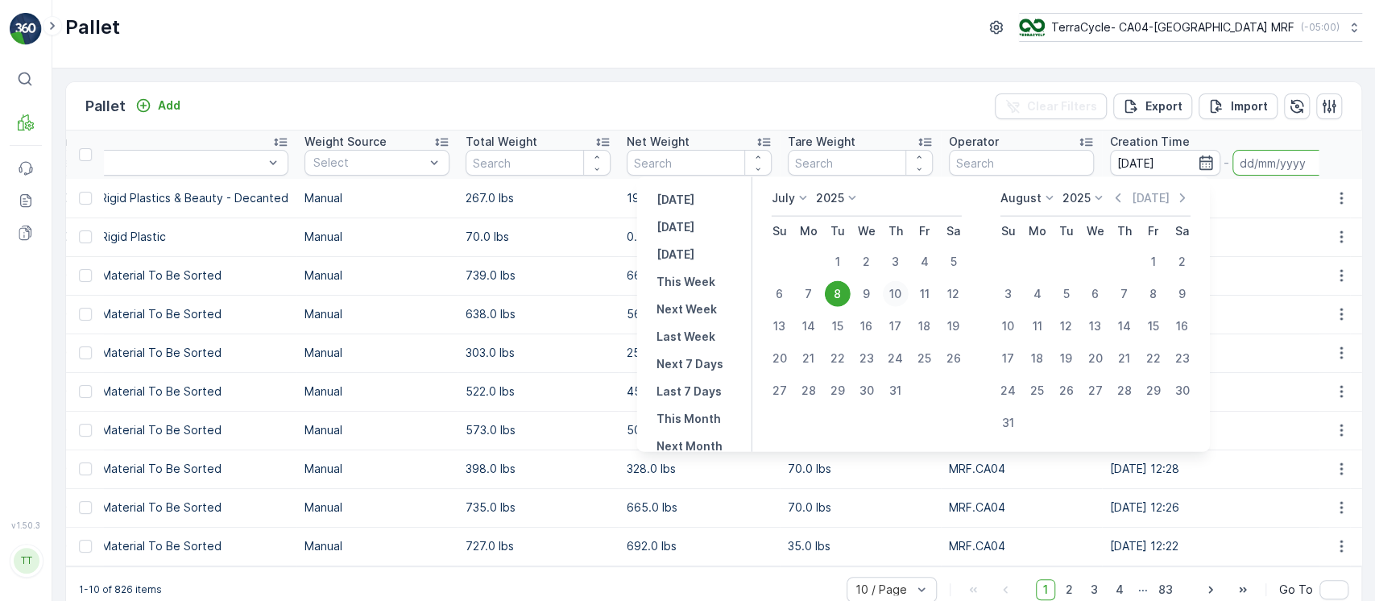
click at [896, 288] on div "10" at bounding box center [896, 294] width 26 height 26
type input "[DATE]"
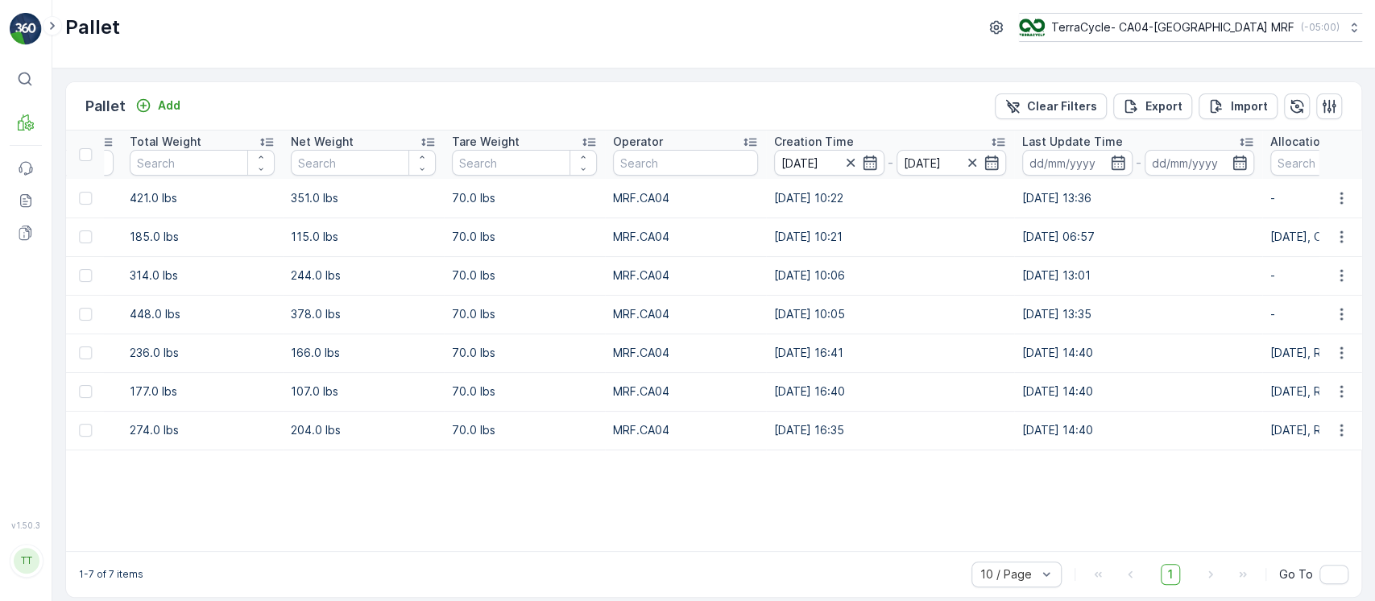
scroll to position [0, 1103]
click at [1090, 110] on p "Clear Filters" at bounding box center [1062, 106] width 70 height 16
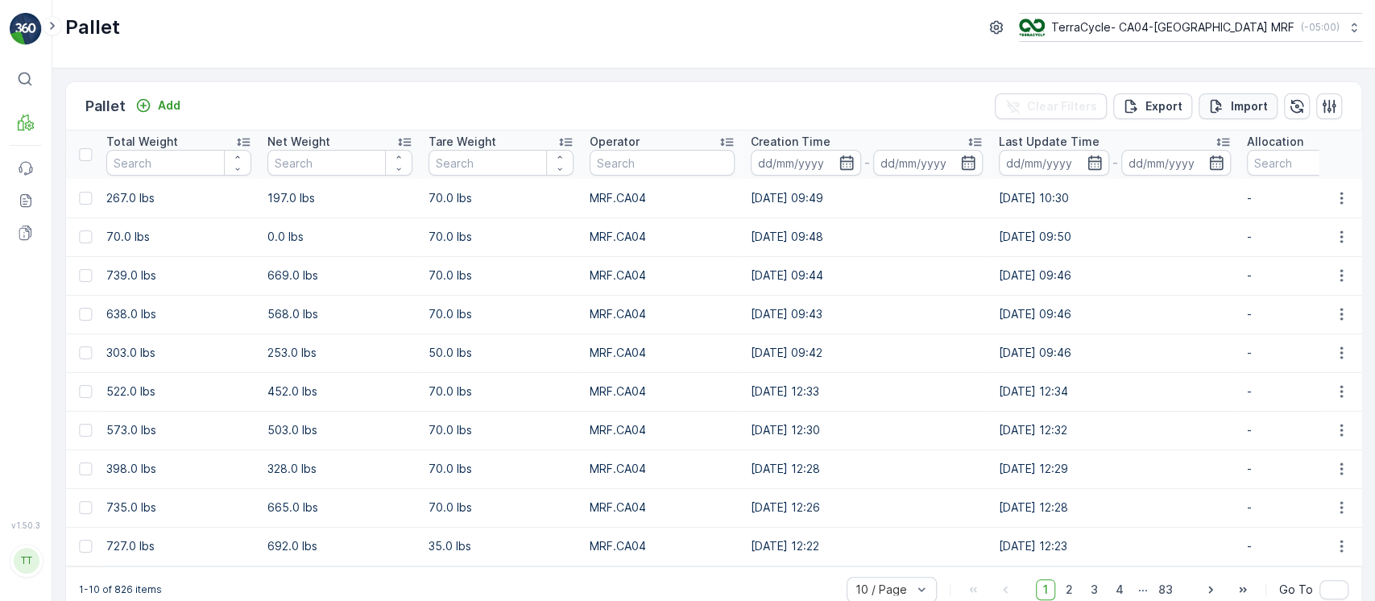
click at [1231, 106] on p "Import" at bounding box center [1249, 106] width 37 height 16
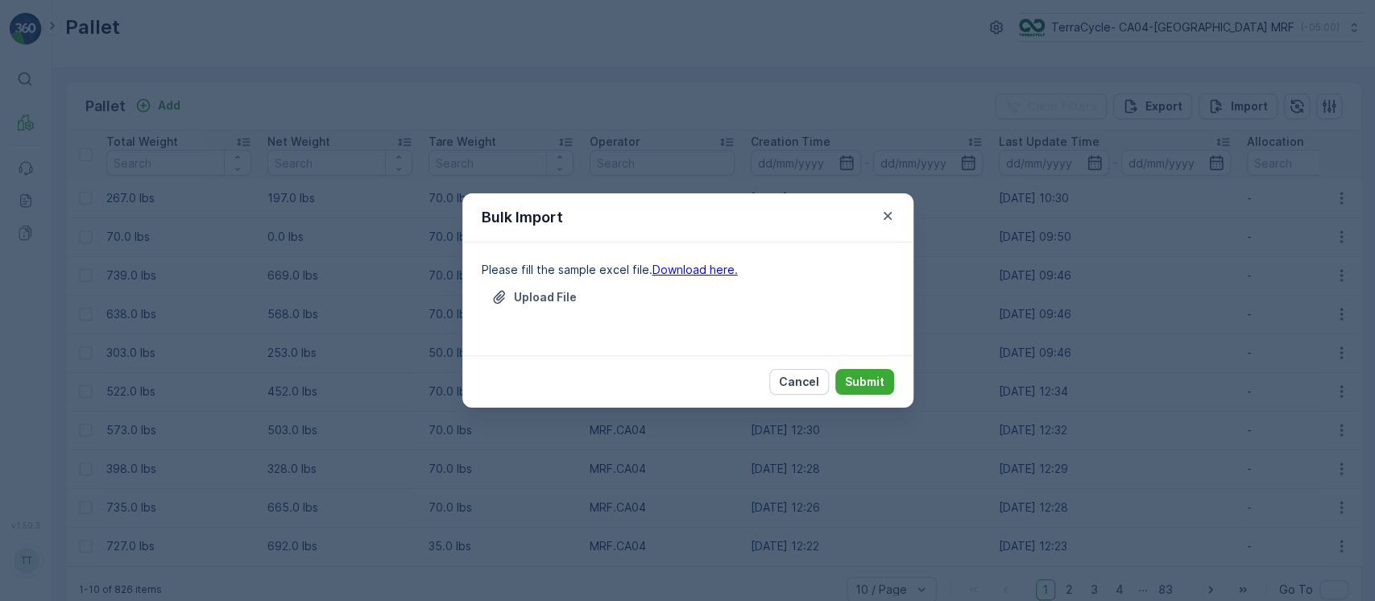
click at [690, 267] on link "Download here." at bounding box center [694, 270] width 85 height 14
click at [786, 385] on p "Cancel" at bounding box center [799, 382] width 40 height 16
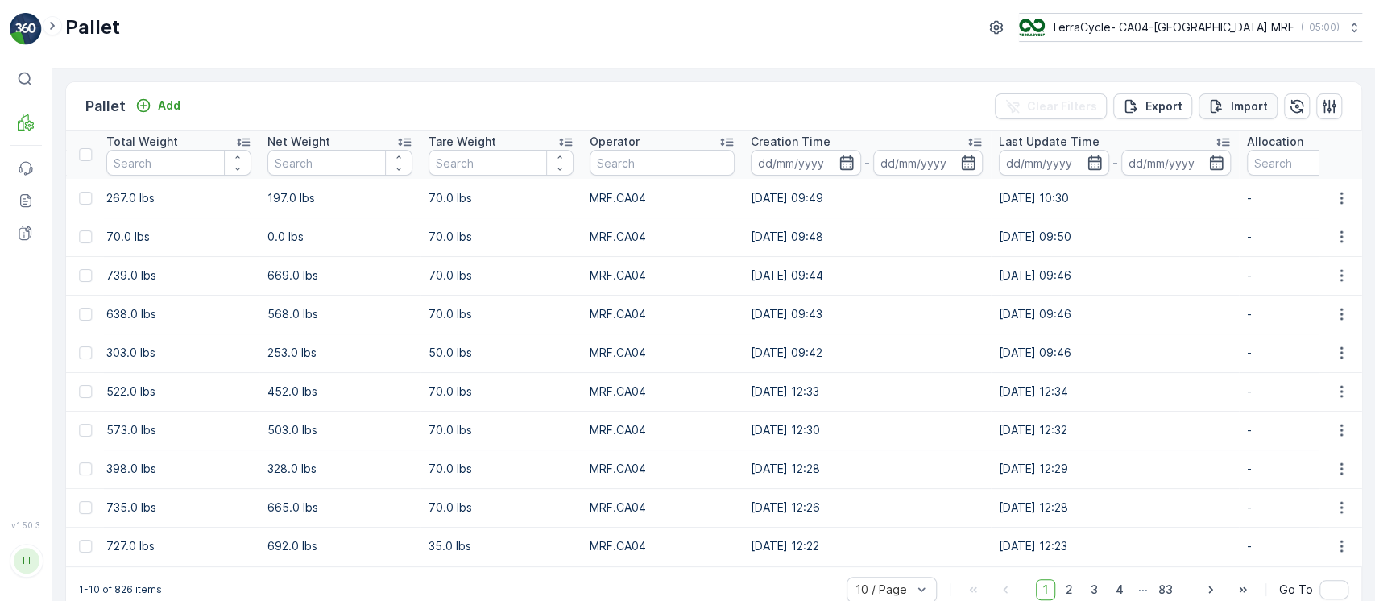
click at [1224, 110] on div "Import" at bounding box center [1238, 106] width 60 height 16
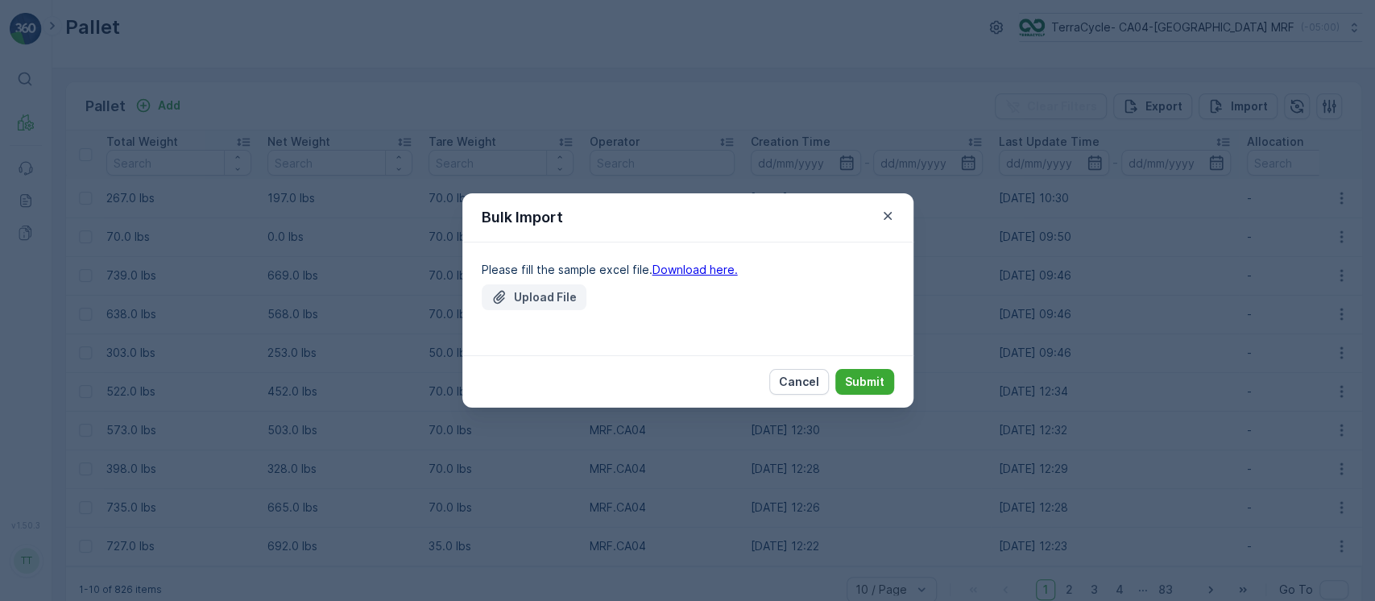
click at [554, 293] on p "Upload File" at bounding box center [545, 297] width 63 height 16
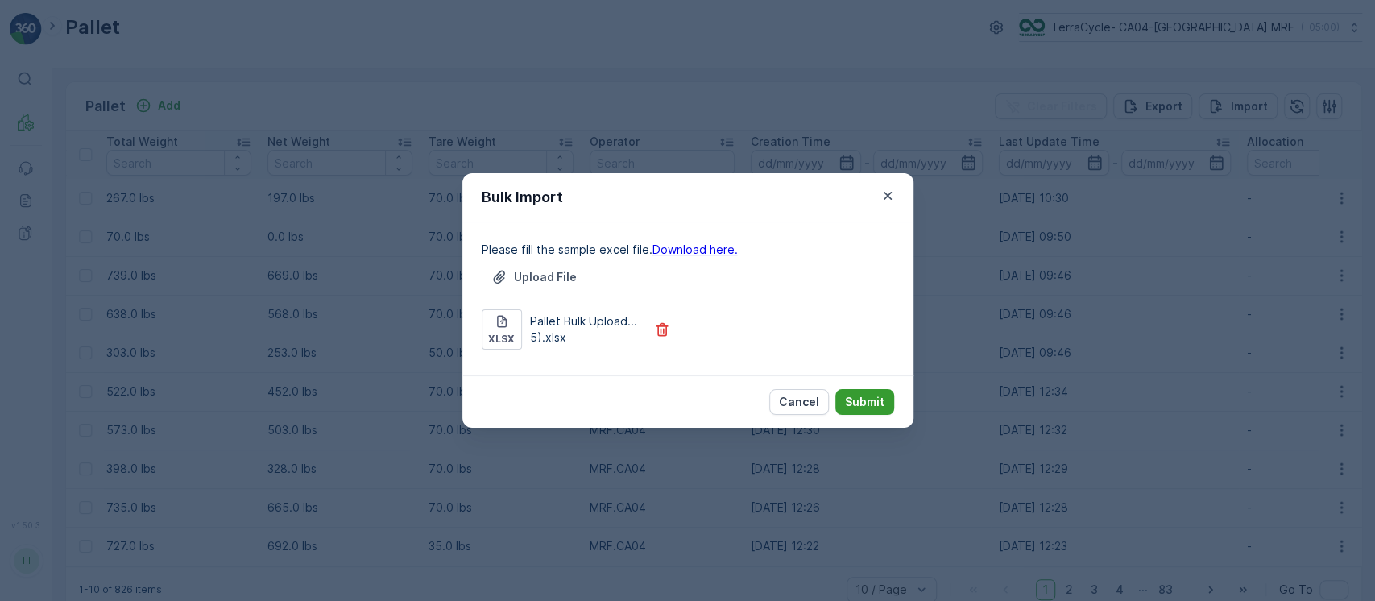
click at [865, 404] on p "Submit" at bounding box center [864, 402] width 39 height 16
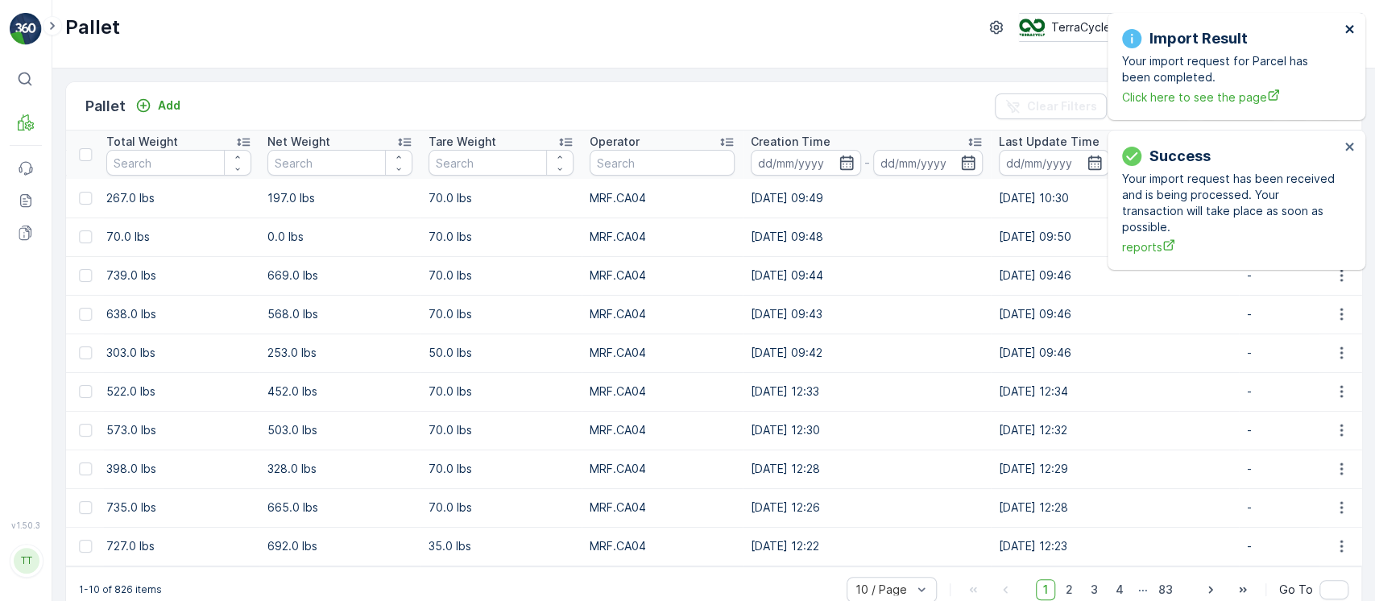
click at [1344, 27] on icon "close" at bounding box center [1349, 29] width 11 height 13
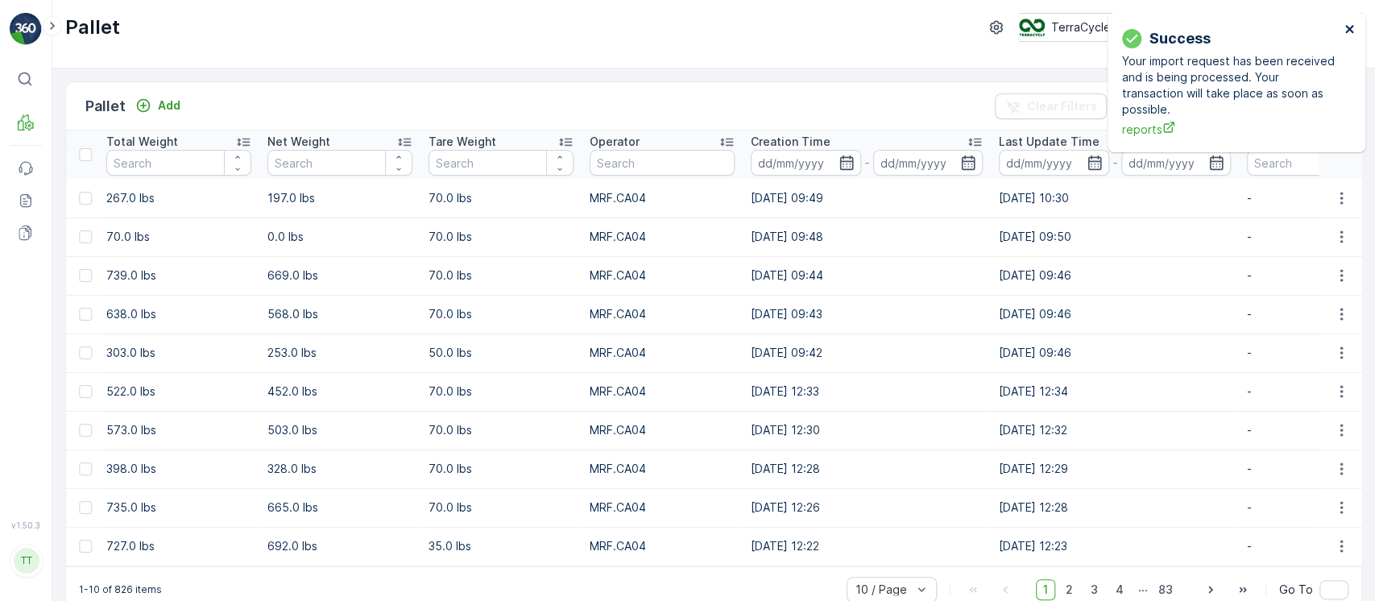
click at [1344, 27] on icon "close" at bounding box center [1349, 29] width 11 height 13
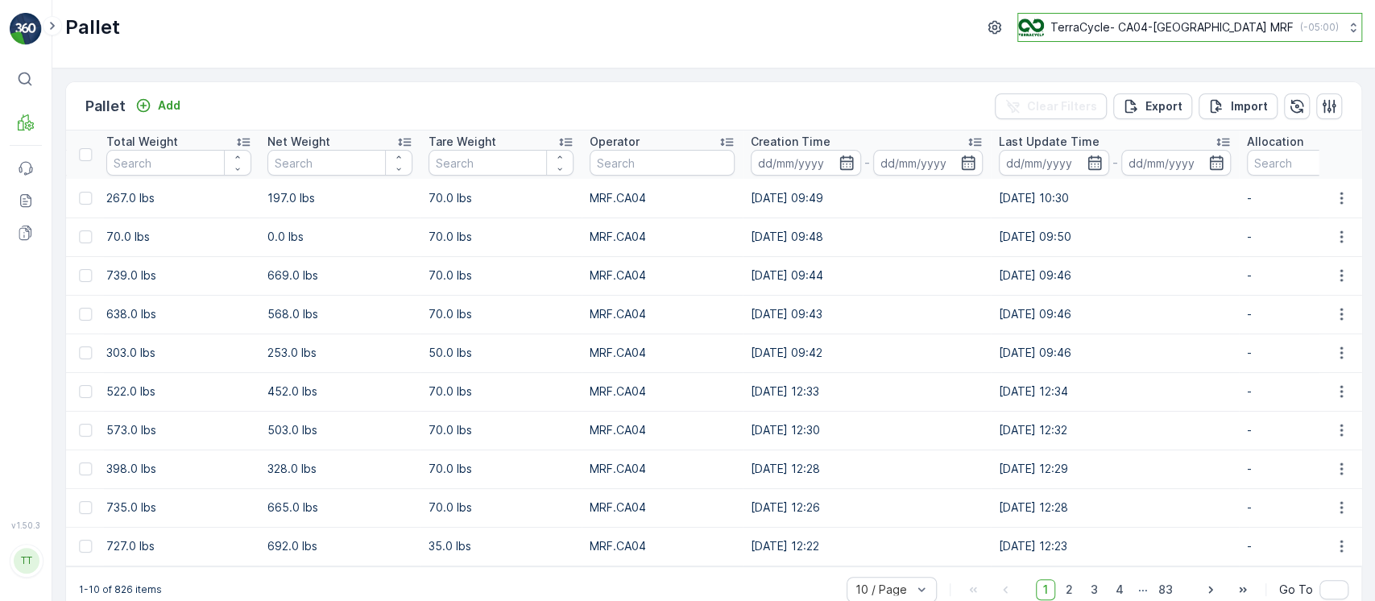
click at [1282, 27] on p "TerraCycle- CA04-[GEOGRAPHIC_DATA] MRF" at bounding box center [1171, 27] width 243 height 16
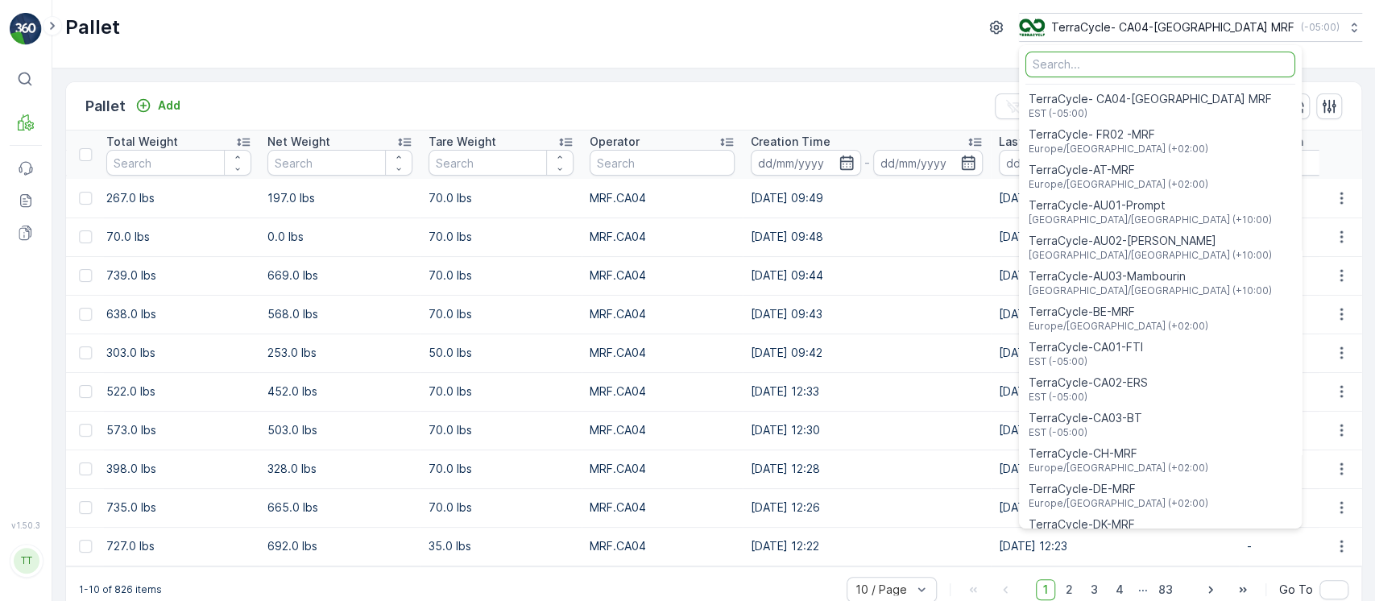
click at [1001, 72] on div "Pallet Add Clear Filters Export Import Name Type Select Status Select Asset Typ…" at bounding box center [713, 334] width 1322 height 532
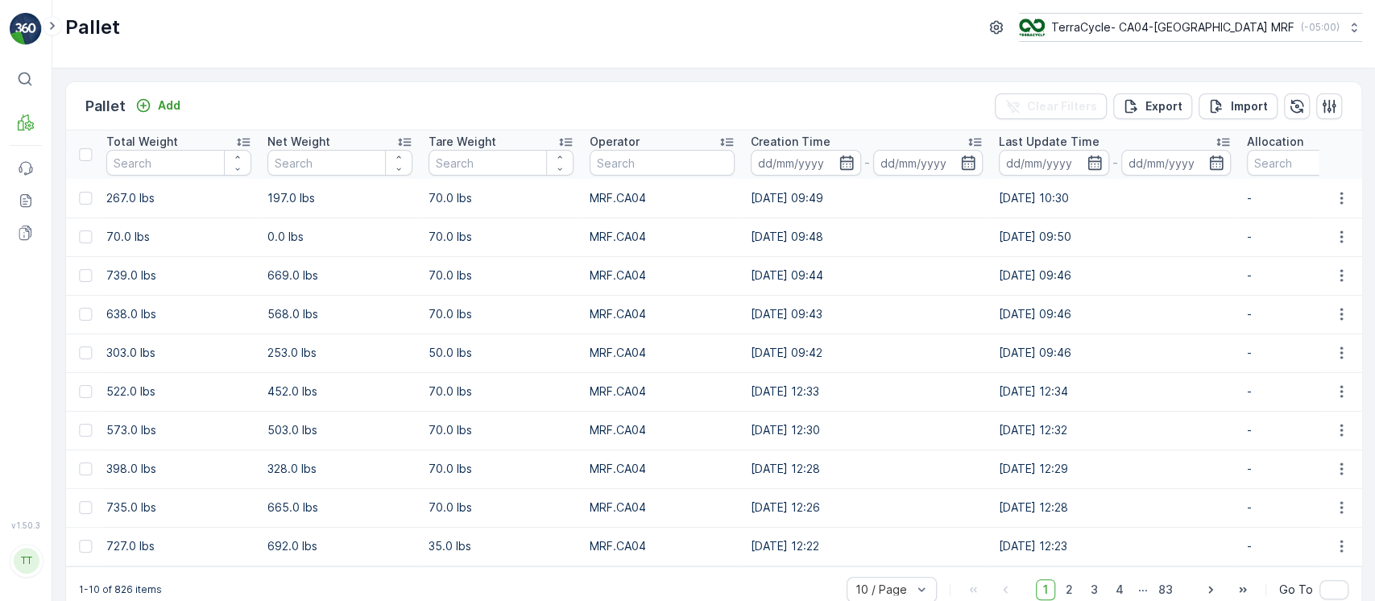
click at [726, 71] on div "Pallet Add Clear Filters Export Import Name Type Select Status Select Asset Typ…" at bounding box center [713, 334] width 1322 height 532
click at [769, 160] on input at bounding box center [806, 163] width 110 height 26
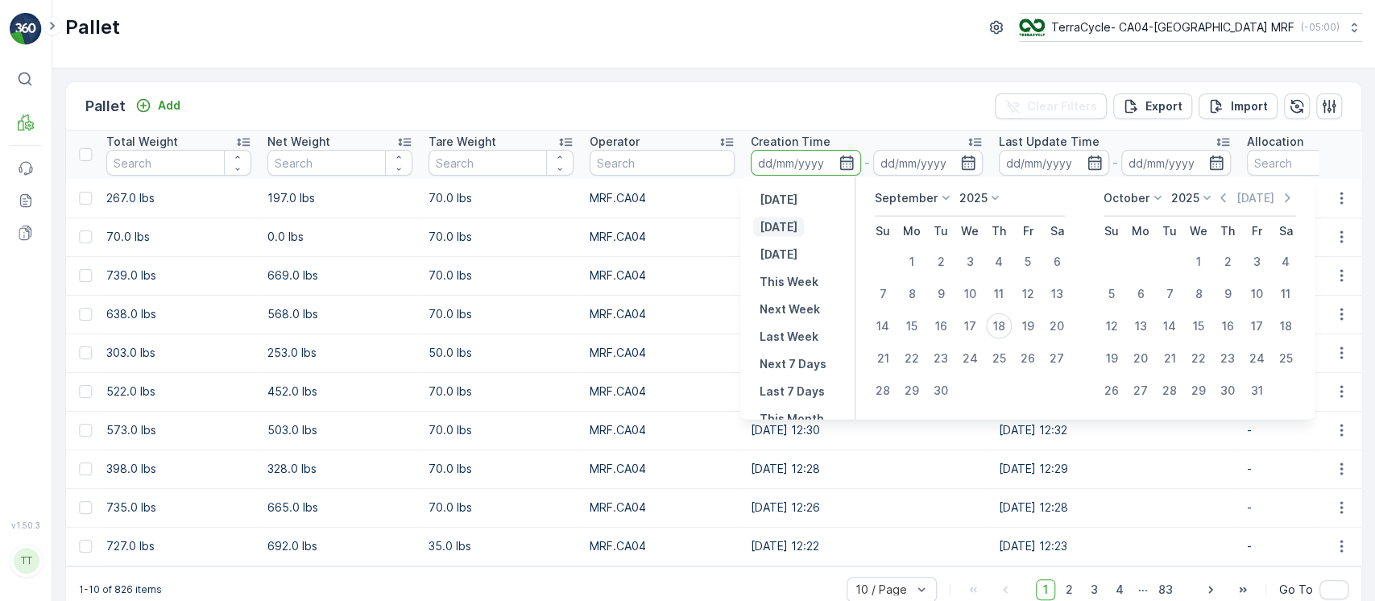
click at [779, 221] on p "[DATE]" at bounding box center [778, 227] width 38 height 16
type input "[DATE]"
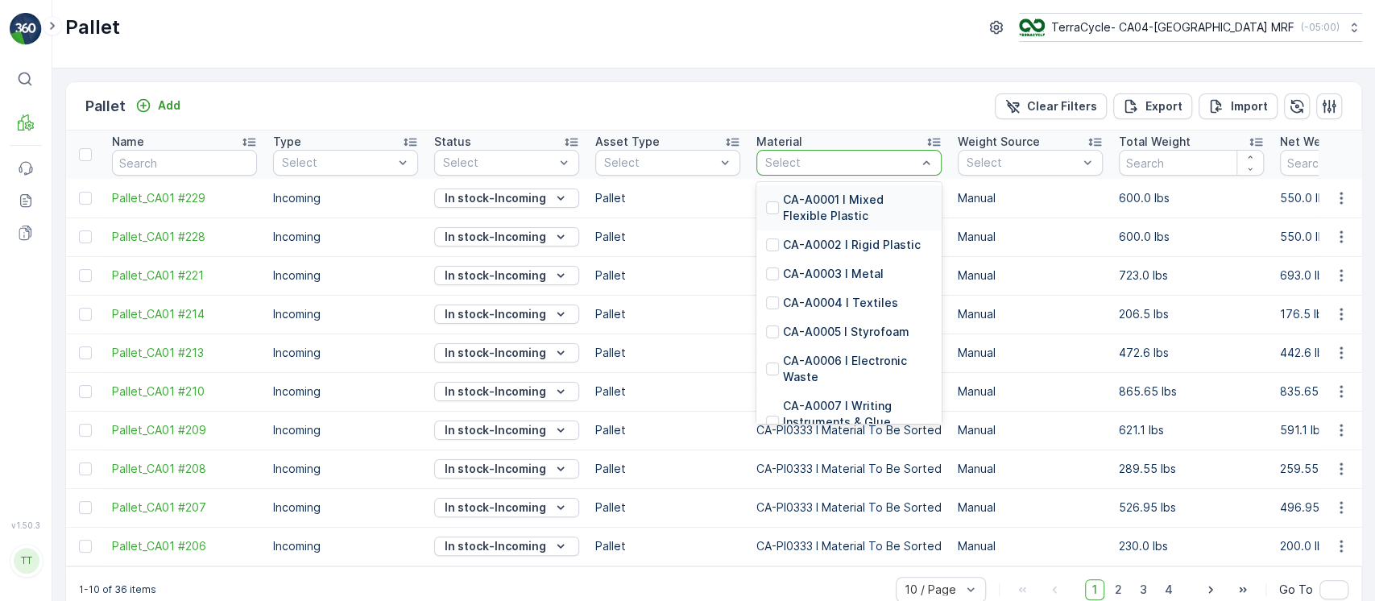
click at [864, 151] on div "Select" at bounding box center [848, 163] width 185 height 26
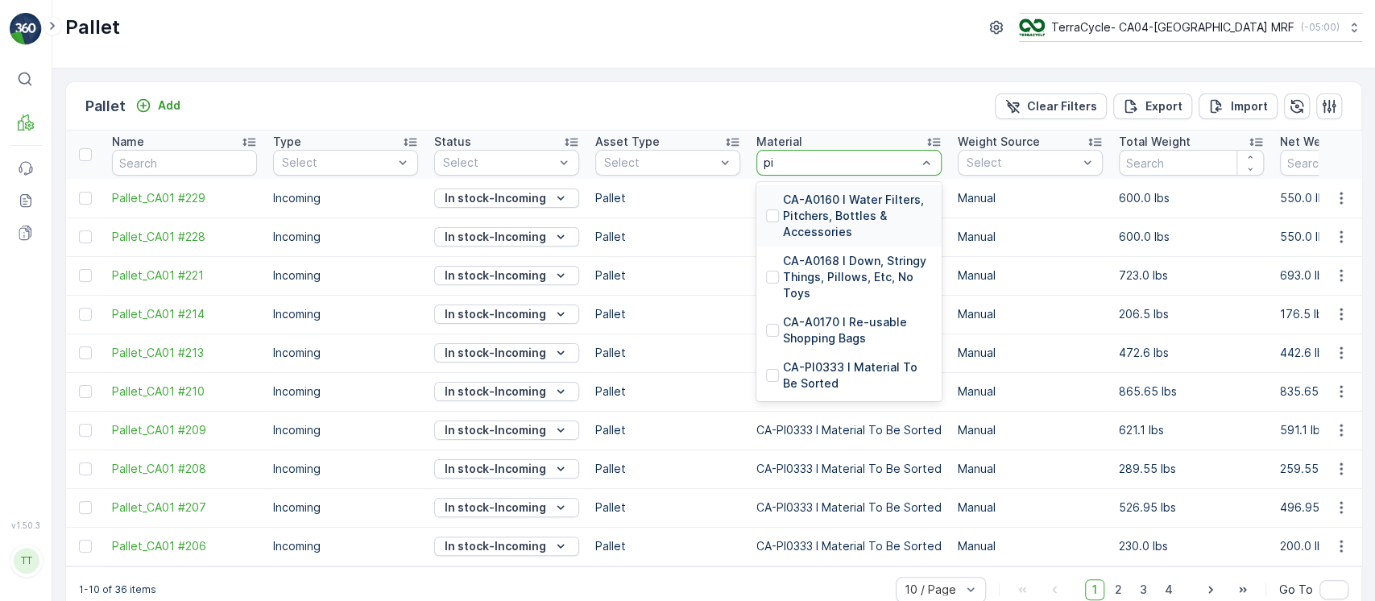
type input "pi0"
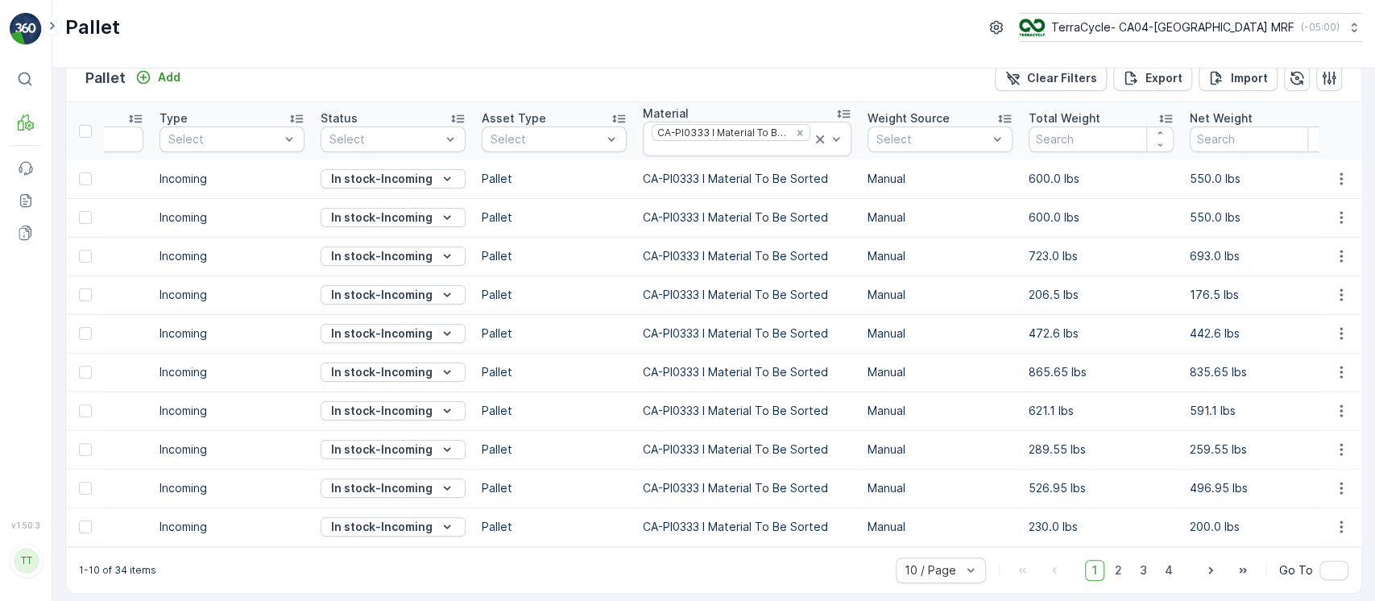
scroll to position [40, 0]
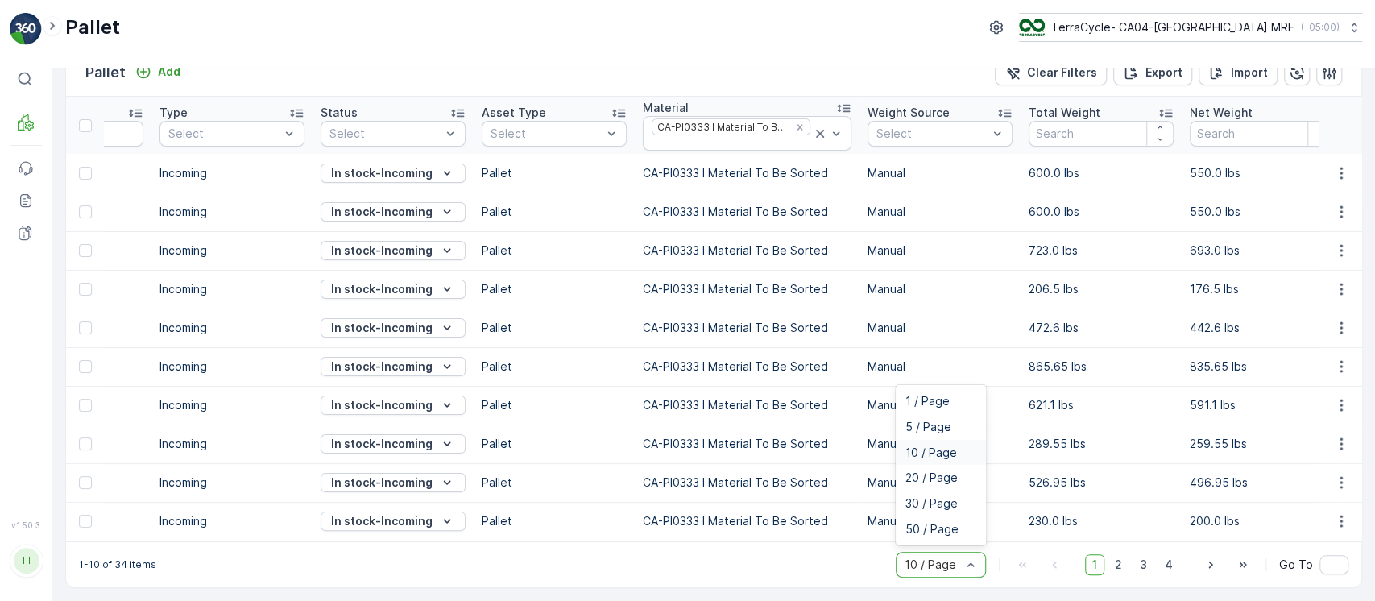
drag, startPoint x: 959, startPoint y: 556, endPoint x: 962, endPoint y: 544, distance: 12.5
click at [959, 556] on div "10 / Page" at bounding box center [941, 565] width 90 height 26
click at [956, 535] on div "50 / Page" at bounding box center [940, 529] width 71 height 13
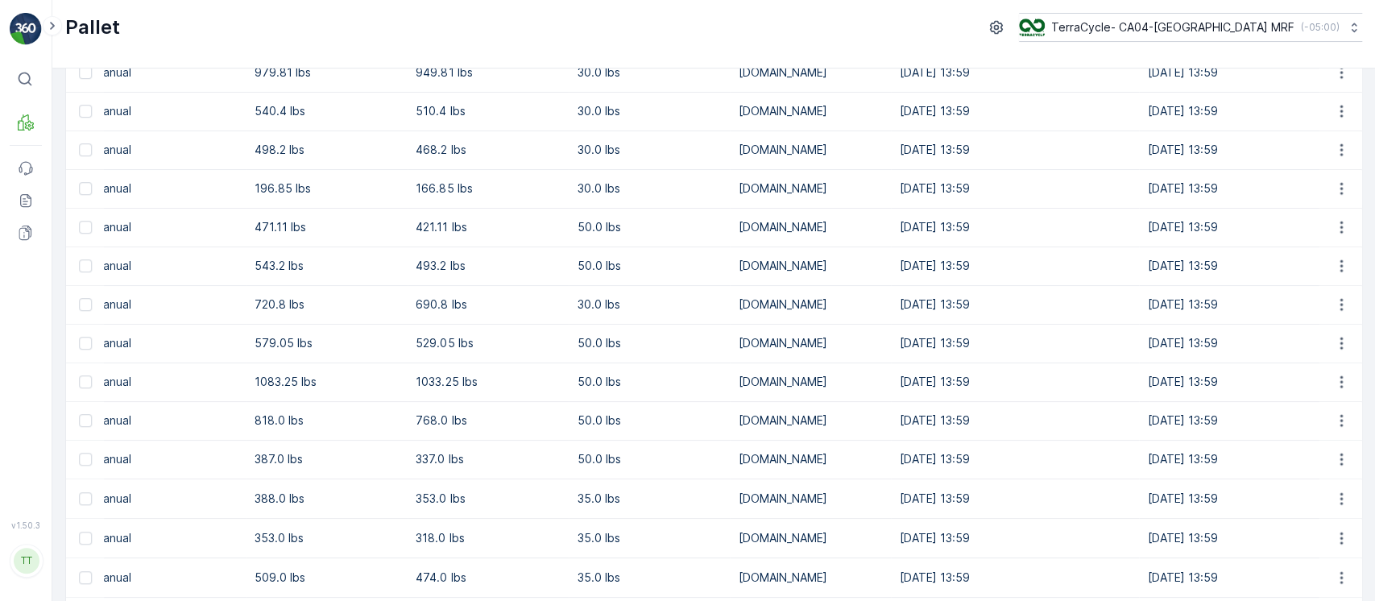
scroll to position [971, 0]
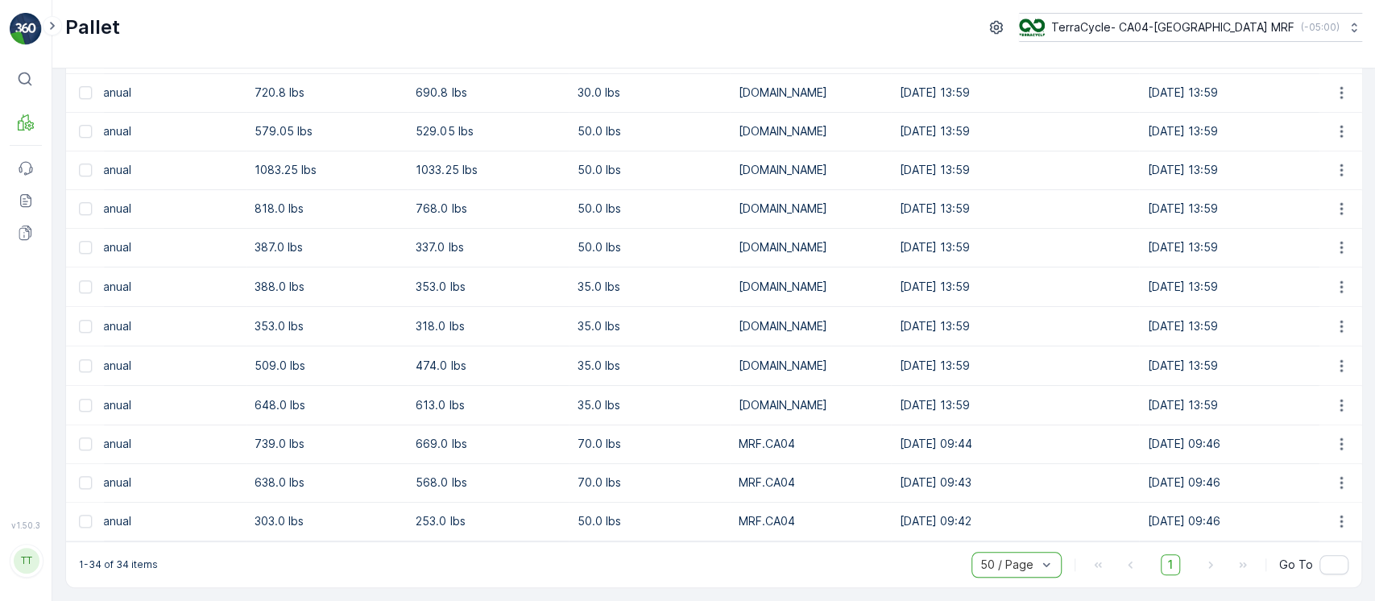
click at [738, 436] on p "MRF.CA04" at bounding box center [810, 444] width 145 height 16
copy p "MRF.CA04"
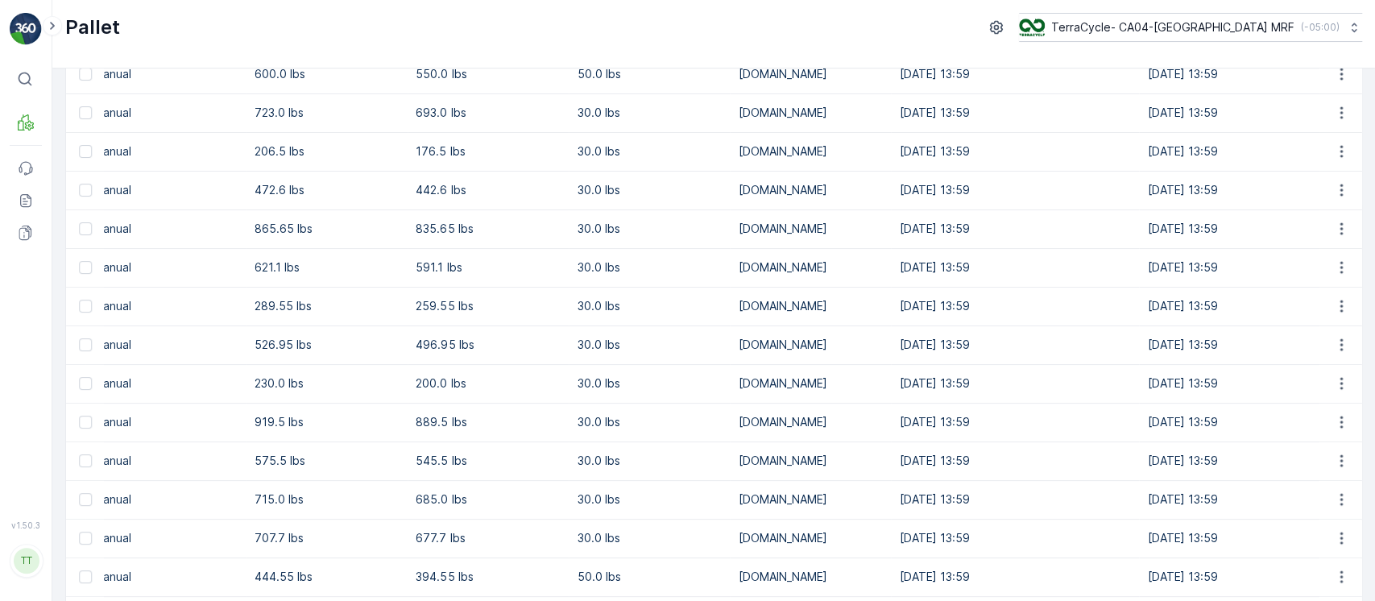
scroll to position [0, 0]
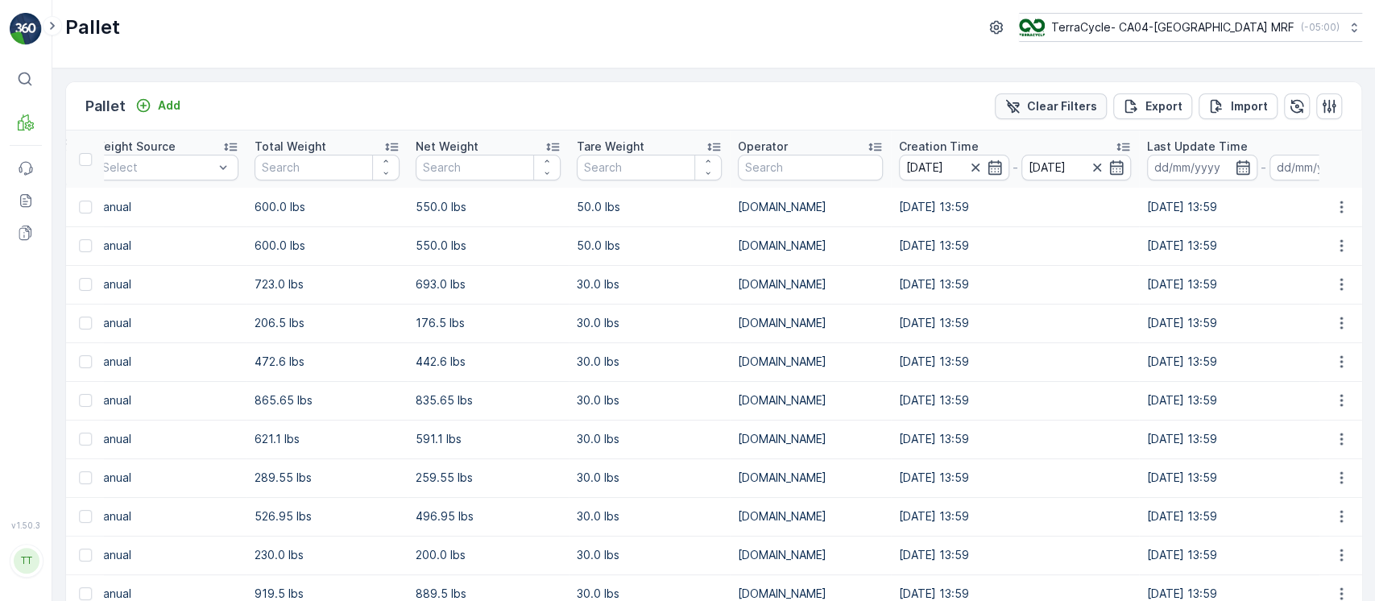
click at [1020, 102] on icon "Clear Filters" at bounding box center [1013, 106] width 14 height 14
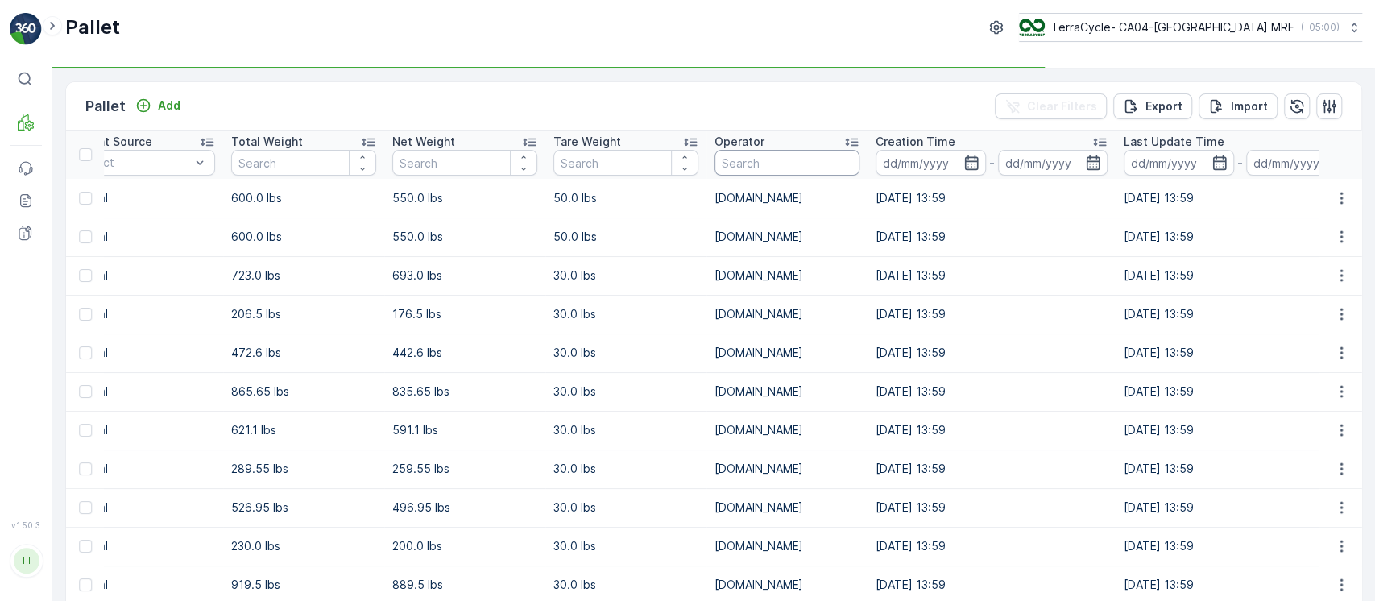
click at [790, 160] on input "text" at bounding box center [786, 163] width 145 height 26
paste input "MRF.CA04"
type input "MRF.CA04"
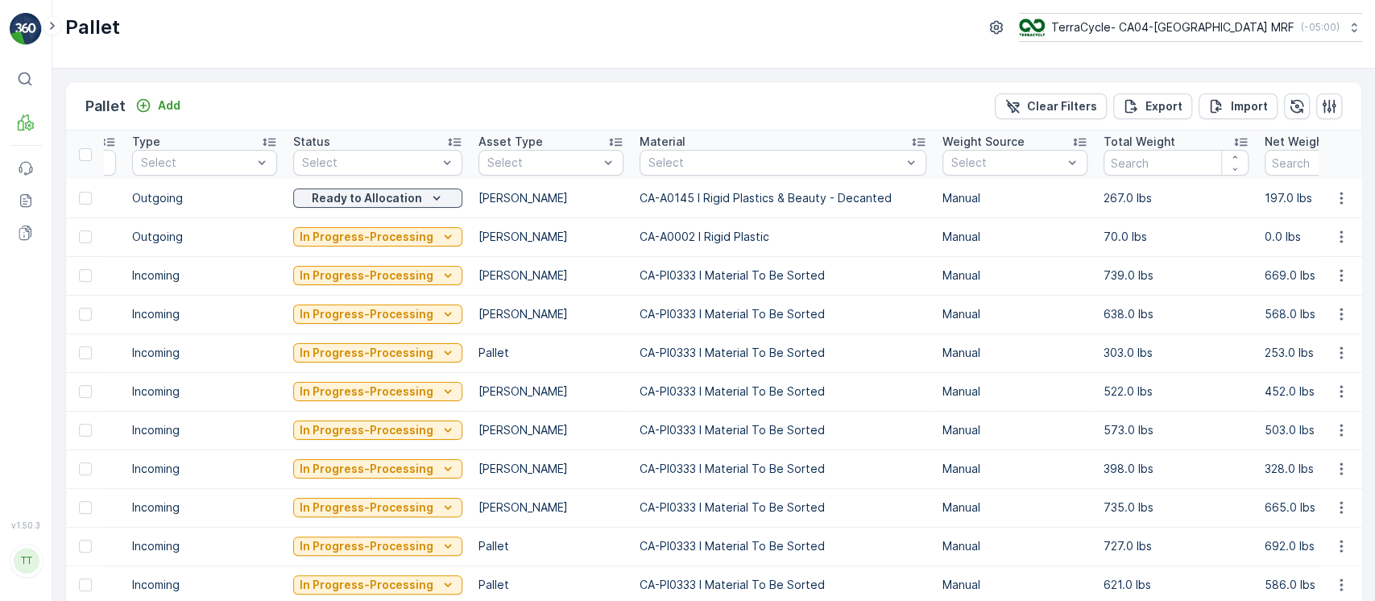
scroll to position [0, 139]
drag, startPoint x: 744, startPoint y: 302, endPoint x: 747, endPoint y: 285, distance: 17.2
click at [747, 285] on td "CA-PI0333 I Material To Be Sorted" at bounding box center [785, 275] width 303 height 39
click at [756, 279] on p "CA-PI0333 I Material To Be Sorted" at bounding box center [785, 275] width 287 height 16
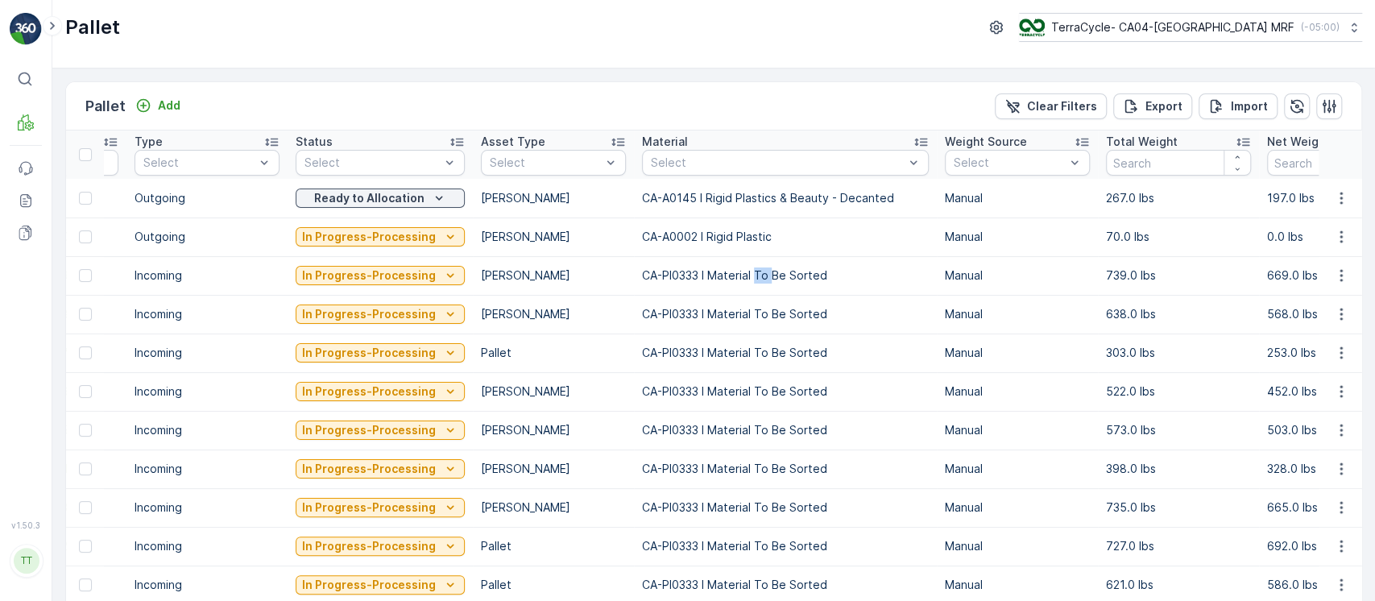
click at [756, 279] on p "CA-PI0333 I Material To Be Sorted" at bounding box center [785, 275] width 287 height 16
copy p "CA-PI0333 I Material To Be Sorted"
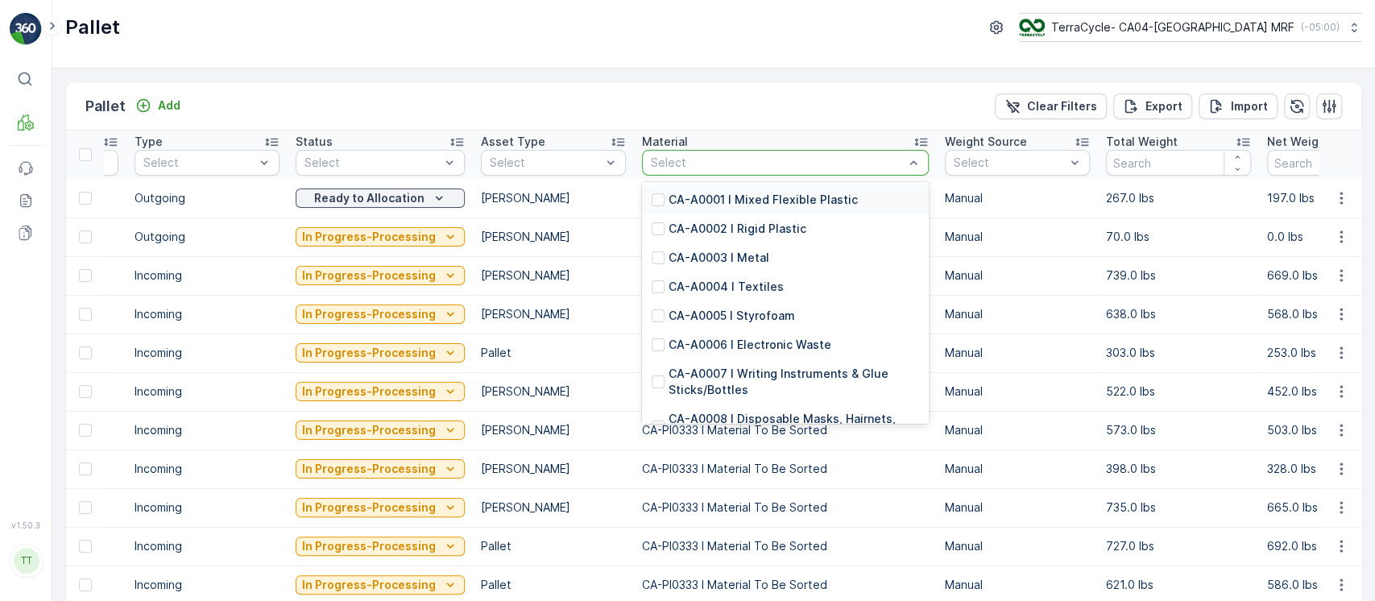
type input "CA-PI0333 I Material To Be Sorted"
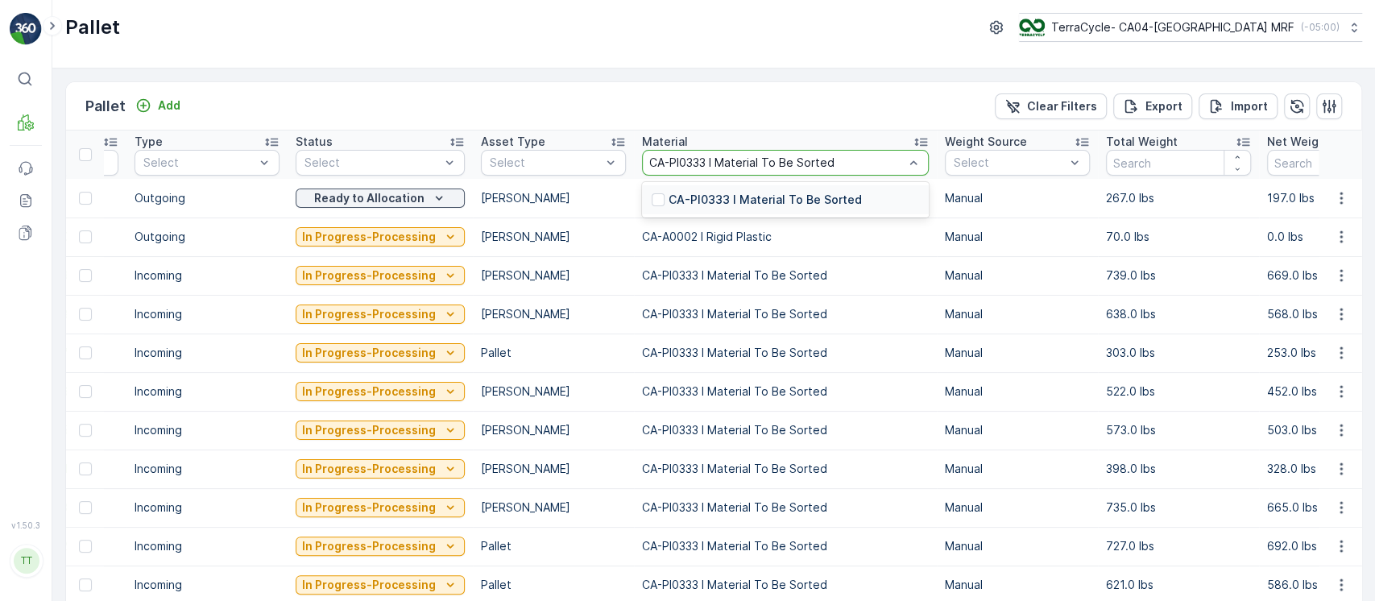
click at [813, 168] on input "CA-PI0333 I Material To Be Sorted" at bounding box center [743, 162] width 188 height 13
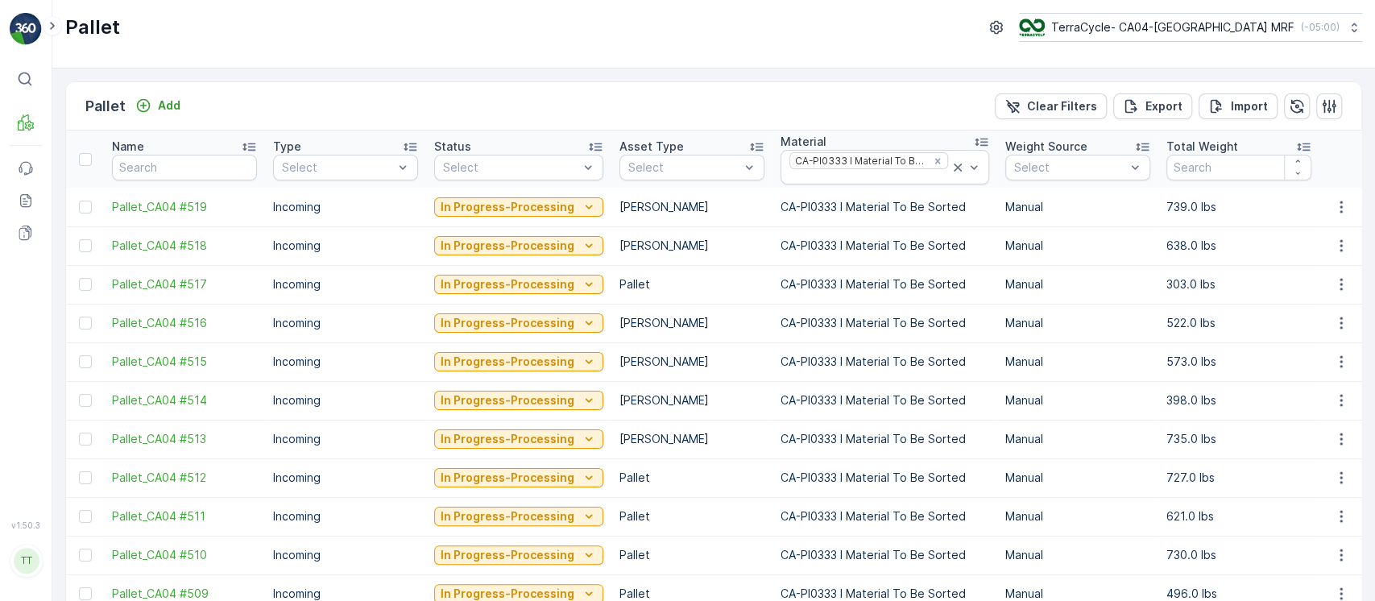
click at [200, 145] on div "Name" at bounding box center [184, 147] width 145 height 16
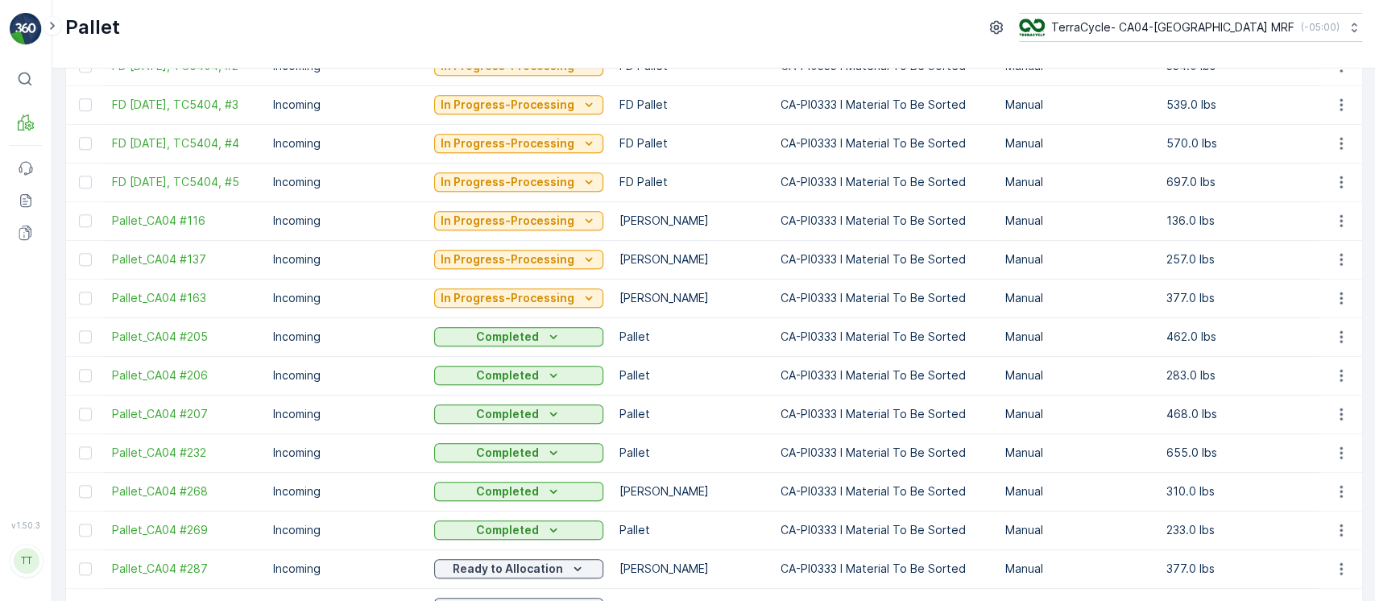
scroll to position [1604, 0]
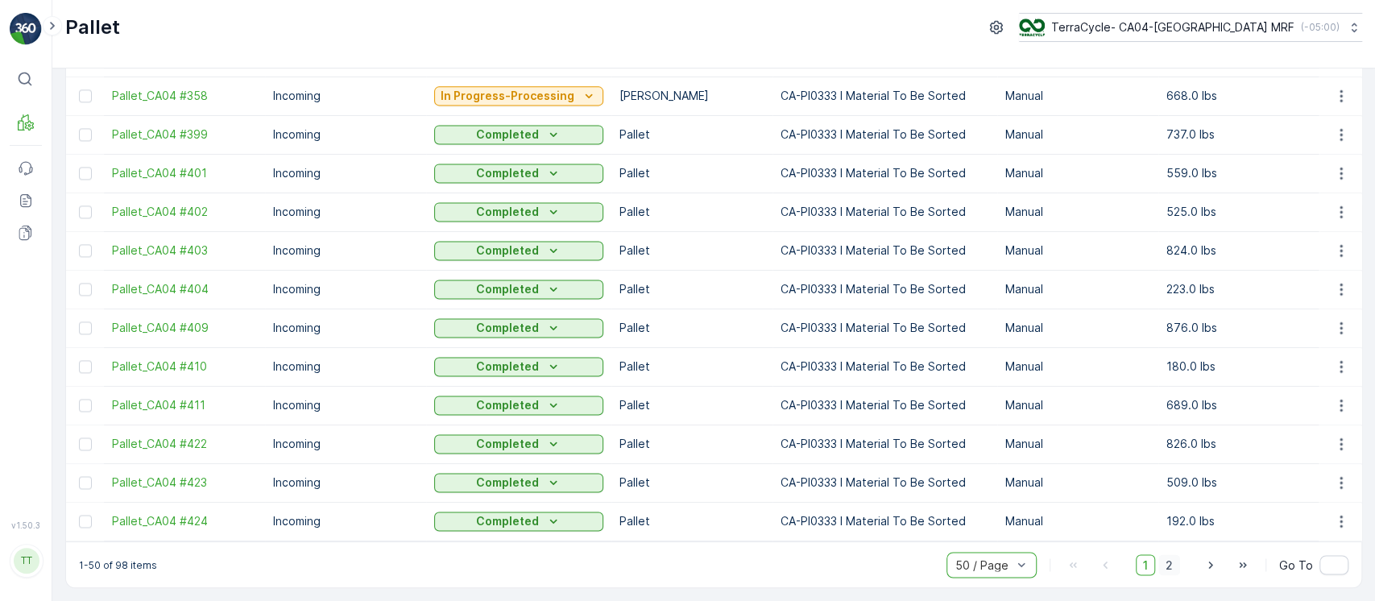
click at [1173, 563] on span "2" at bounding box center [1169, 564] width 22 height 21
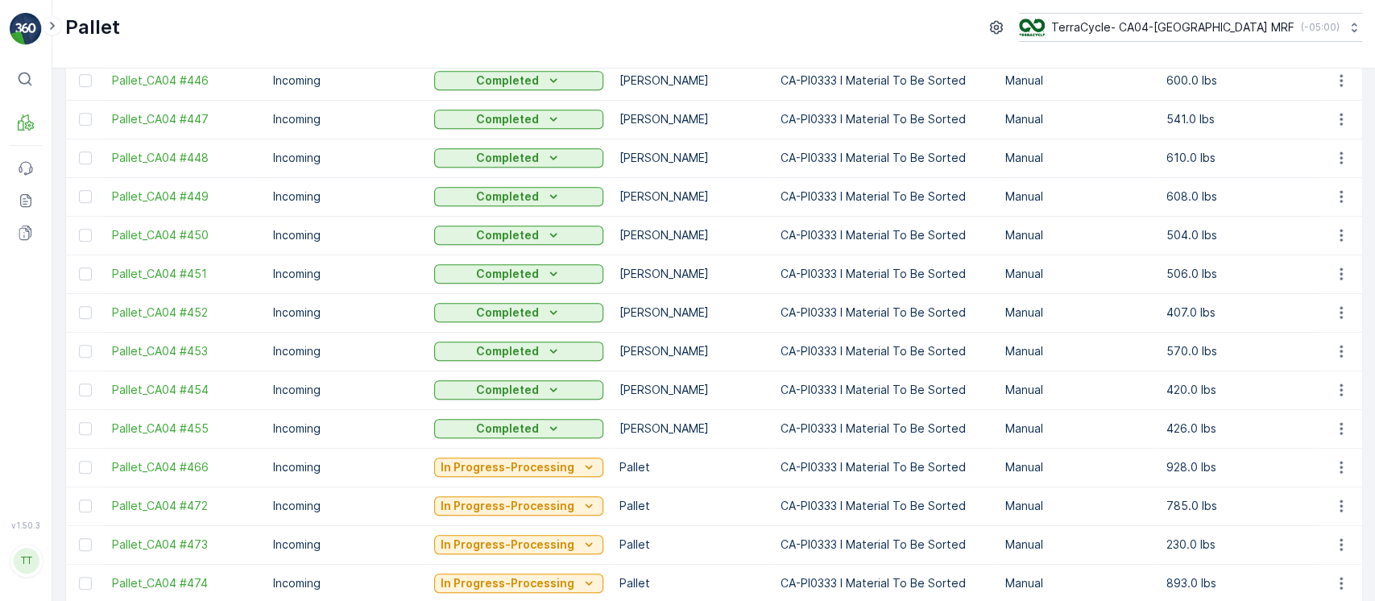
scroll to position [543, 0]
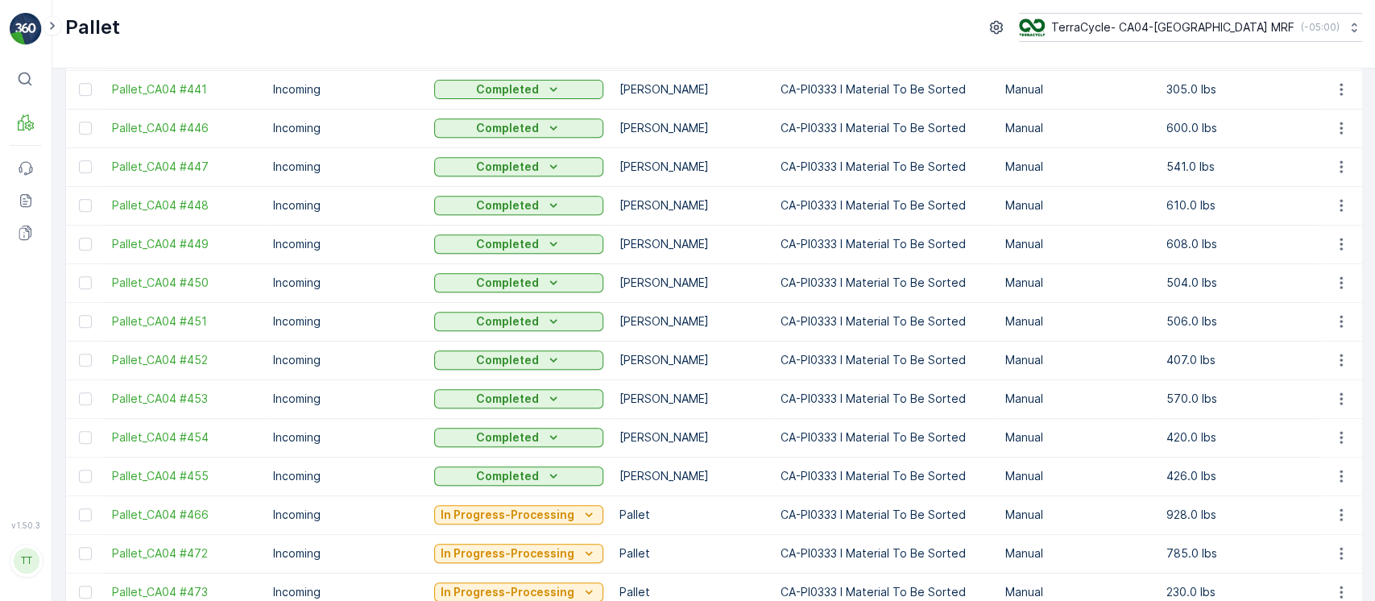
click at [900, 302] on td "CA-PI0333 I Material To Be Sorted" at bounding box center [884, 321] width 225 height 39
click at [900, 304] on td "CA-PI0333 I Material To Be Sorted" at bounding box center [884, 321] width 225 height 39
click at [922, 330] on td "CA-PI0333 I Material To Be Sorted" at bounding box center [884, 321] width 225 height 39
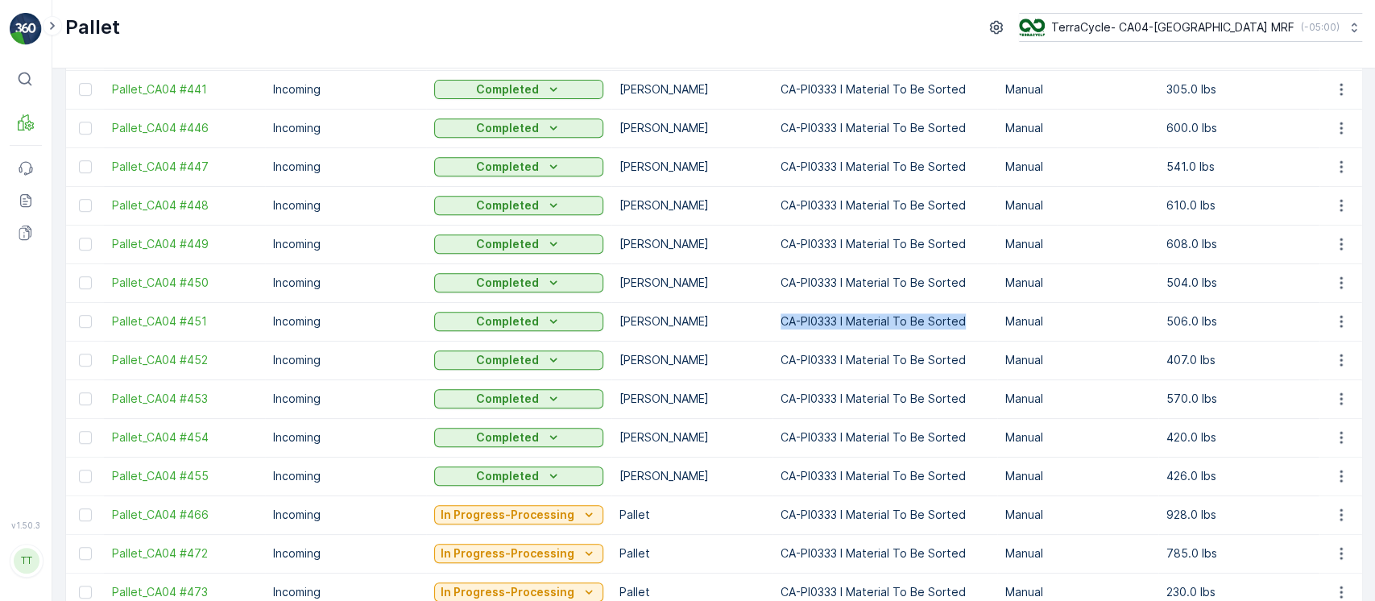
click at [923, 330] on td "CA-PI0333 I Material To Be Sorted" at bounding box center [884, 321] width 225 height 39
copy p "CA-PI0333 I Material To Be Sorted"
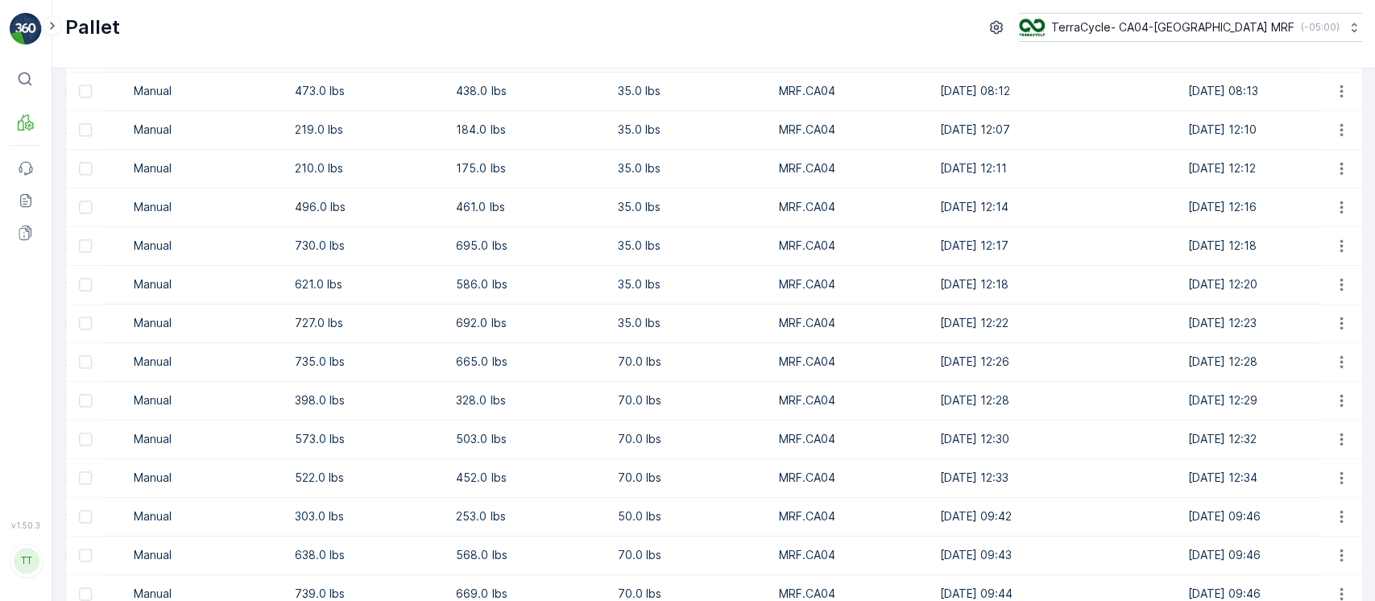
scroll to position [1509, 0]
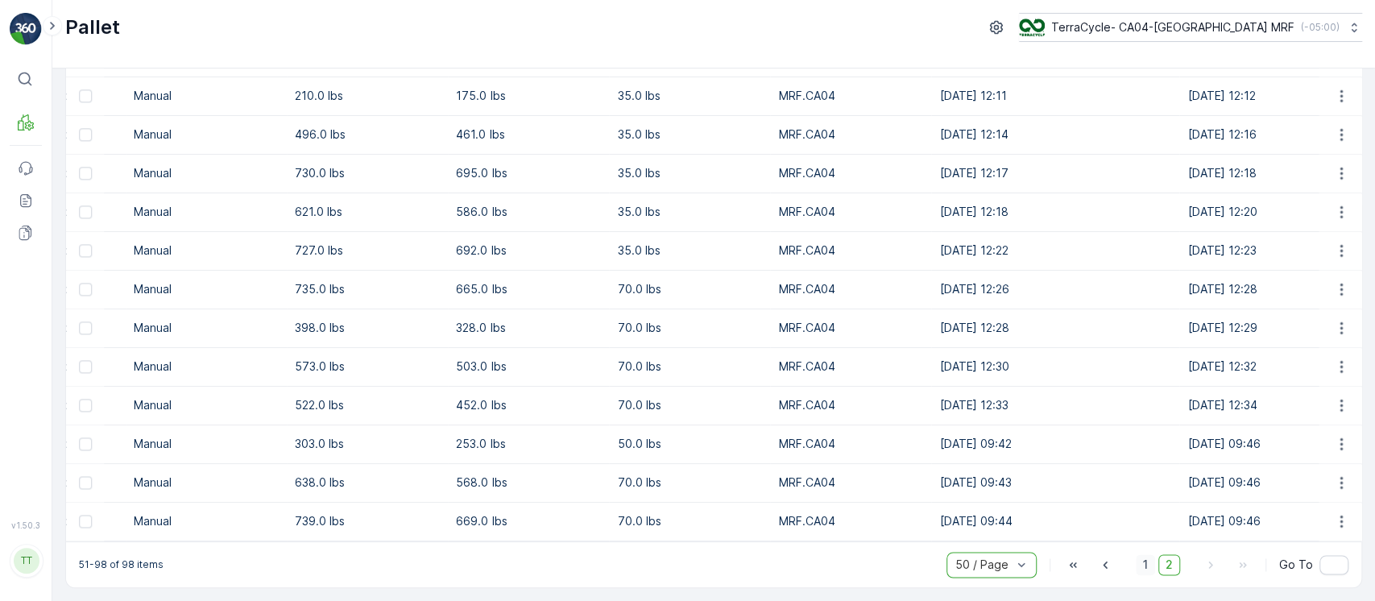
click at [1139, 570] on span "1" at bounding box center [1145, 564] width 19 height 21
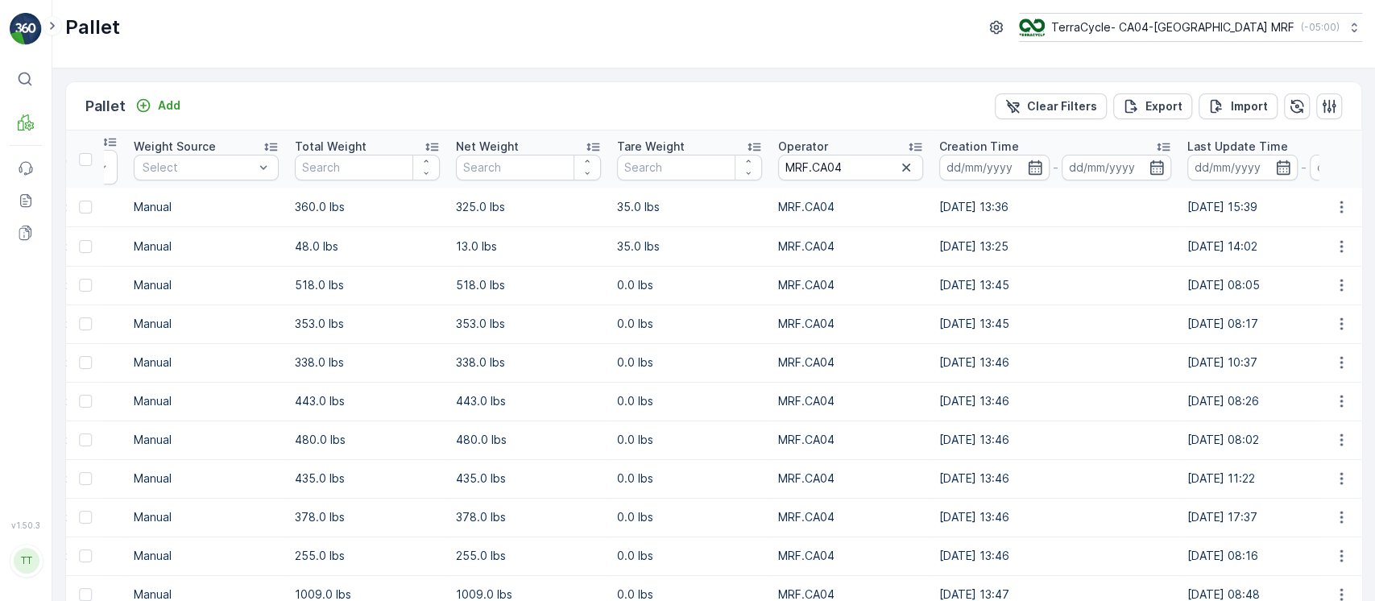
click at [1002, 149] on p "Creation Time" at bounding box center [979, 147] width 80 height 16
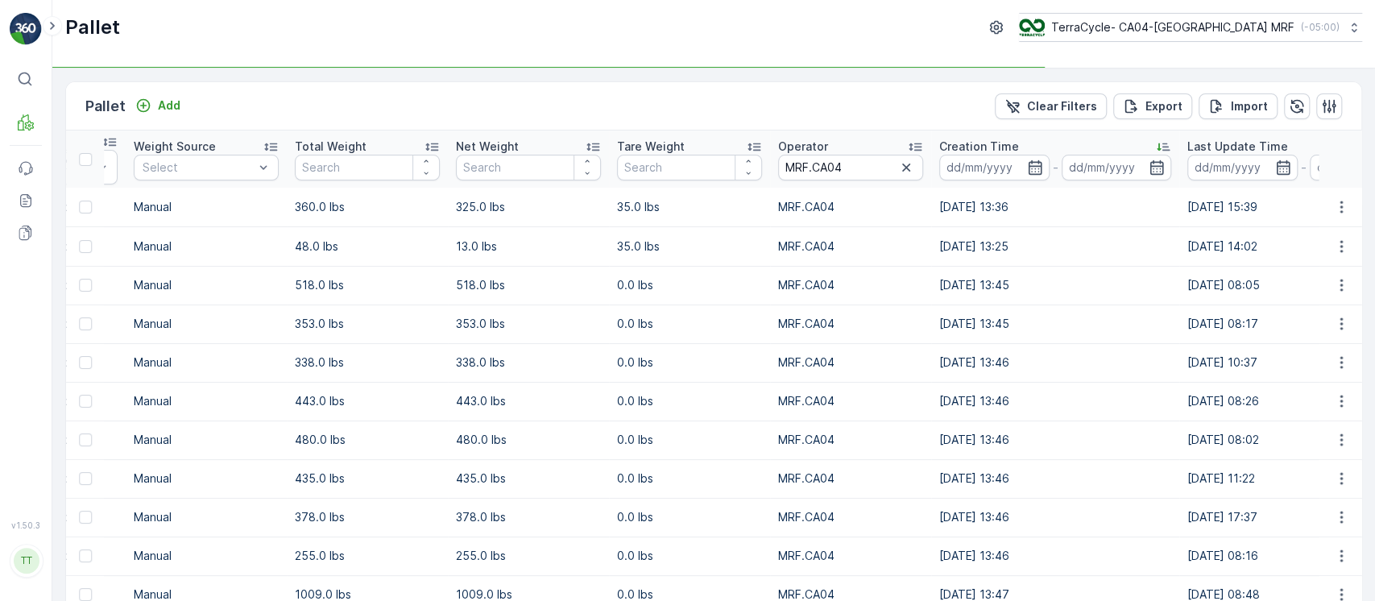
click at [1002, 149] on p "Creation Time" at bounding box center [979, 147] width 80 height 16
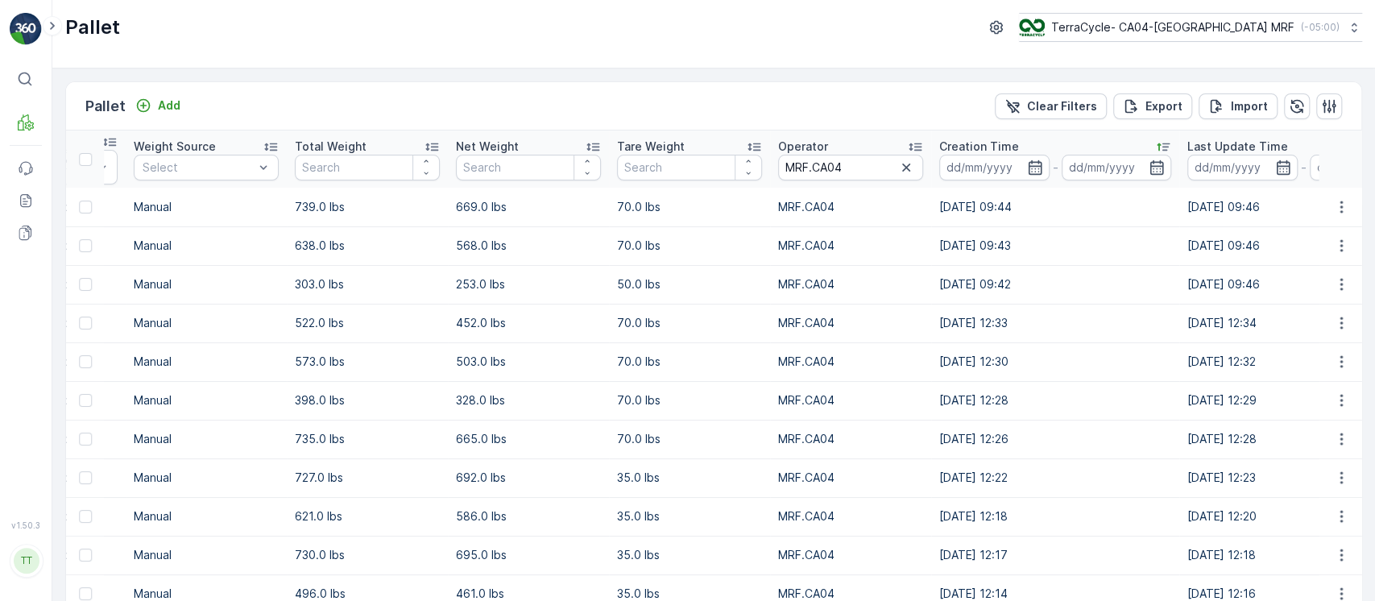
click at [1024, 147] on div "Creation Time" at bounding box center [1055, 147] width 232 height 16
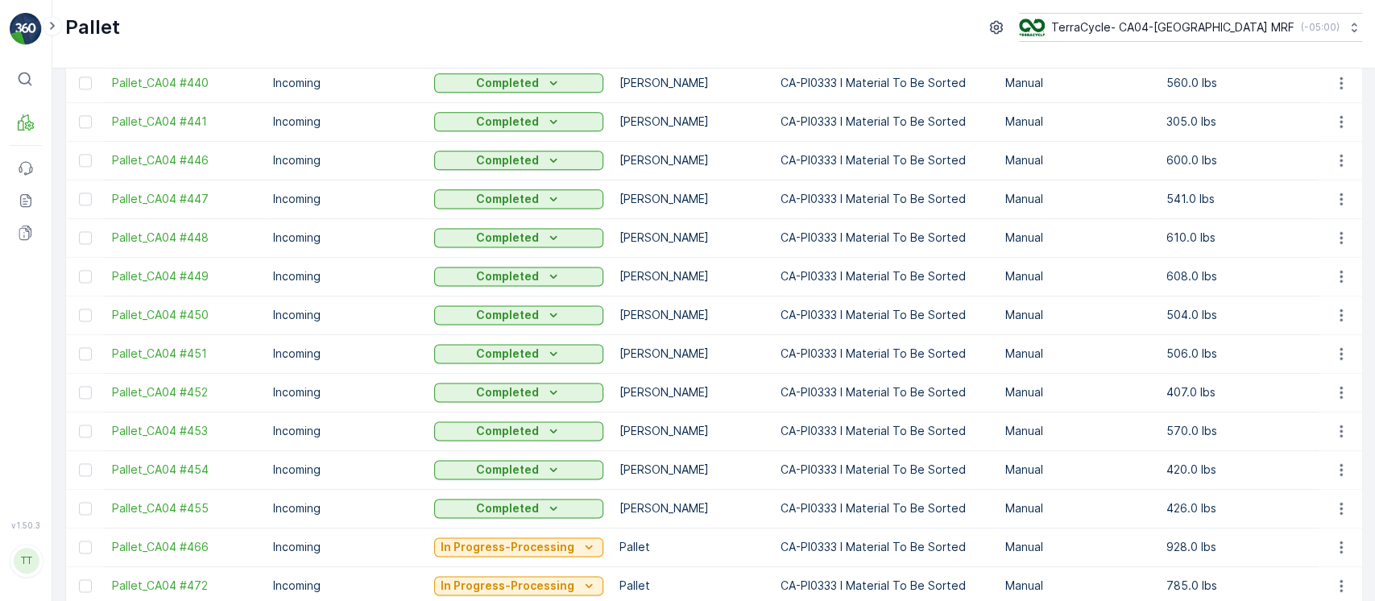
scroll to position [1587, 0]
